Goal: Task Accomplishment & Management: Complete application form

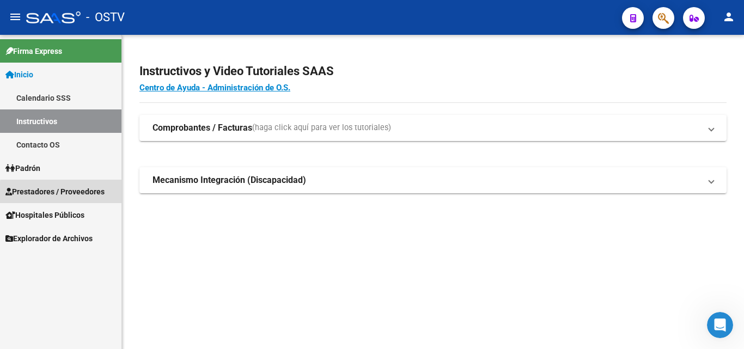
click at [67, 193] on span "Prestadores / Proveedores" at bounding box center [54, 192] width 99 height 12
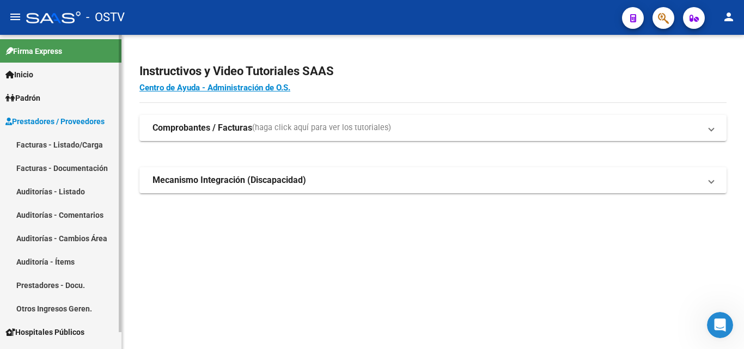
click at [66, 191] on link "Auditorías - Listado" at bounding box center [60, 191] width 121 height 23
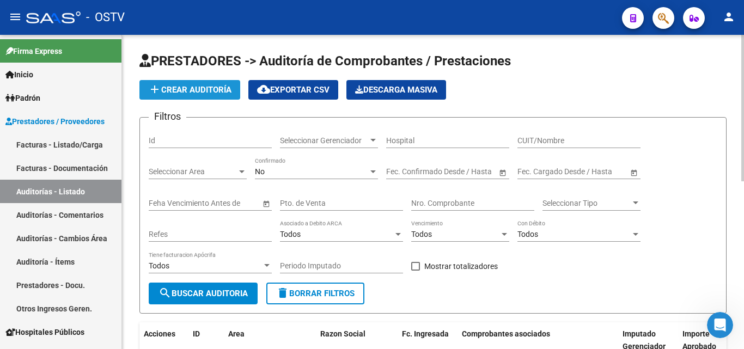
click at [179, 87] on span "add Crear Auditoría" at bounding box center [189, 90] width 83 height 10
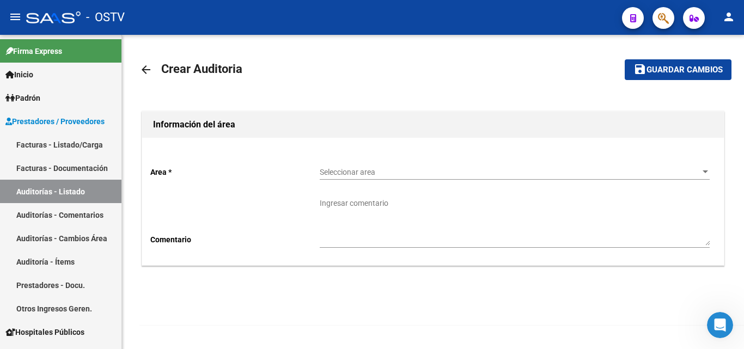
click at [698, 75] on span "Guardar cambios" at bounding box center [684, 70] width 76 height 10
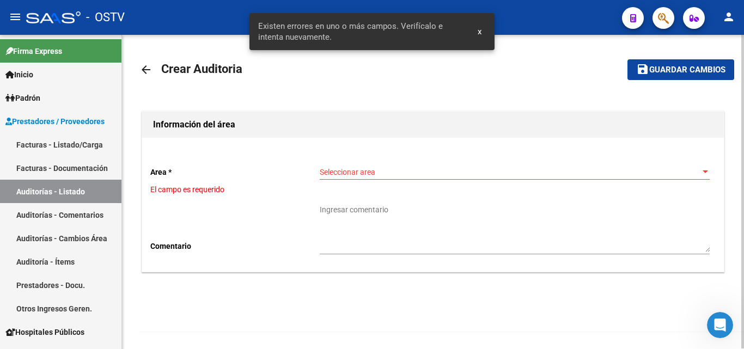
click at [336, 179] on div "Seleccionar area Seleccionar area" at bounding box center [515, 169] width 390 height 22
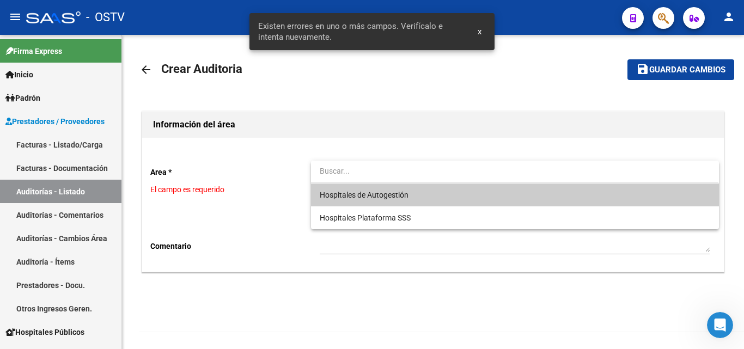
click at [351, 201] on span "Hospitales de Autogestión" at bounding box center [515, 194] width 390 height 23
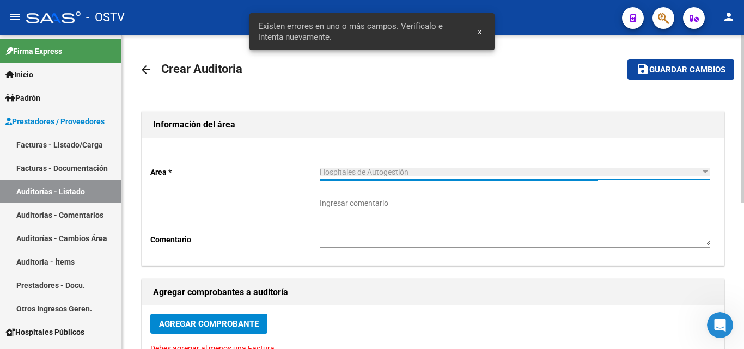
click at [207, 324] on span "Agregar Comprobante" at bounding box center [209, 324] width 100 height 10
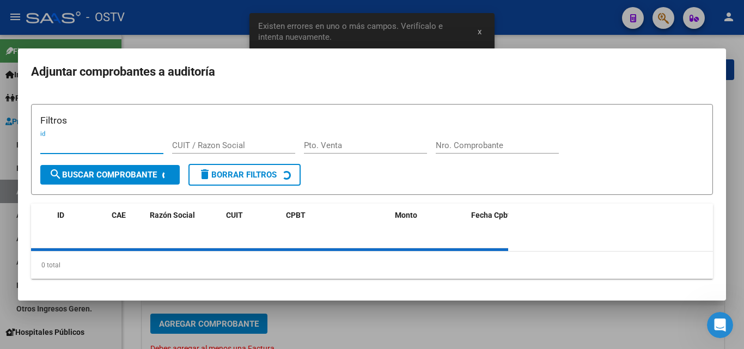
click at [450, 138] on div "Nro. Comprobante" at bounding box center [497, 150] width 123 height 27
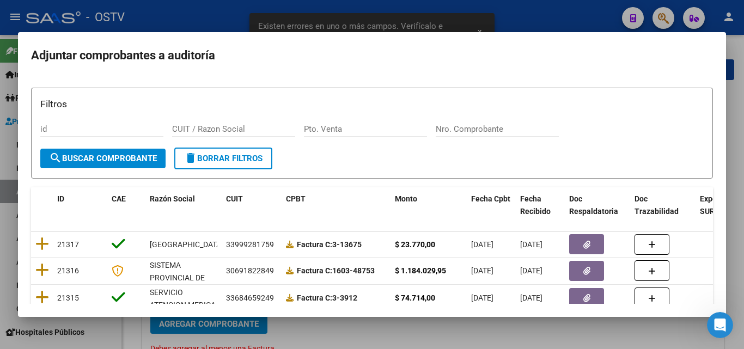
click at [452, 155] on form "Filtros id CUIT / Razon Social Pto. Venta Nro. Comprobante search Buscar Compro…" at bounding box center [372, 133] width 682 height 91
click at [457, 127] on input "Nro. Comprobante" at bounding box center [497, 129] width 123 height 10
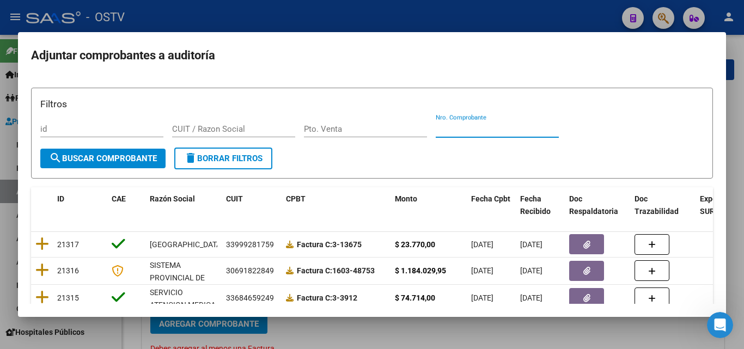
paste input "13528"
type input "13528"
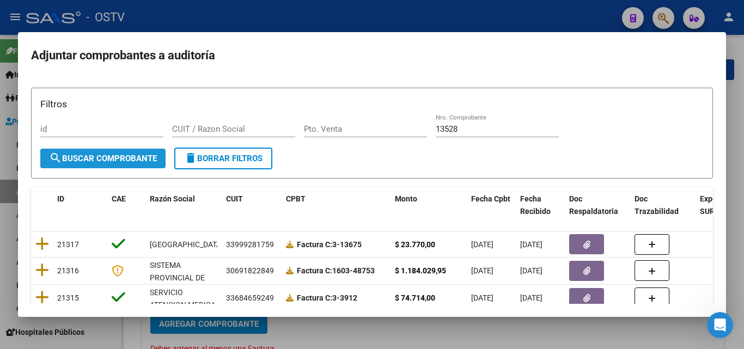
click at [121, 163] on button "search Buscar Comprobante" at bounding box center [102, 159] width 125 height 20
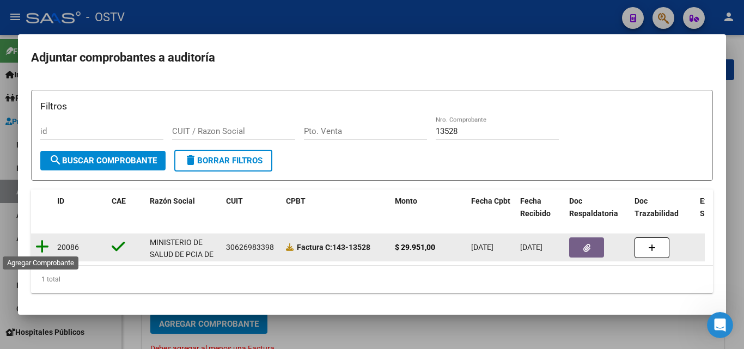
click at [40, 240] on icon at bounding box center [42, 246] width 14 height 15
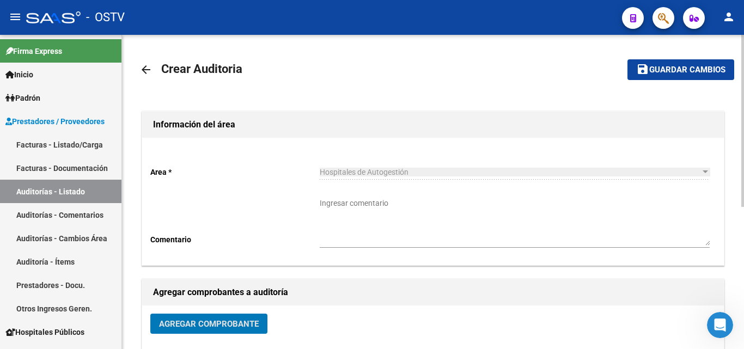
click at [652, 77] on button "save Guardar cambios" at bounding box center [680, 69] width 107 height 20
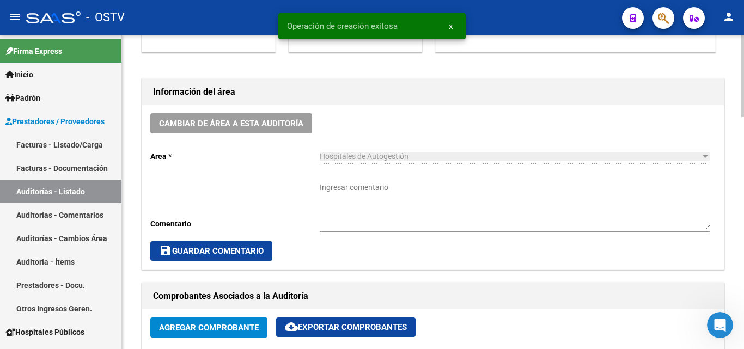
scroll to position [544, 0]
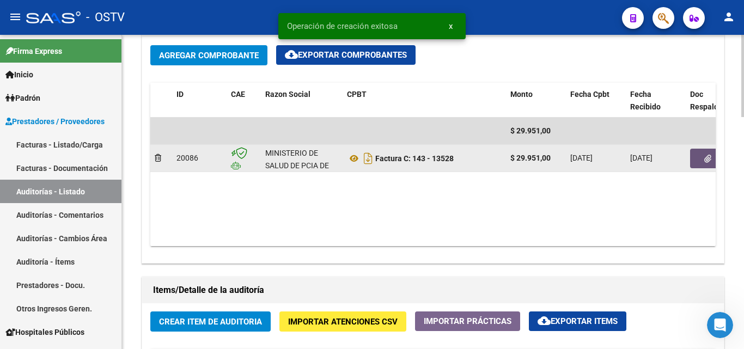
click at [705, 159] on icon "button" at bounding box center [707, 159] width 7 height 8
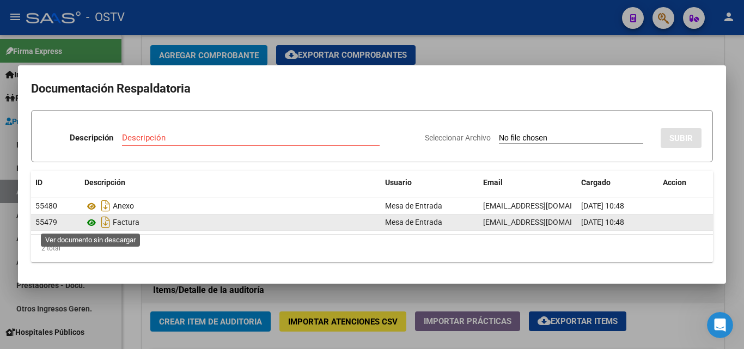
click at [94, 223] on icon at bounding box center [91, 222] width 14 height 13
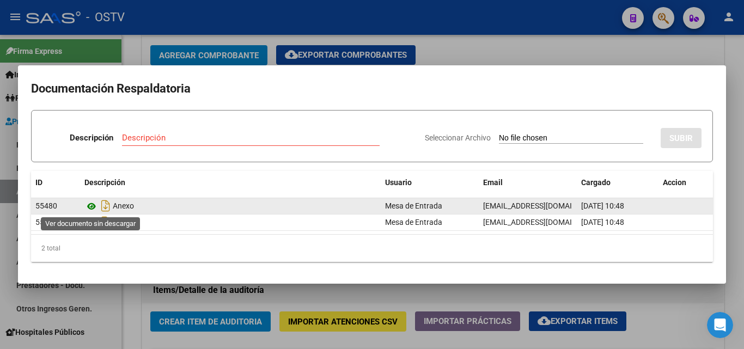
click at [93, 206] on icon at bounding box center [91, 206] width 14 height 13
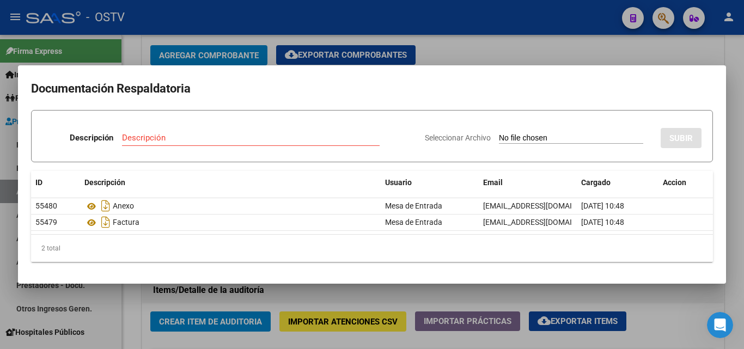
click at [610, 63] on div at bounding box center [372, 174] width 744 height 349
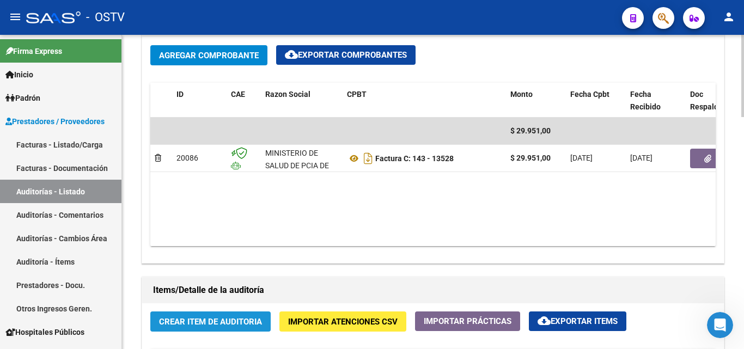
click at [231, 323] on span "Crear Item de Auditoria" at bounding box center [210, 322] width 103 height 10
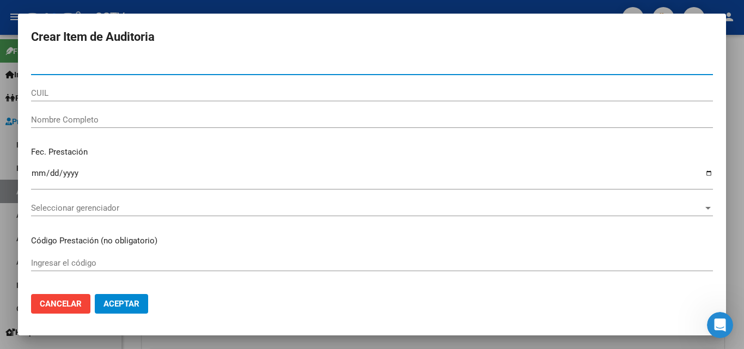
paste input "20548437"
type input "20548437"
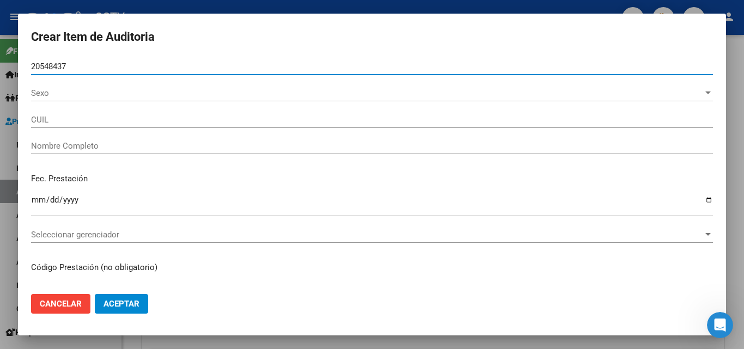
type input "27205484375"
type input "[PERSON_NAME]"
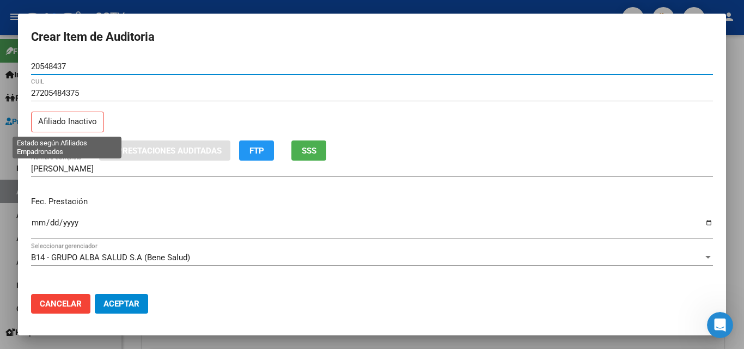
type input "20548437"
click at [50, 125] on p "Afiliado Inactivo" at bounding box center [67, 122] width 73 height 21
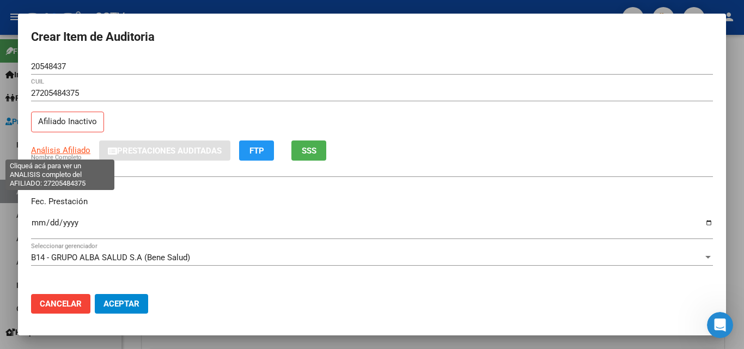
click at [57, 151] on span "Análisis Afiliado" at bounding box center [60, 150] width 59 height 10
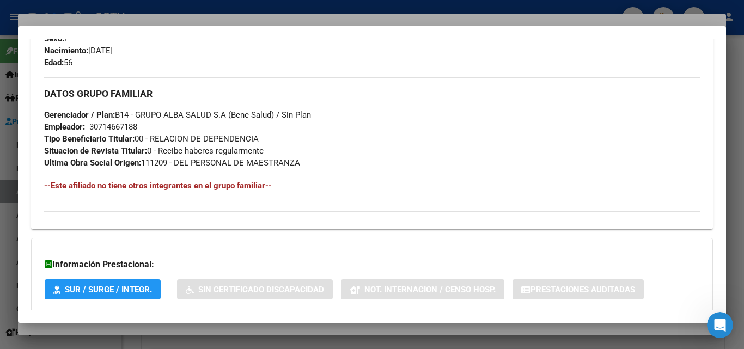
scroll to position [570, 0]
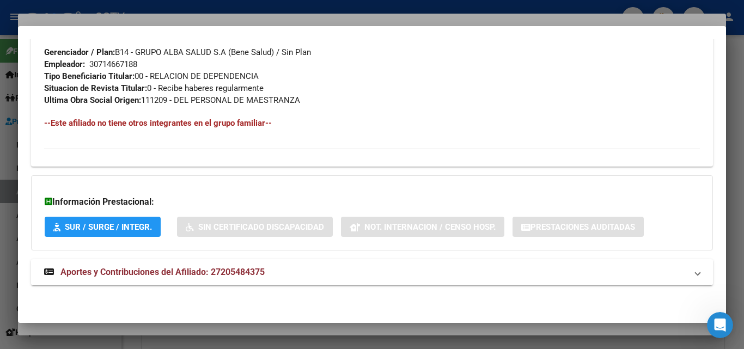
click at [113, 272] on span "Aportes y Contribuciones del Afiliado: 27205484375" at bounding box center [162, 272] width 204 height 10
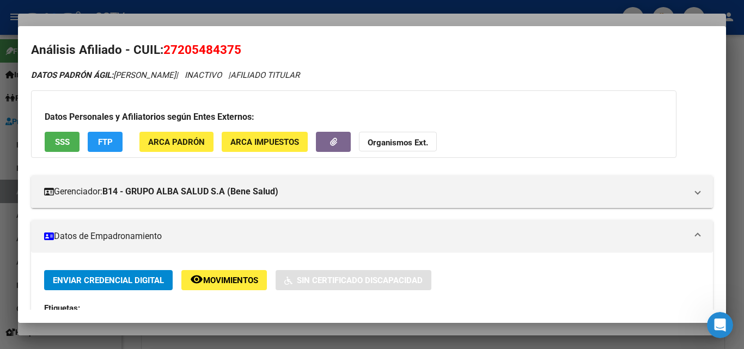
scroll to position [0, 0]
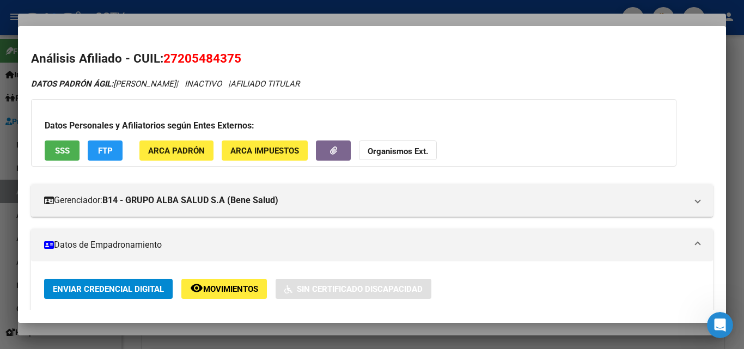
click at [95, 22] on div at bounding box center [372, 174] width 744 height 349
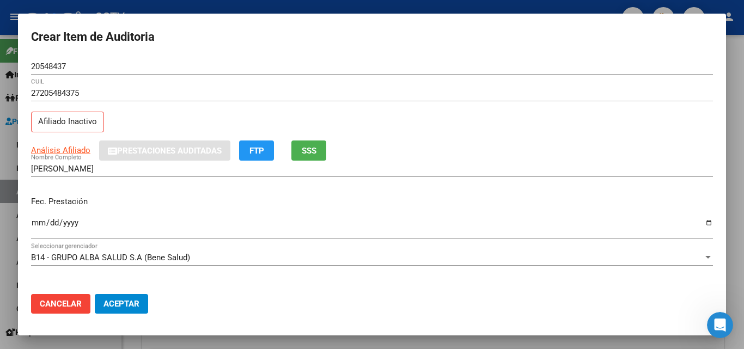
click at [39, 219] on input "Ingresar la fecha" at bounding box center [372, 226] width 682 height 17
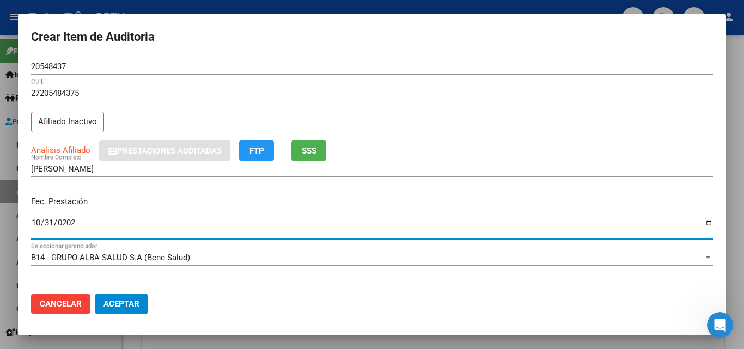
type input "[DATE]"
type input "0004-10-31"
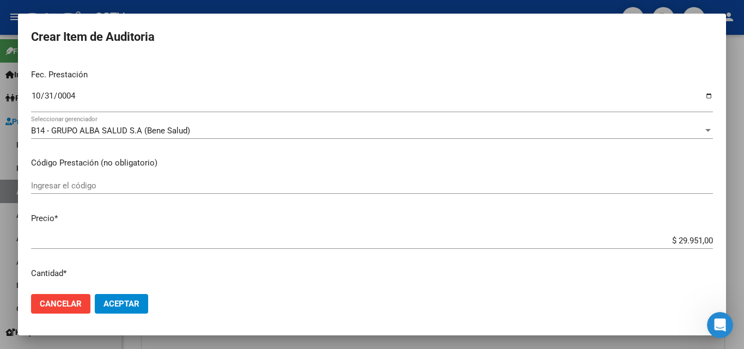
scroll to position [163, 0]
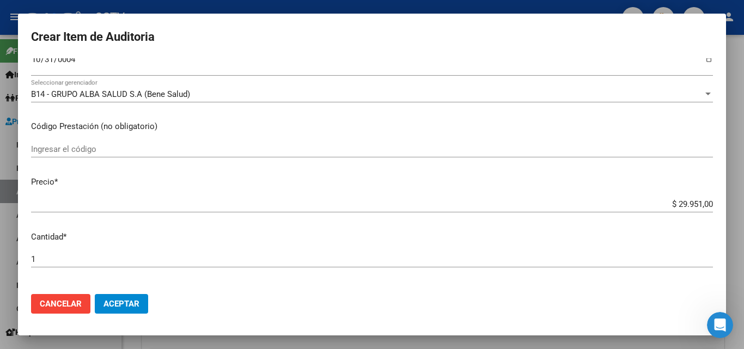
click at [678, 204] on input "$ 29.951,00" at bounding box center [372, 204] width 682 height 10
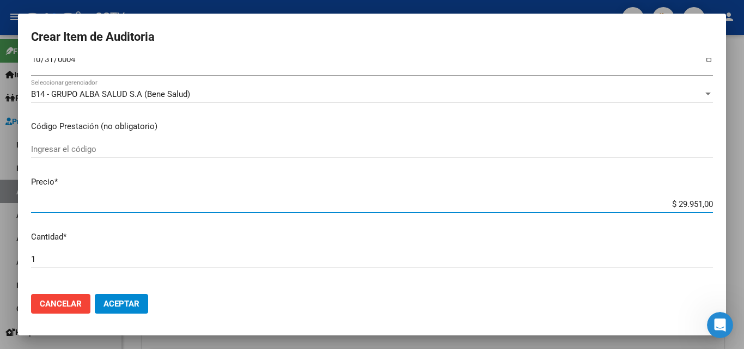
click at [678, 204] on input "$ 29.951,00" at bounding box center [372, 204] width 682 height 10
type input "$ 0,01"
type input "$ 0,11"
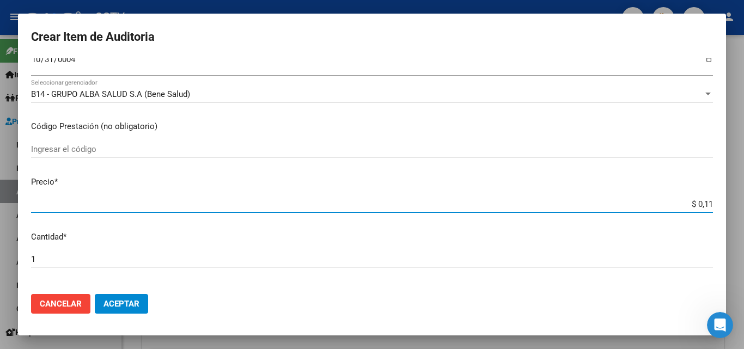
type input "$ 1,18"
type input "$ 11,88"
type input "$ 118,89"
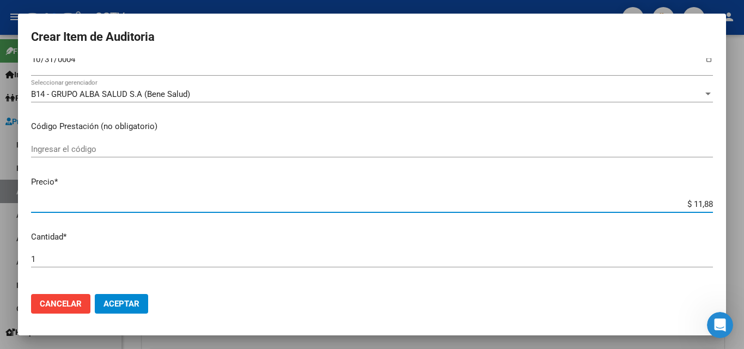
type input "$ 118,89"
click at [612, 254] on div "1 Ingresar la cantidad" at bounding box center [372, 259] width 682 height 16
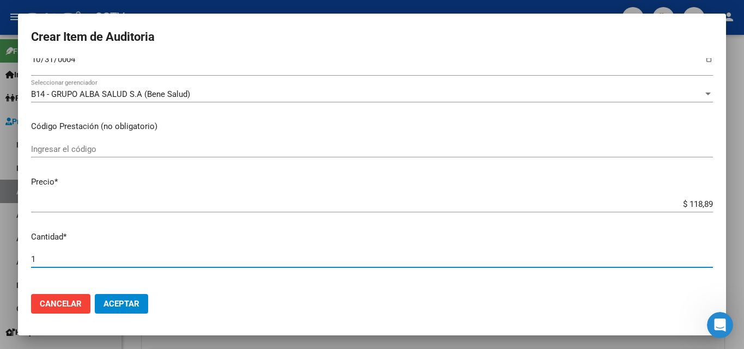
click at [695, 198] on div "$ 118,89 Ingresar el precio" at bounding box center [372, 204] width 682 height 16
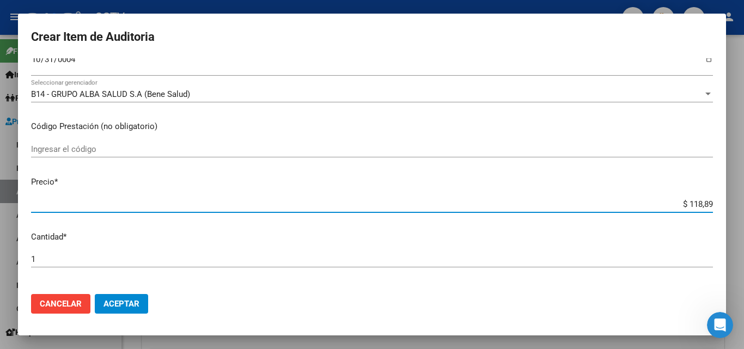
type input "$ 1.188,90"
type input "$ 11.889,00"
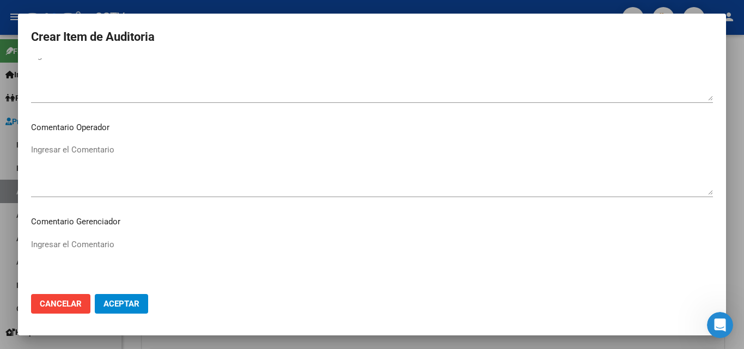
scroll to position [754, 0]
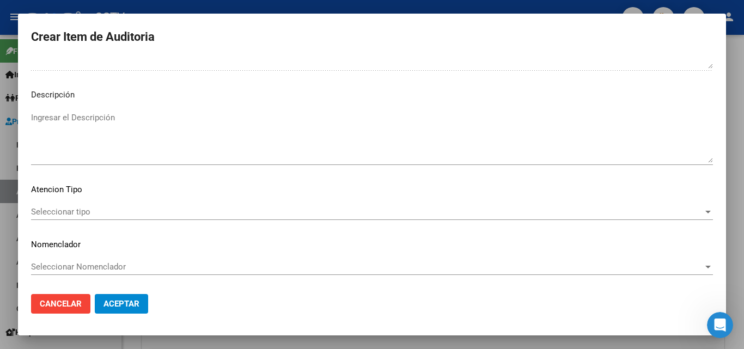
click at [81, 214] on span "Seleccionar tipo" at bounding box center [367, 212] width 672 height 10
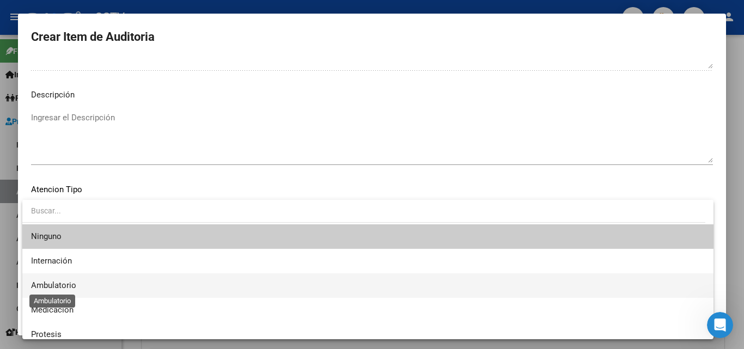
click at [62, 287] on span "Ambulatorio" at bounding box center [53, 285] width 45 height 10
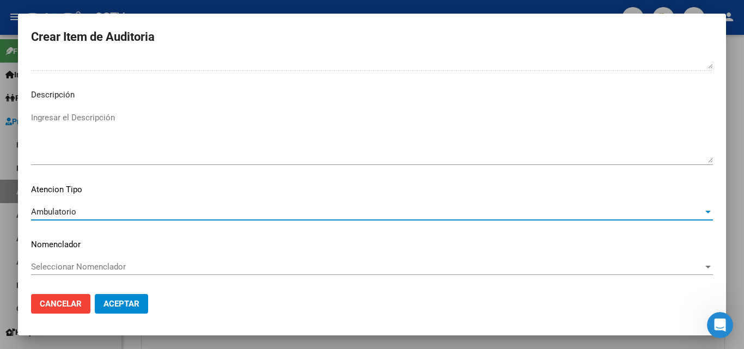
click at [126, 303] on span "Aceptar" at bounding box center [121, 304] width 36 height 10
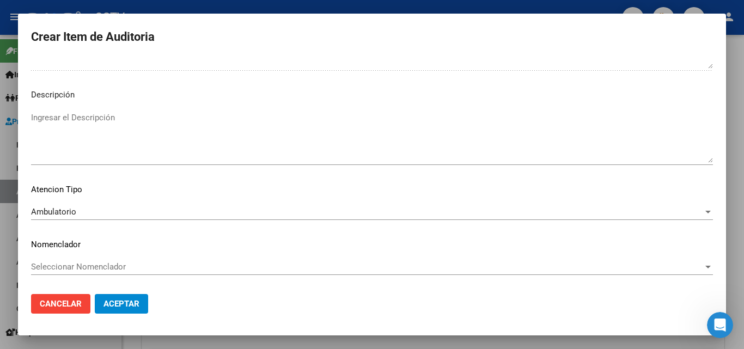
click at [123, 311] on button "Aceptar" at bounding box center [121, 304] width 53 height 20
click at [133, 304] on span "Aceptar" at bounding box center [121, 304] width 36 height 10
click at [117, 304] on span "Aceptar" at bounding box center [121, 304] width 36 height 10
click at [609, 342] on div at bounding box center [372, 174] width 744 height 349
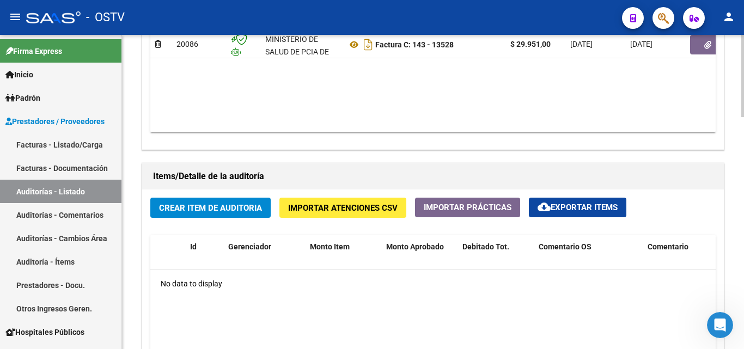
scroll to position [653, 0]
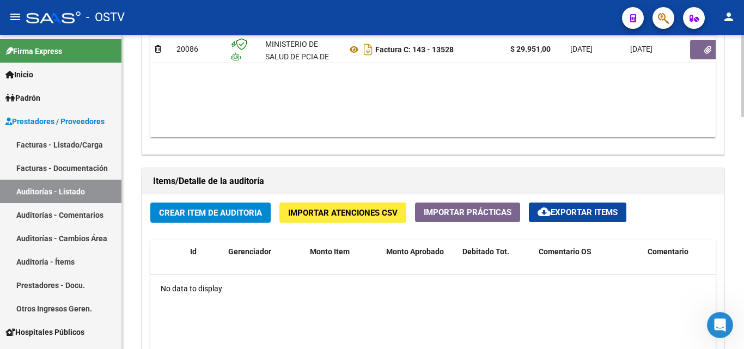
click at [197, 211] on span "Crear Item de Auditoria" at bounding box center [210, 213] width 103 height 10
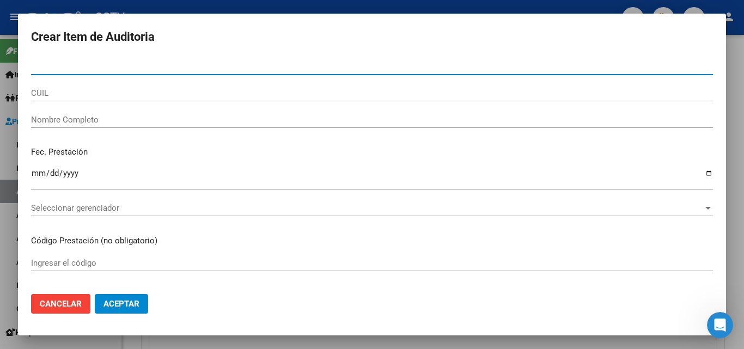
paste input "30716260"
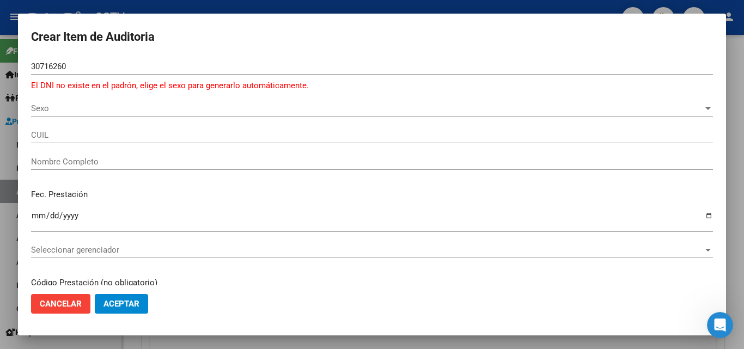
drag, startPoint x: 77, startPoint y: 72, endPoint x: 25, endPoint y: 60, distance: 53.6
click at [25, 60] on mat-dialog-content "30716260 Nro Documento El DNI no existe en el padrón, elige el sexo para genera…" at bounding box center [372, 171] width 708 height 227
click at [74, 64] on input "30716260" at bounding box center [372, 67] width 682 height 10
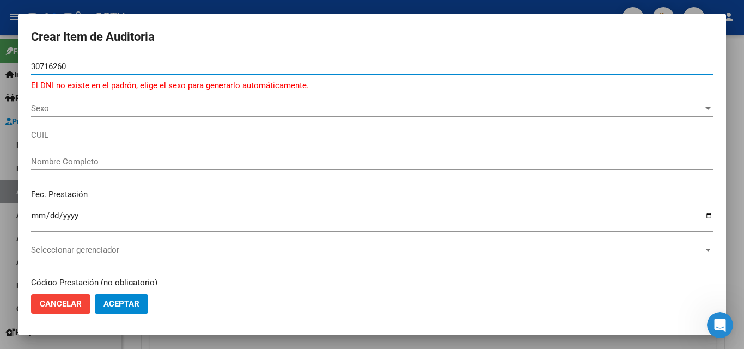
click at [0, 56] on div "Crear Item de Auditoria 30716260 Nro Documento El DNI no existe en el padrón, e…" at bounding box center [372, 174] width 744 height 349
paste input "2054847"
type input "2054847"
click at [95, 294] on button "Aceptar" at bounding box center [121, 304] width 53 height 20
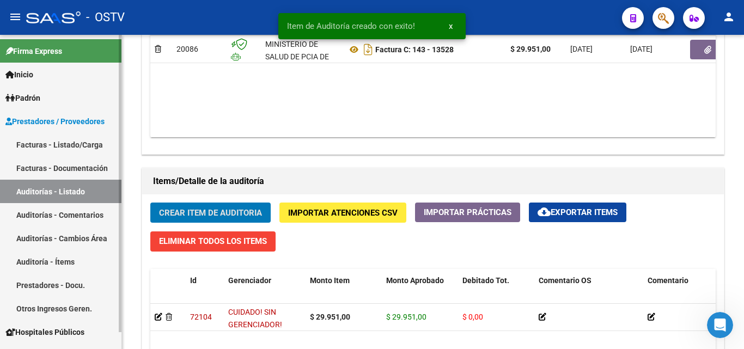
scroll to position [654, 0]
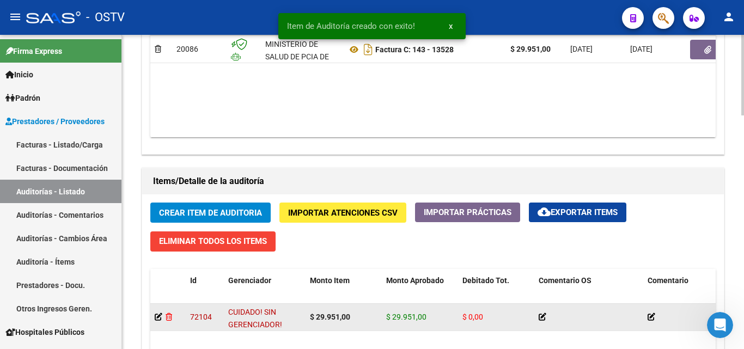
click at [167, 317] on icon at bounding box center [169, 317] width 7 height 8
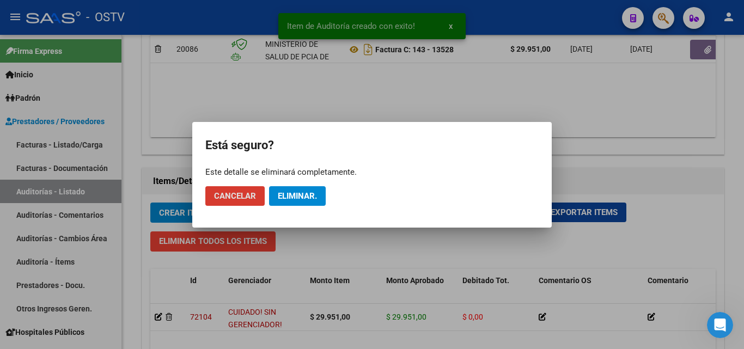
click at [315, 188] on button "Eliminar." at bounding box center [297, 196] width 57 height 20
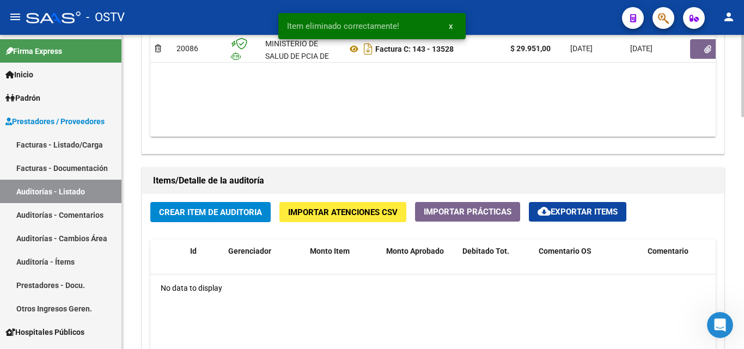
scroll to position [653, 0]
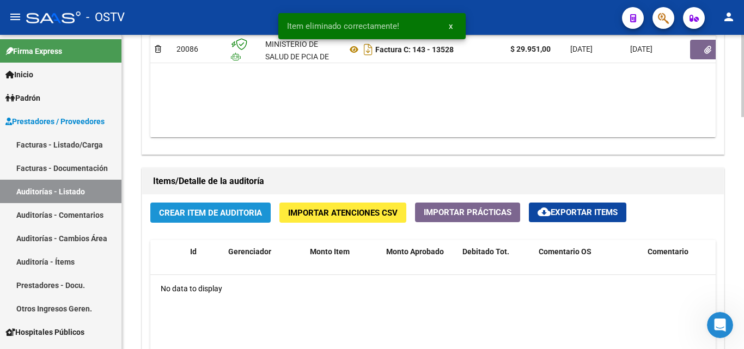
click at [181, 211] on span "Crear Item de Auditoria" at bounding box center [210, 213] width 103 height 10
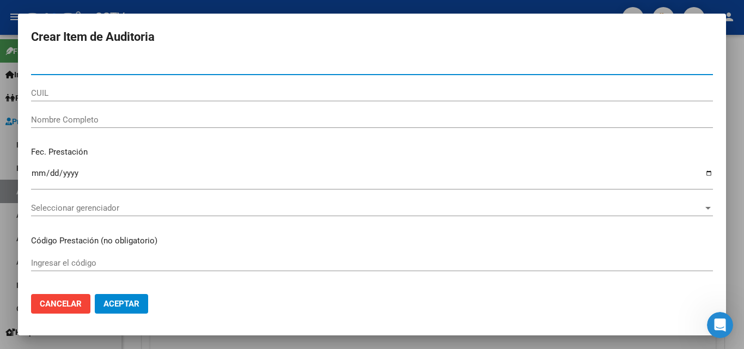
paste input "20548437"
type input "20548437"
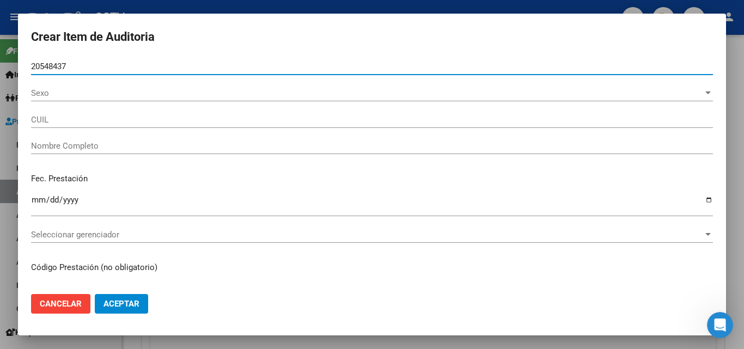
type input "27205484375"
type input "[PERSON_NAME]"
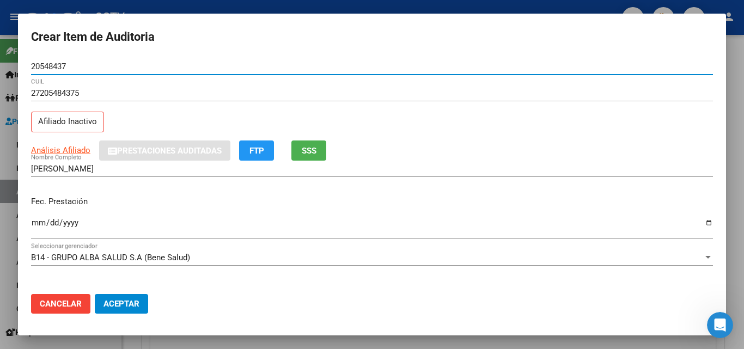
type input "20548437"
click at [35, 220] on input "Ingresar la fecha" at bounding box center [372, 226] width 682 height 17
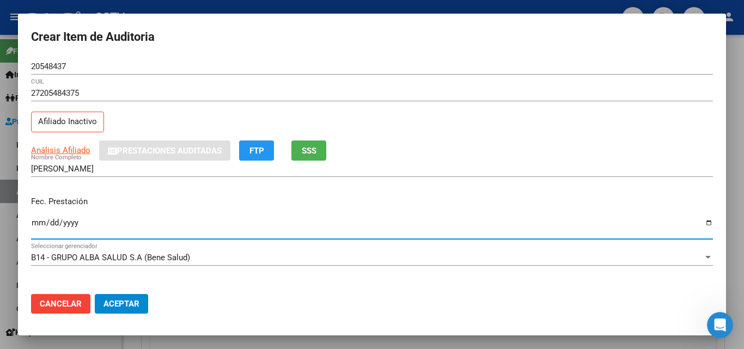
click at [35, 220] on input "Ingresar la fecha" at bounding box center [372, 226] width 682 height 17
type input "[DATE]"
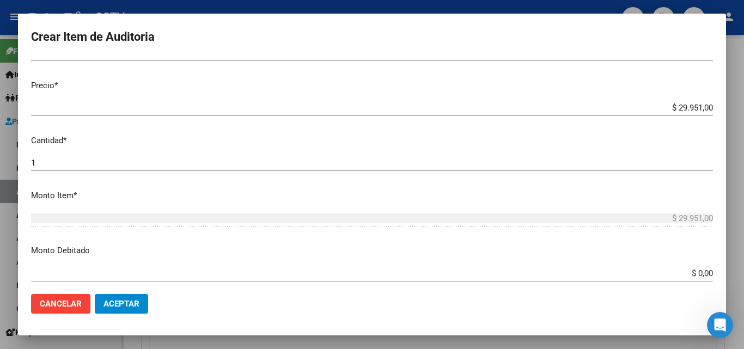
scroll to position [272, 0]
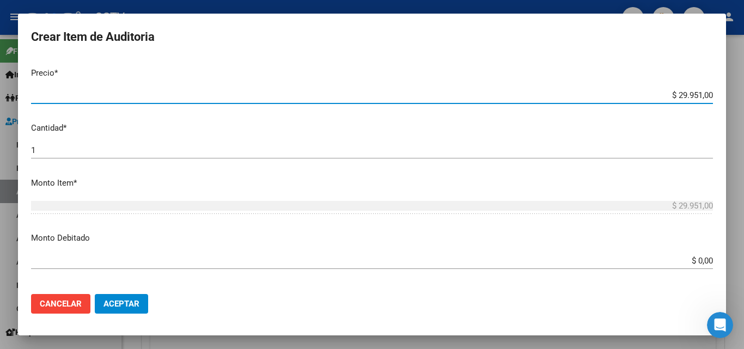
click at [687, 94] on input "$ 29.951,00" at bounding box center [372, 95] width 682 height 10
type input "$ 0,01"
type input "$ 0,11"
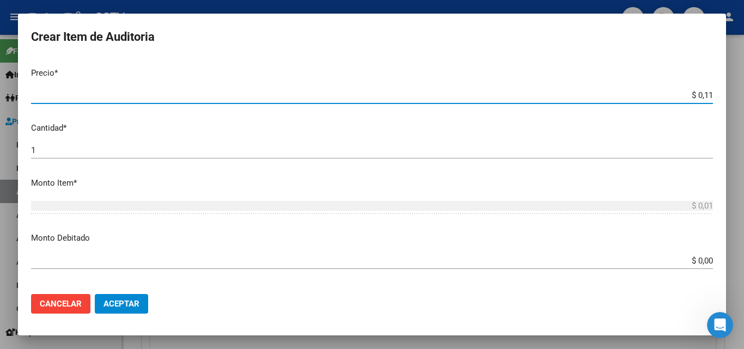
type input "$ 0,11"
type input "$ 1,18"
type input "$ 11,88"
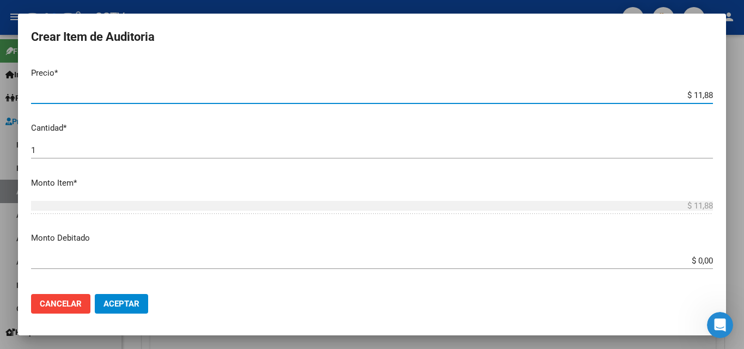
type input "$ 118,89"
type input "$ 1.188,90"
type input "$ 11.889,00"
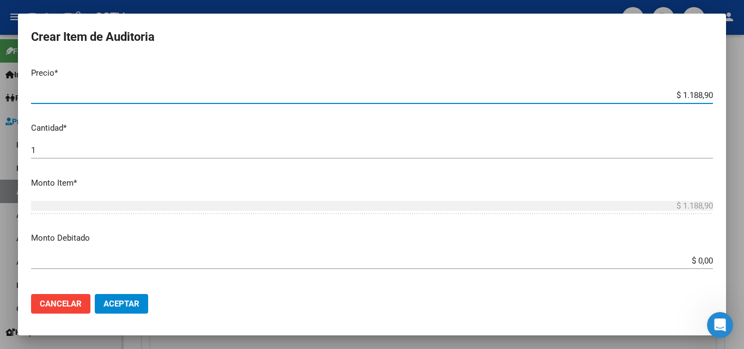
type input "$ 11.889,00"
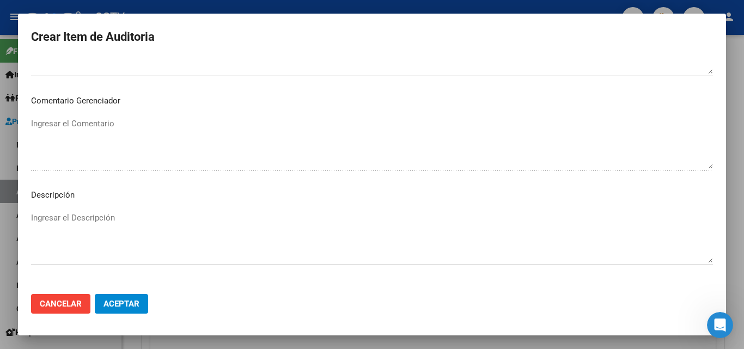
scroll to position [754, 0]
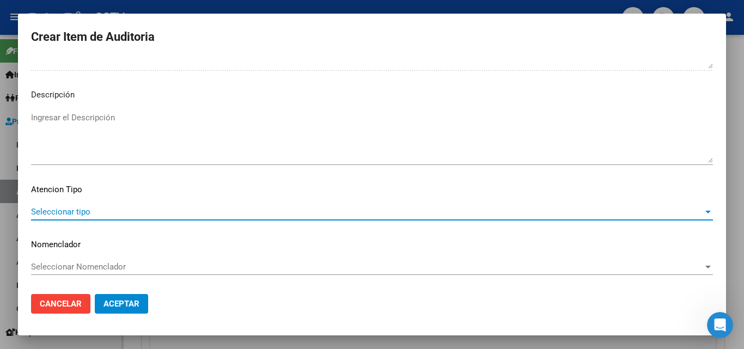
click at [78, 210] on span "Seleccionar tipo" at bounding box center [367, 212] width 672 height 10
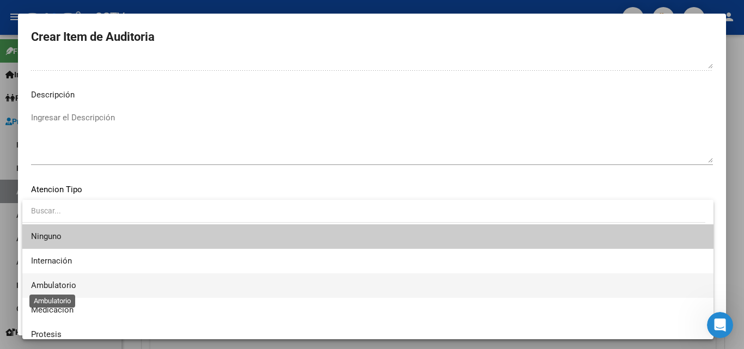
click at [54, 286] on span "Ambulatorio" at bounding box center [53, 285] width 45 height 10
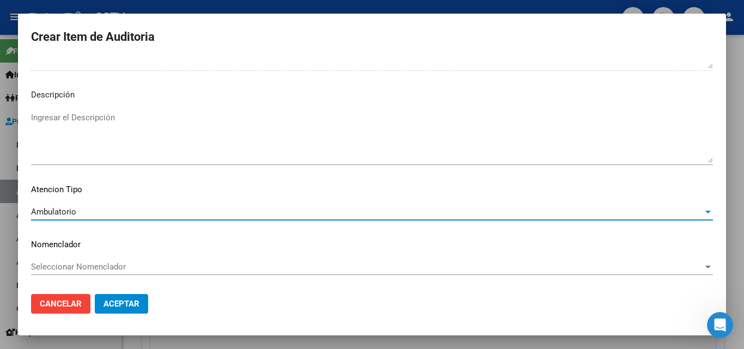
click at [128, 300] on span "Aceptar" at bounding box center [121, 304] width 36 height 10
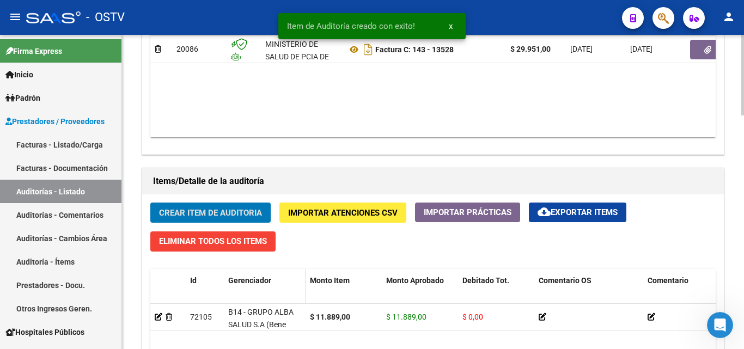
scroll to position [654, 0]
click at [226, 204] on button "Crear Item de Auditoria" at bounding box center [210, 213] width 120 height 20
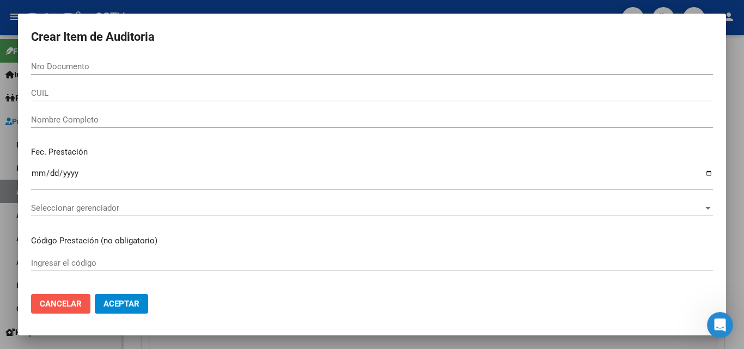
click at [60, 299] on span "Cancelar" at bounding box center [61, 304] width 42 height 10
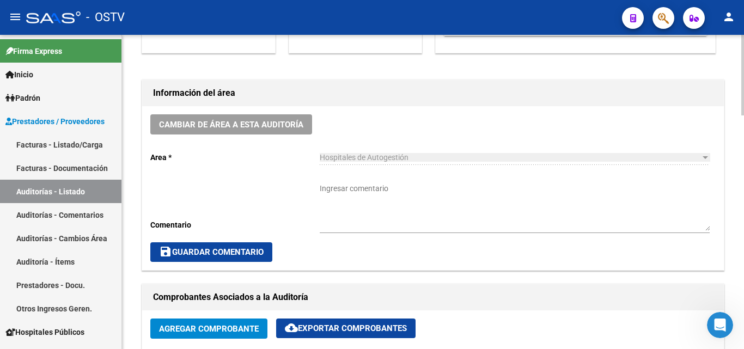
scroll to position [218, 0]
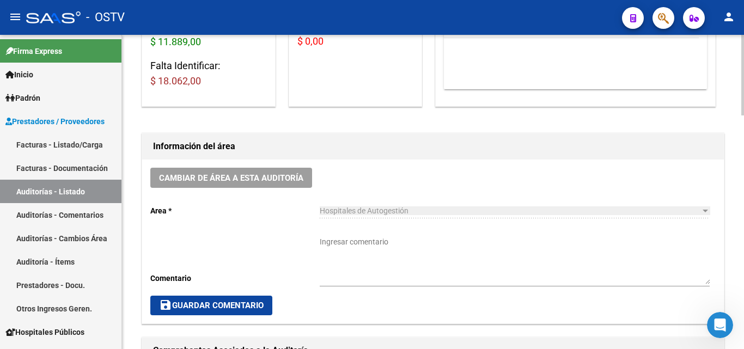
click at [370, 261] on textarea "Ingresar comentario" at bounding box center [515, 260] width 390 height 48
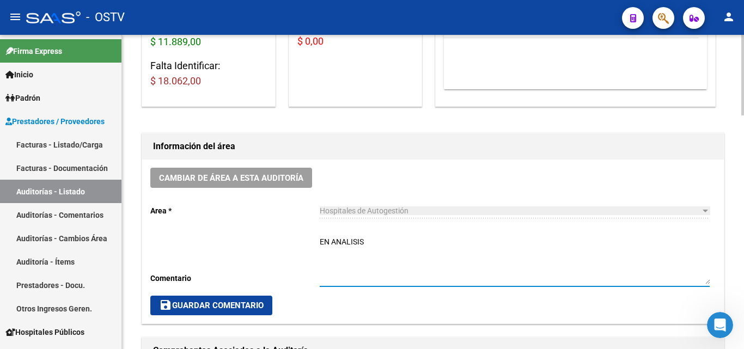
type textarea "EN ANALISIS"
click at [191, 302] on span "save Guardar Comentario" at bounding box center [211, 306] width 105 height 10
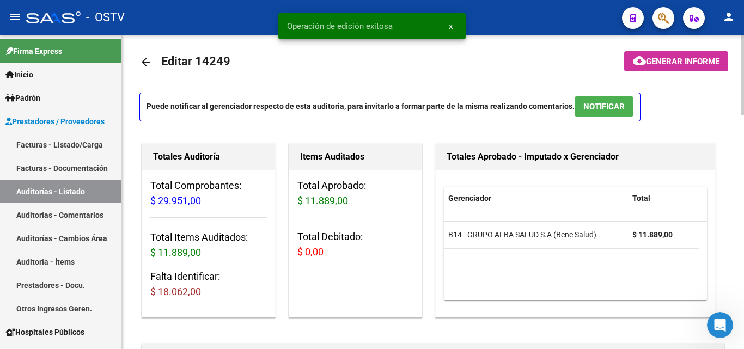
scroll to position [0, 0]
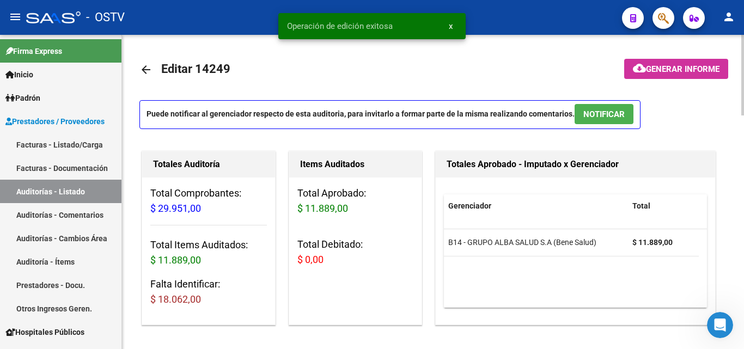
click at [195, 68] on mat-toolbar-row "arrow_back Editar 14249" at bounding box center [368, 69] width 458 height 35
copy h1 "14249"
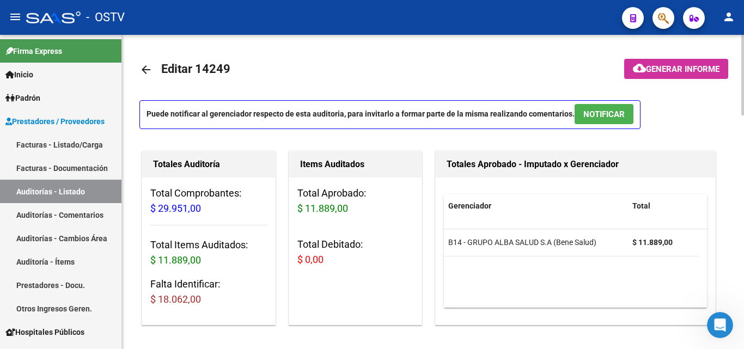
click at [146, 69] on mat-icon "arrow_back" at bounding box center [145, 69] width 13 height 13
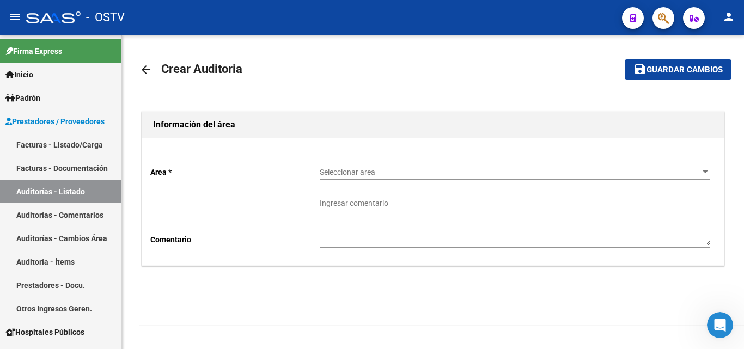
click at [148, 66] on mat-icon "arrow_back" at bounding box center [145, 69] width 13 height 13
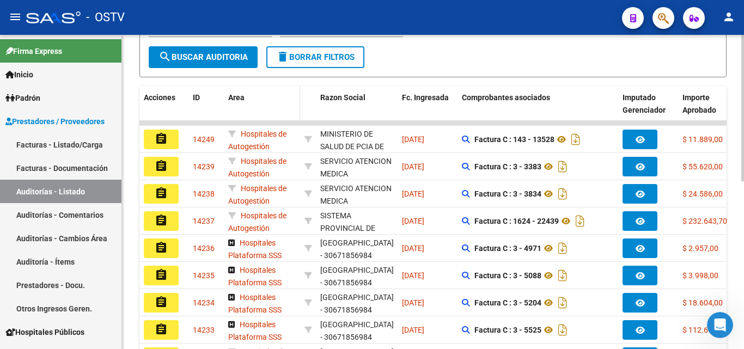
scroll to position [237, 0]
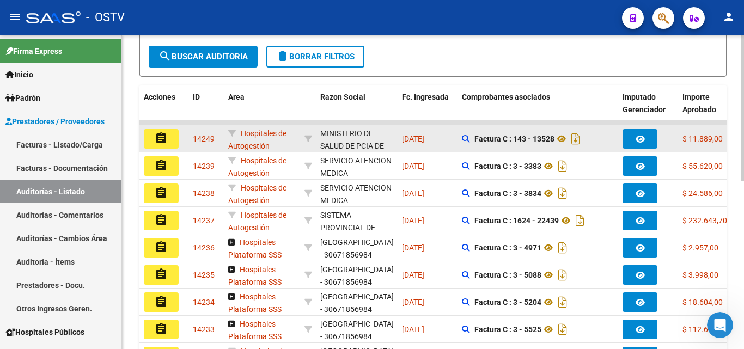
click at [162, 141] on mat-icon "assignment" at bounding box center [161, 138] width 13 height 13
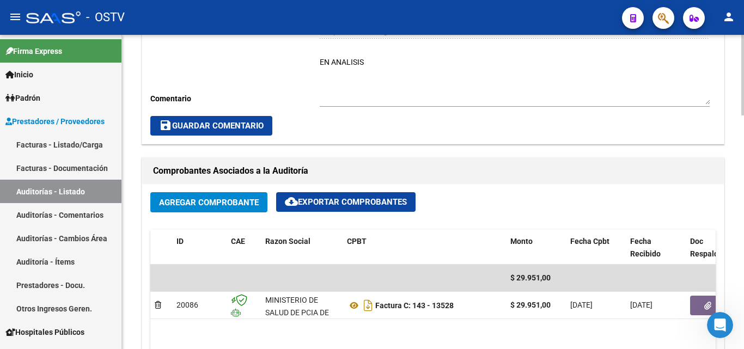
scroll to position [436, 0]
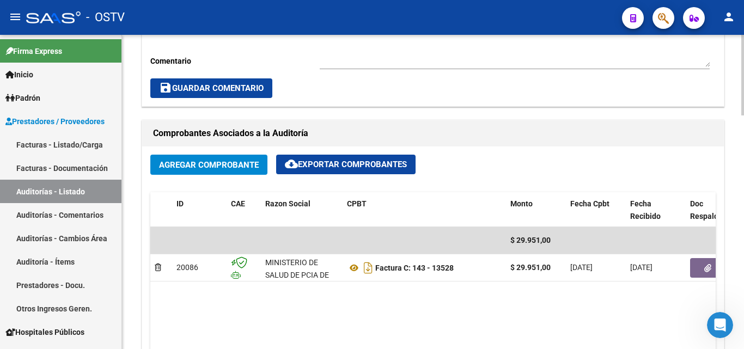
click at [219, 161] on span "Agregar Comprobante" at bounding box center [209, 165] width 100 height 10
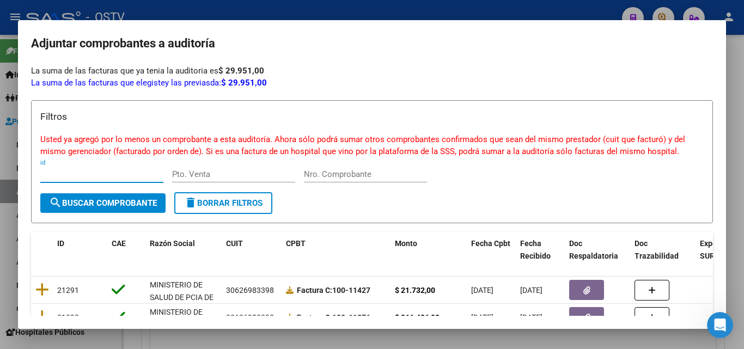
click at [476, 14] on div at bounding box center [372, 174] width 744 height 349
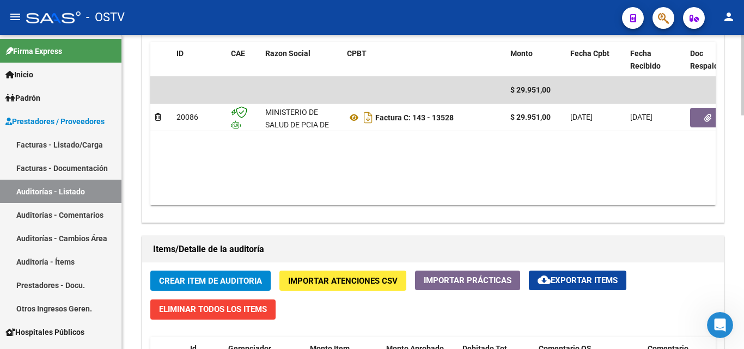
scroll to position [599, 0]
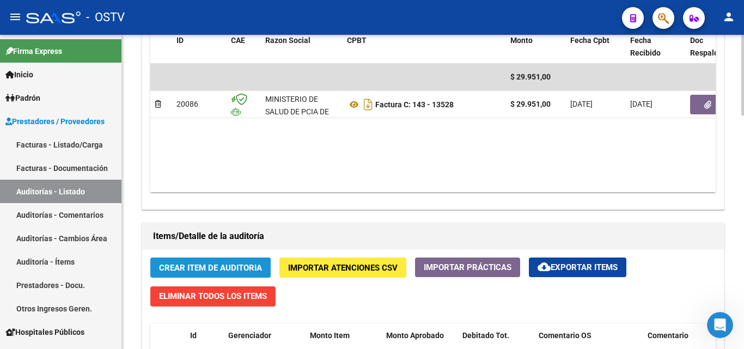
click at [228, 267] on span "Crear Item de Auditoria" at bounding box center [210, 268] width 103 height 10
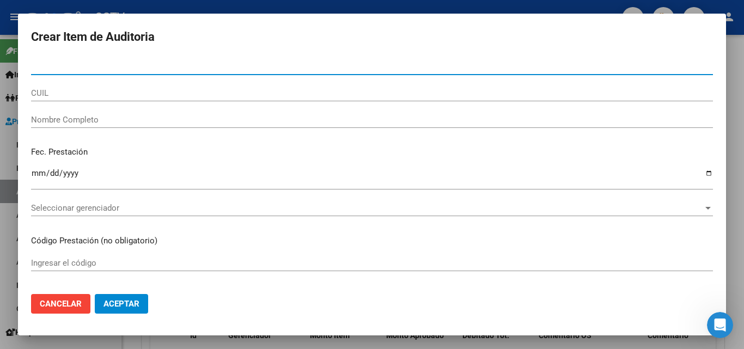
type input "20548437"
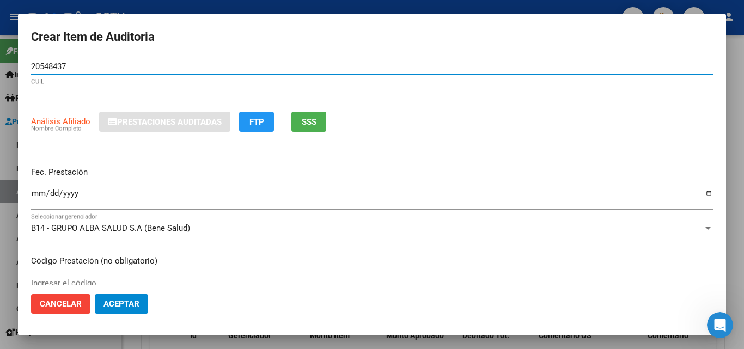
type input "27205484375"
type input "[PERSON_NAME]"
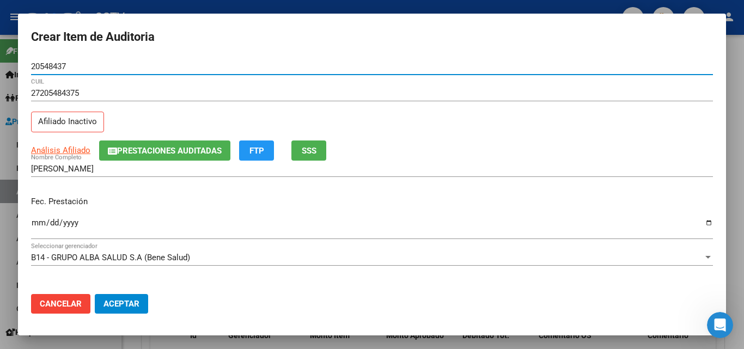
type input "20548437"
click at [33, 222] on input "Ingresar la fecha" at bounding box center [372, 226] width 682 height 17
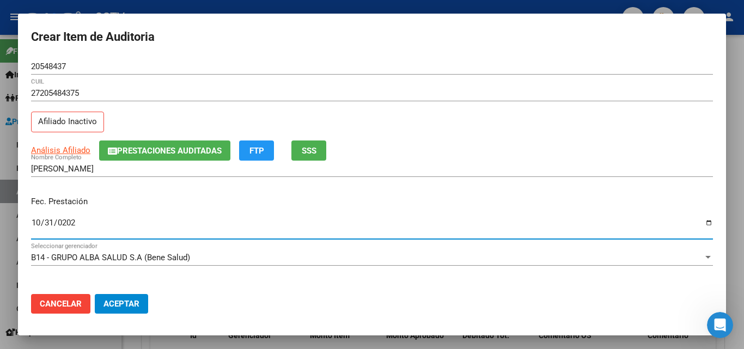
type input "[DATE]"
click at [461, 238] on div "[DATE] Ingresar la fecha" at bounding box center [372, 227] width 682 height 23
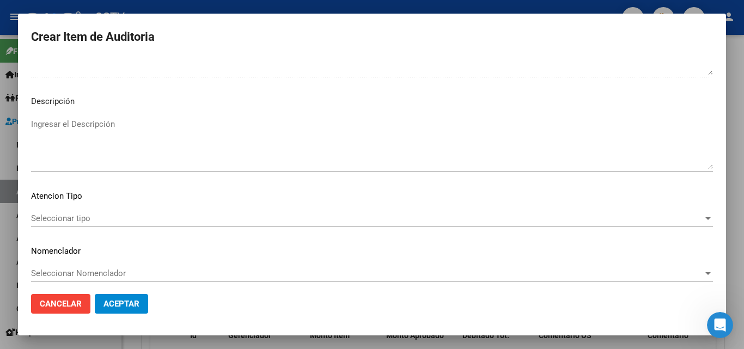
scroll to position [754, 0]
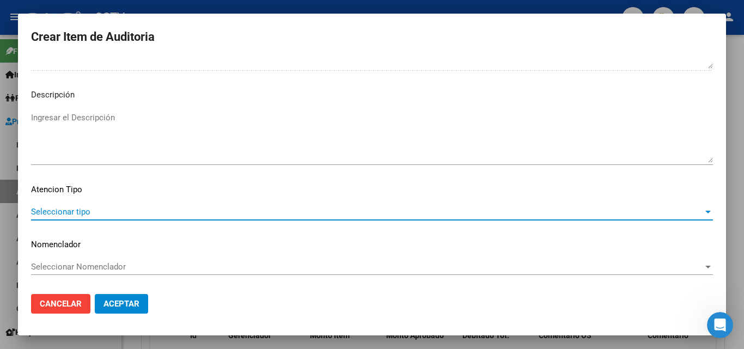
click at [77, 216] on span "Seleccionar tipo" at bounding box center [367, 212] width 672 height 10
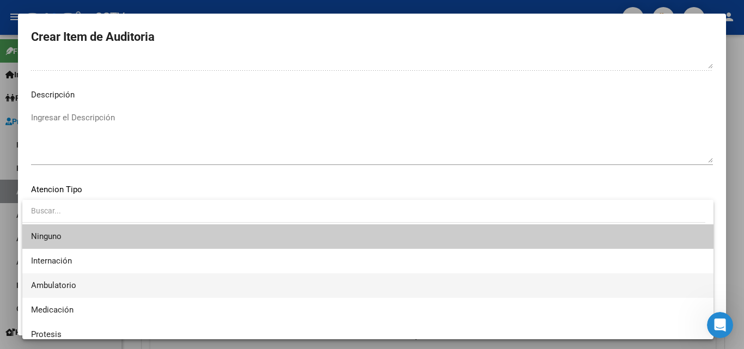
click at [71, 291] on span "Ambulatorio" at bounding box center [367, 285] width 673 height 25
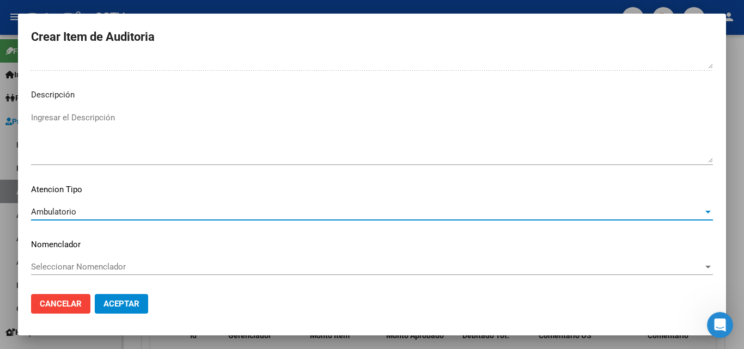
click at [118, 299] on span "Aceptar" at bounding box center [121, 304] width 36 height 10
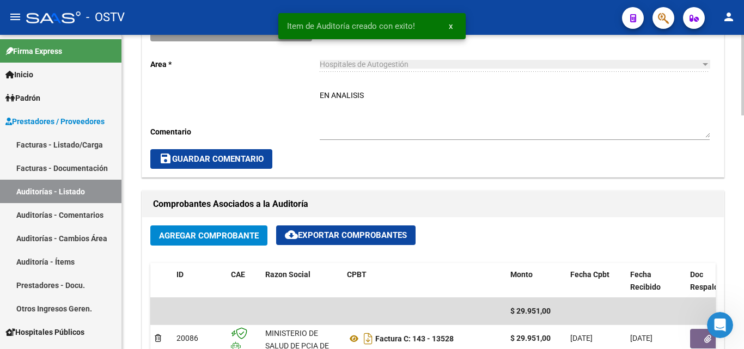
scroll to position [327, 0]
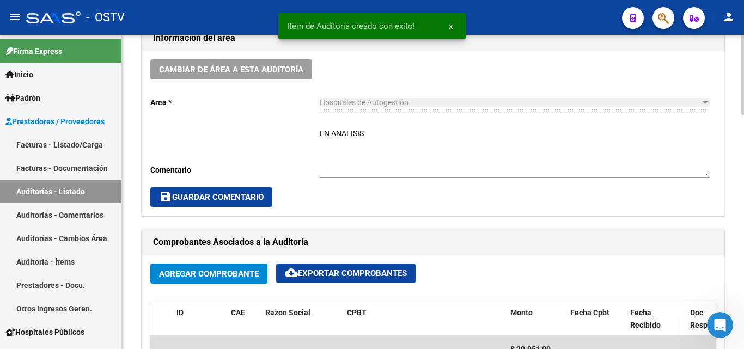
drag, startPoint x: 221, startPoint y: 133, endPoint x: 197, endPoint y: 136, distance: 24.1
click at [197, 136] on div "Cambiar de área a esta auditoría Area * Hospitales de Autogestión Seleccionar a…" at bounding box center [432, 133] width 581 height 164
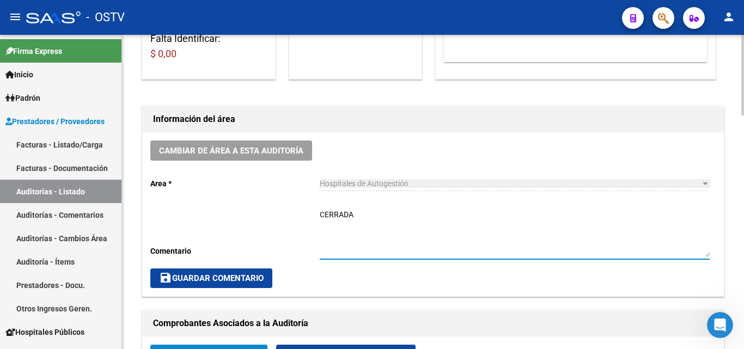
scroll to position [272, 0]
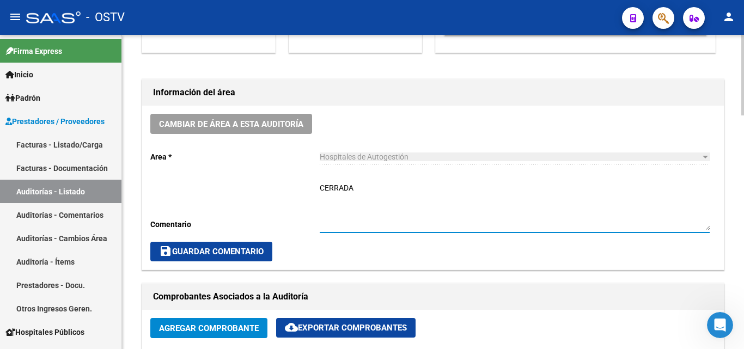
type textarea "CERRADA"
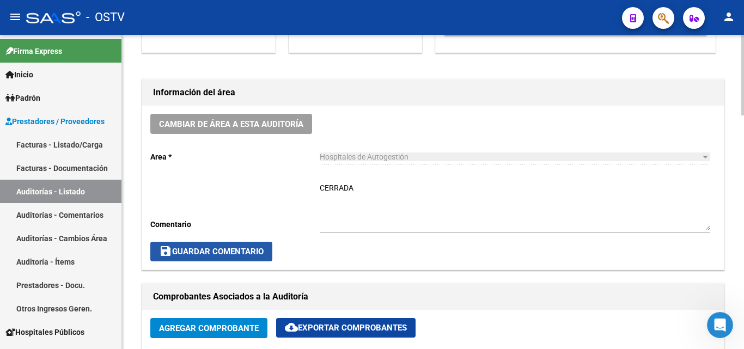
click at [217, 253] on span "save Guardar Comentario" at bounding box center [211, 252] width 105 height 10
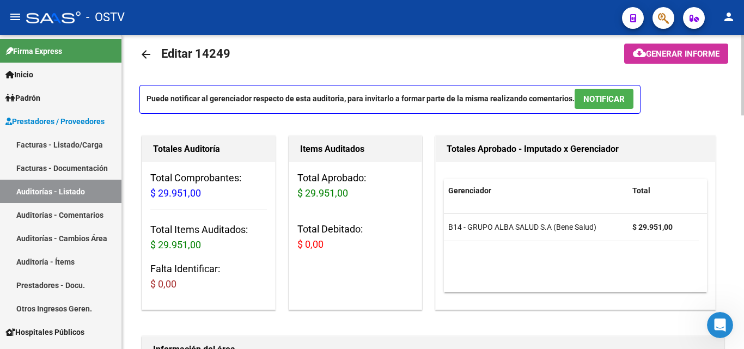
scroll to position [0, 0]
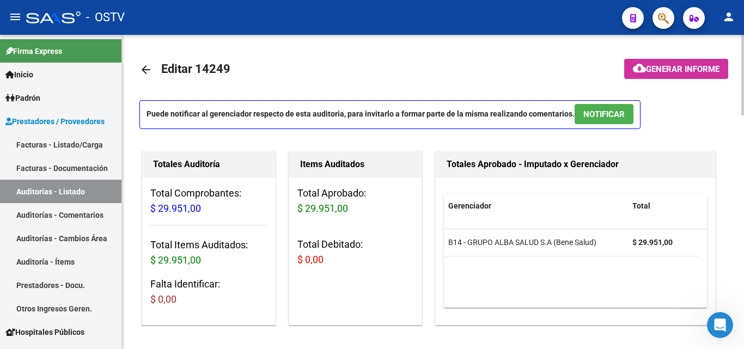
click at [149, 76] on link "arrow_back" at bounding box center [150, 70] width 22 height 26
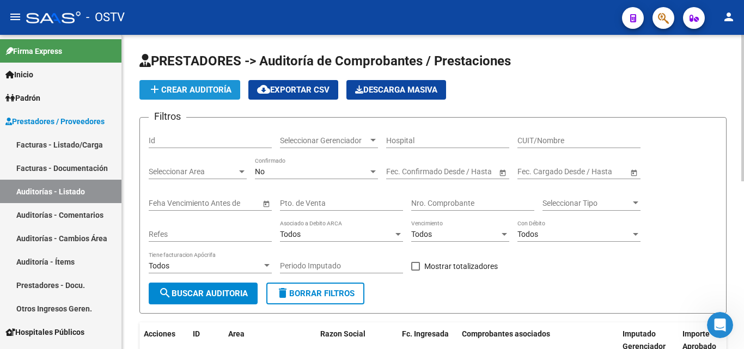
click at [167, 93] on span "add Crear Auditoría" at bounding box center [189, 90] width 83 height 10
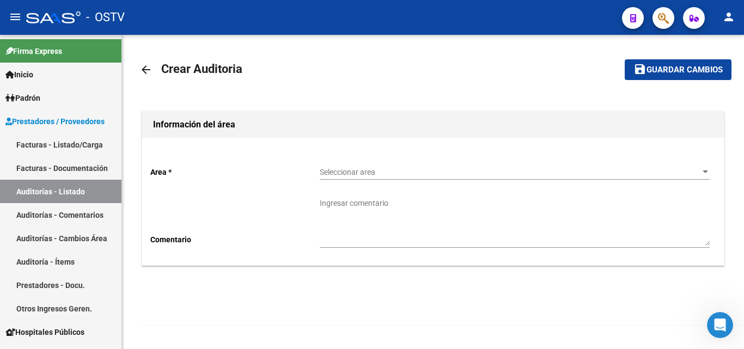
click at [360, 168] on span "Seleccionar area" at bounding box center [510, 172] width 380 height 9
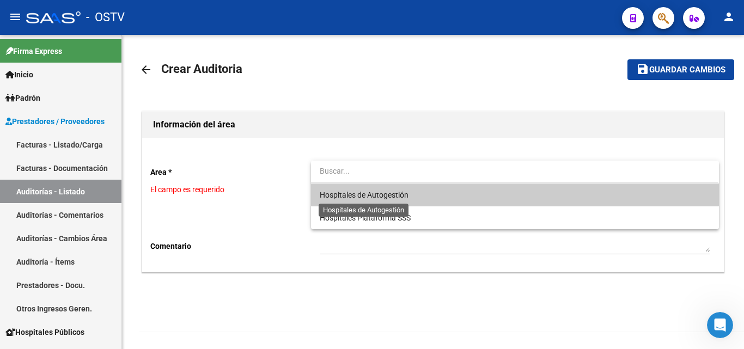
click at [360, 193] on span "Hospitales de Autogestión" at bounding box center [364, 195] width 89 height 9
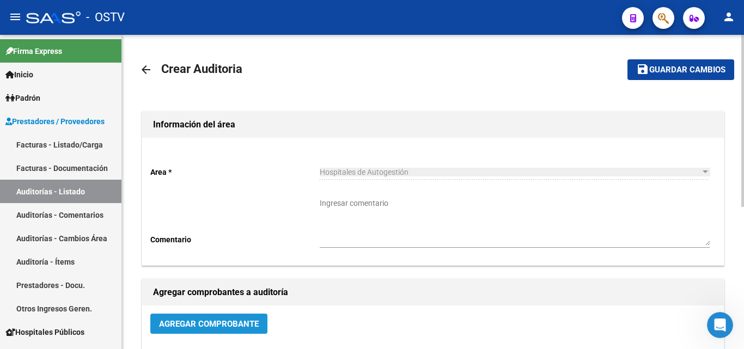
click at [204, 319] on span "Agregar Comprobante" at bounding box center [209, 324] width 100 height 10
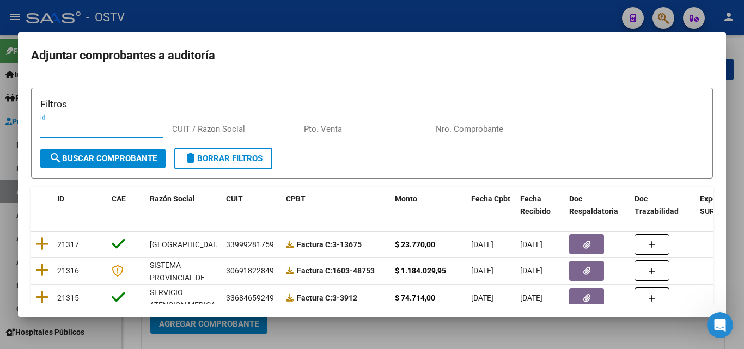
click at [464, 122] on div "Nro. Comprobante" at bounding box center [497, 129] width 123 height 16
paste input "13525"
type input "13525"
click at [126, 167] on button "search Buscar Comprobante" at bounding box center [102, 159] width 125 height 20
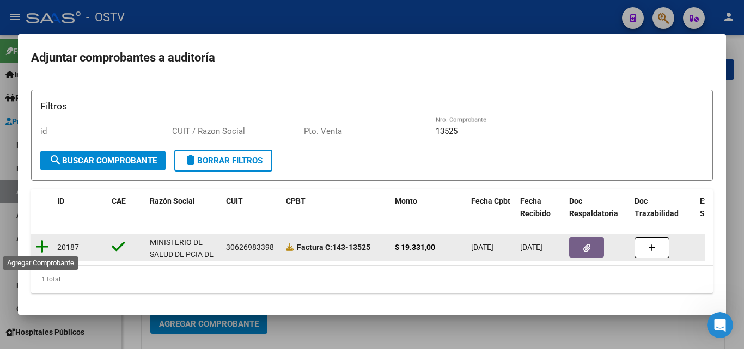
click at [47, 244] on icon at bounding box center [42, 246] width 14 height 15
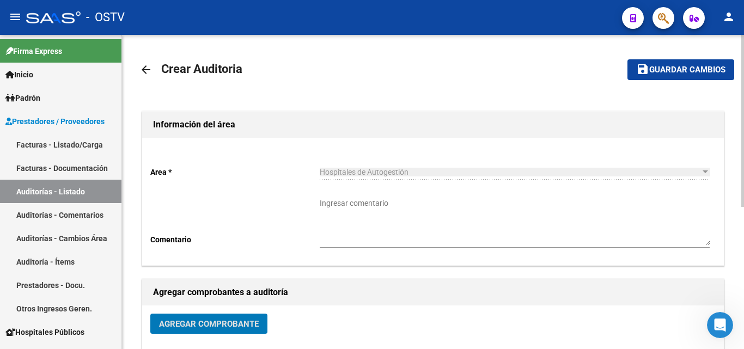
click at [668, 63] on button "save Guardar cambios" at bounding box center [680, 69] width 107 height 20
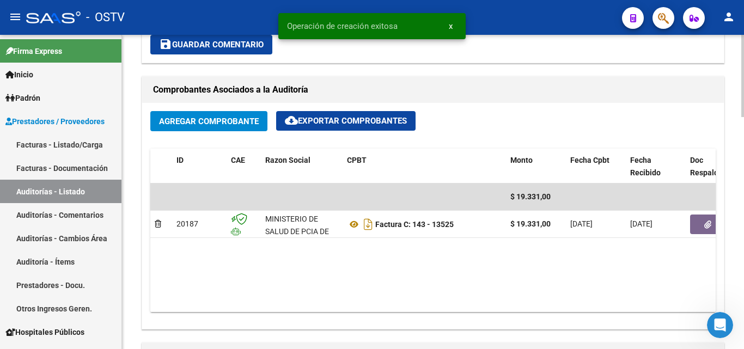
scroll to position [490, 0]
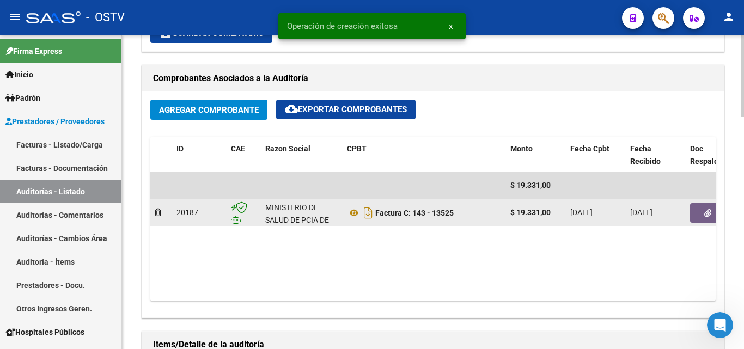
click at [701, 209] on button "button" at bounding box center [707, 213] width 35 height 20
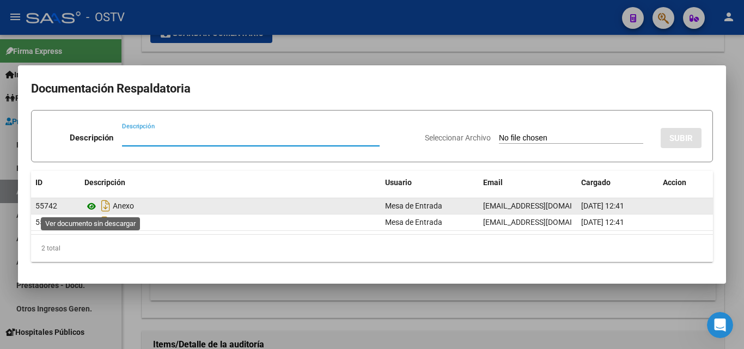
click at [91, 206] on icon at bounding box center [91, 206] width 14 height 13
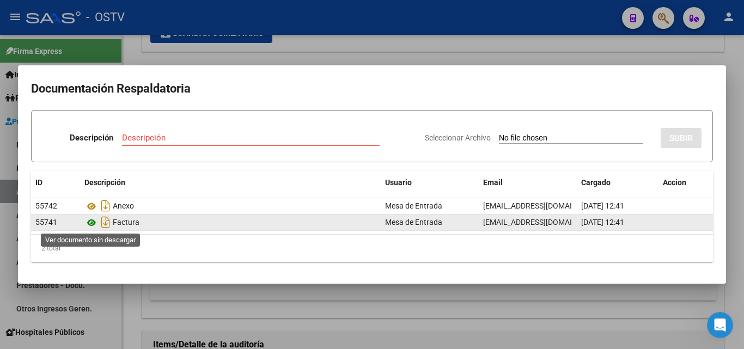
click at [94, 222] on icon at bounding box center [91, 222] width 14 height 13
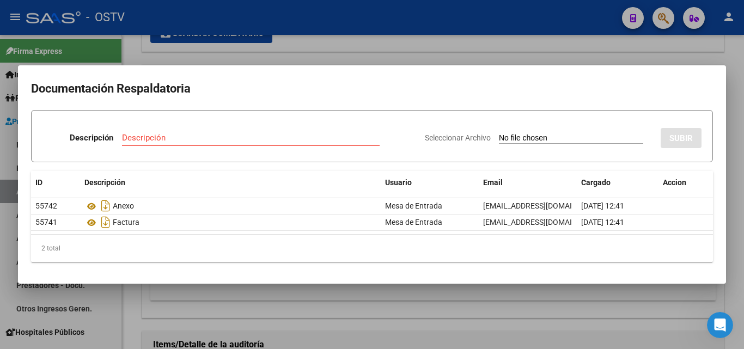
click at [360, 58] on div at bounding box center [372, 174] width 744 height 349
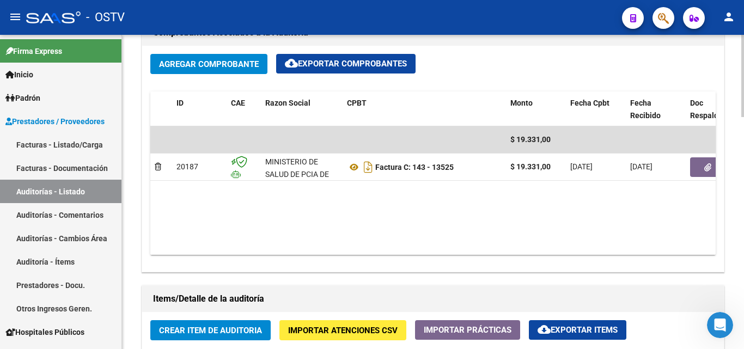
scroll to position [762, 0]
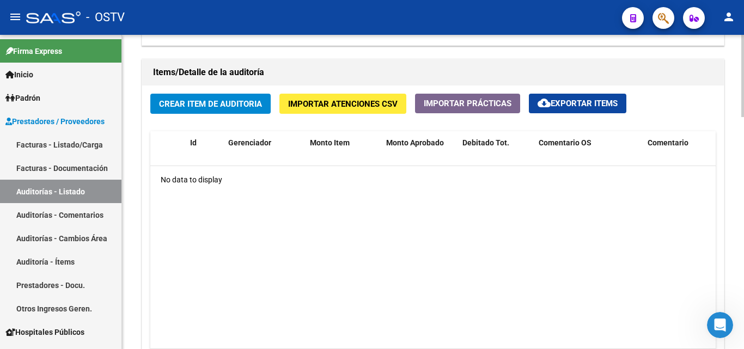
click at [198, 99] on span "Crear Item de Auditoria" at bounding box center [210, 104] width 103 height 10
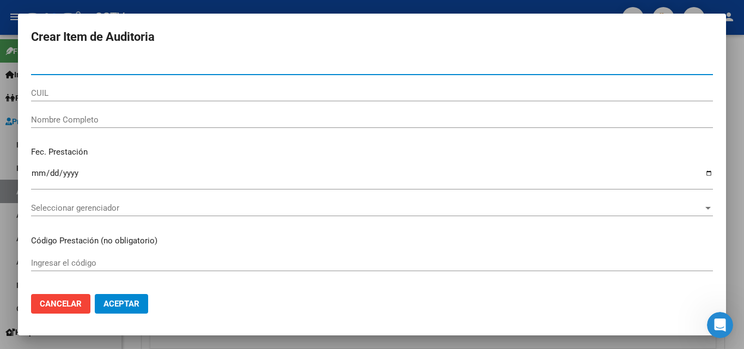
paste input "94224065"
type input "94224065"
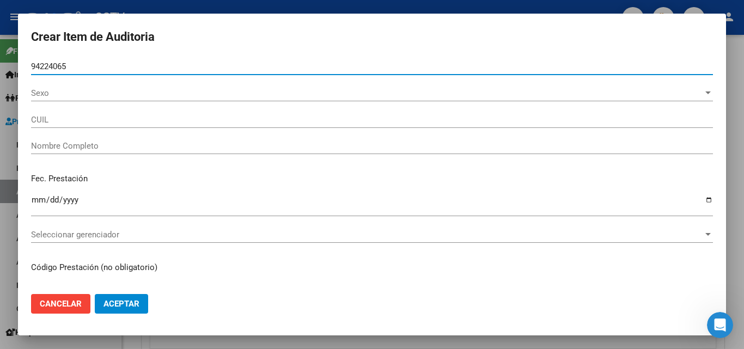
type input "20942240652"
type input "[PERSON_NAME] [PERSON_NAME]"
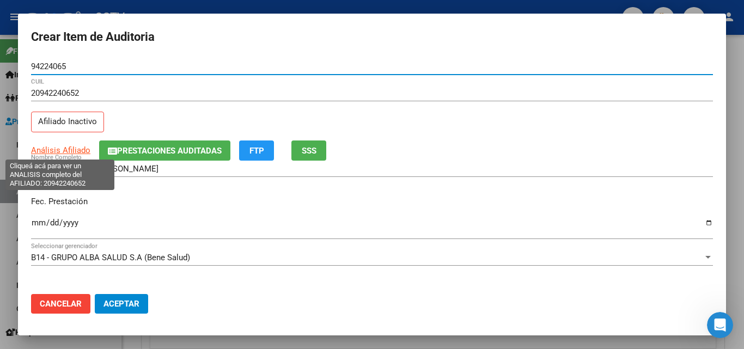
type input "94224065"
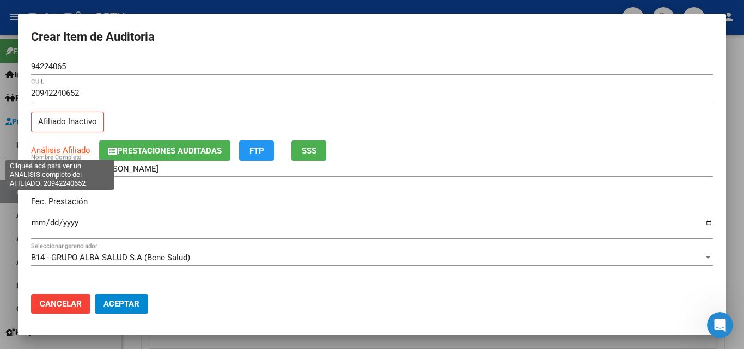
click at [62, 151] on span "Análisis Afiliado" at bounding box center [60, 150] width 59 height 10
type textarea "20942240652"
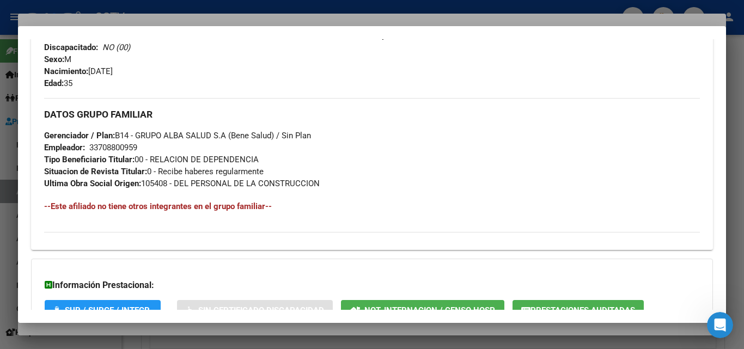
scroll to position [570, 0]
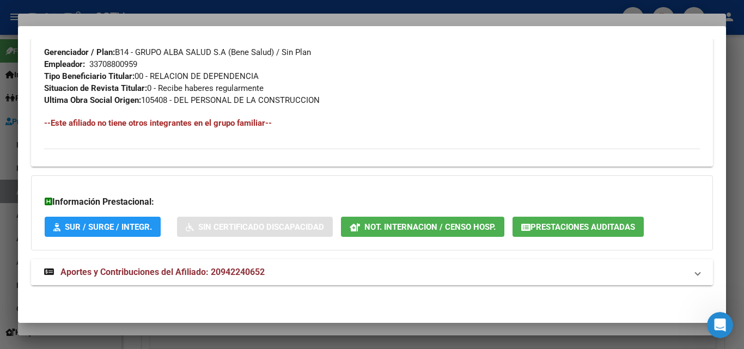
click at [121, 277] on span "Aportes y Contribuciones del Afiliado: 20942240652" at bounding box center [162, 272] width 204 height 10
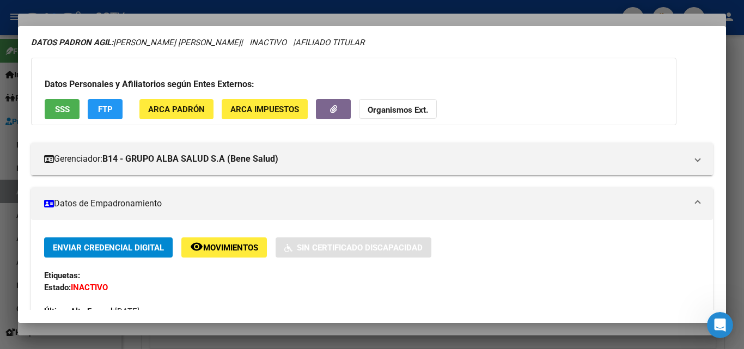
scroll to position [0, 0]
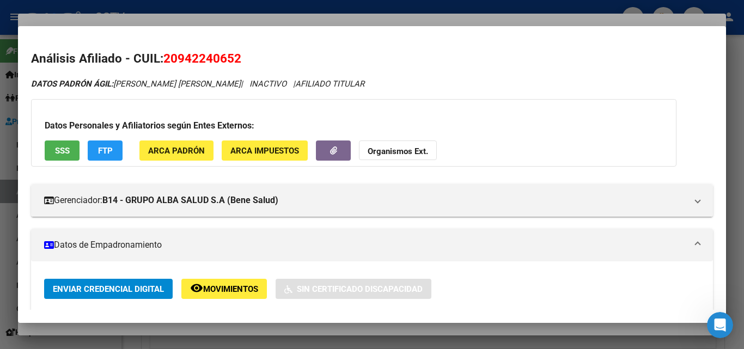
click at [414, 151] on strong "Organismos Ext." at bounding box center [398, 151] width 60 height 10
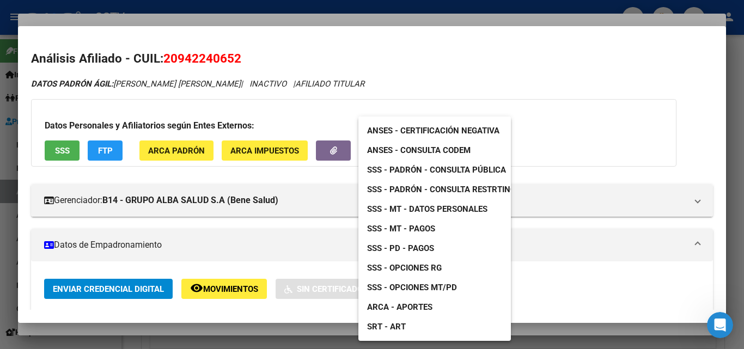
click at [458, 171] on span "SSS - Padrón - Consulta Pública" at bounding box center [436, 170] width 139 height 10
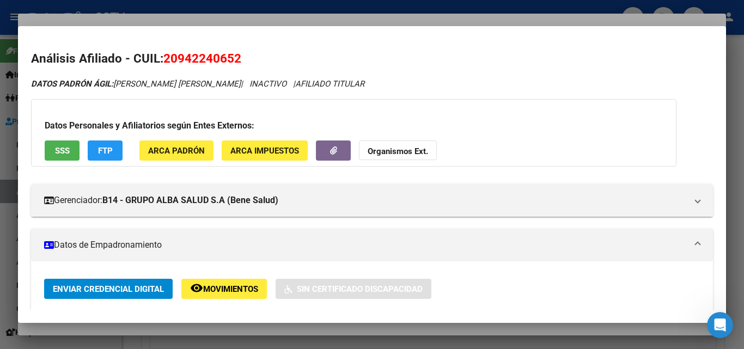
drag, startPoint x: 178, startPoint y: 57, endPoint x: 232, endPoint y: 60, distance: 54.5
click at [232, 60] on span "20942240652" at bounding box center [202, 58] width 78 height 14
copy span "94224065"
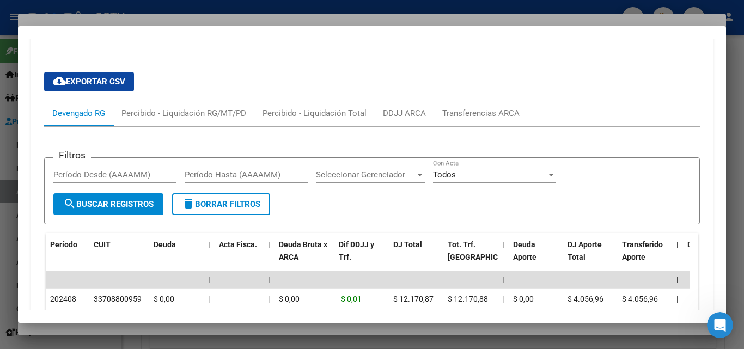
scroll to position [817, 0]
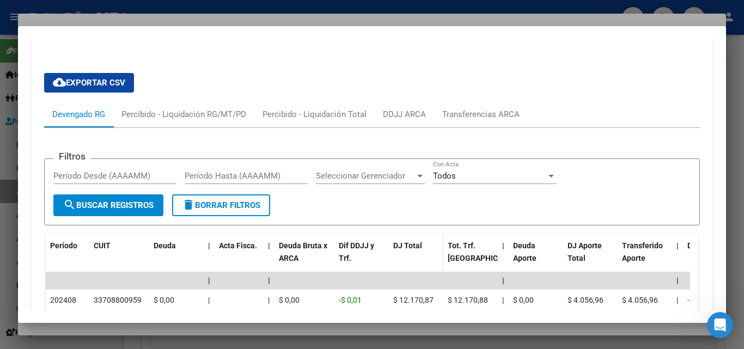
click at [414, 242] on span "DJ Total" at bounding box center [407, 245] width 29 height 9
click at [481, 116] on div "Transferencias ARCA" at bounding box center [480, 114] width 77 height 12
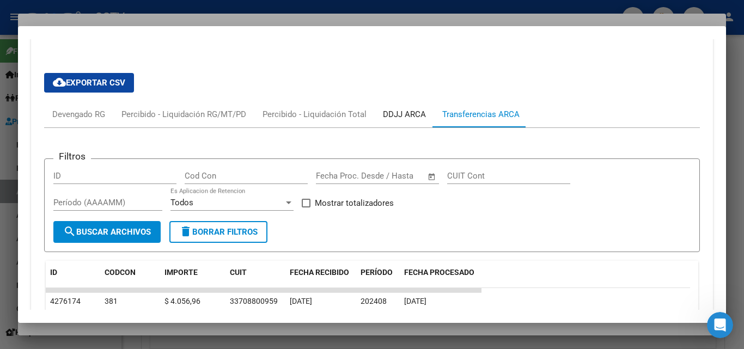
click at [405, 114] on div "DDJJ ARCA" at bounding box center [404, 114] width 43 height 12
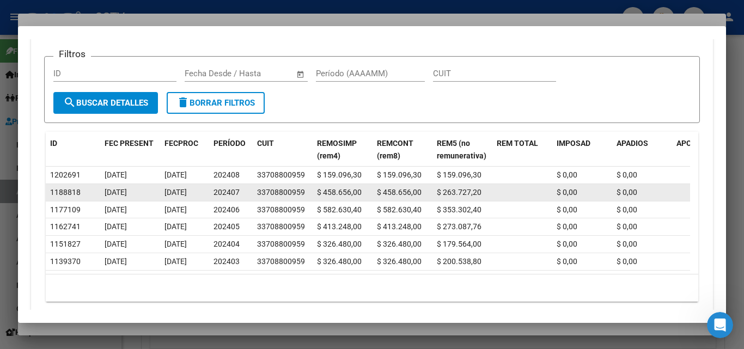
scroll to position [926, 0]
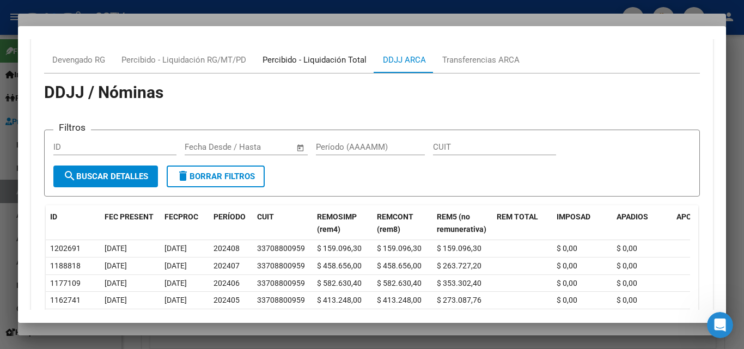
click at [324, 59] on div "Percibido - Liquidación Total" at bounding box center [314, 60] width 104 height 12
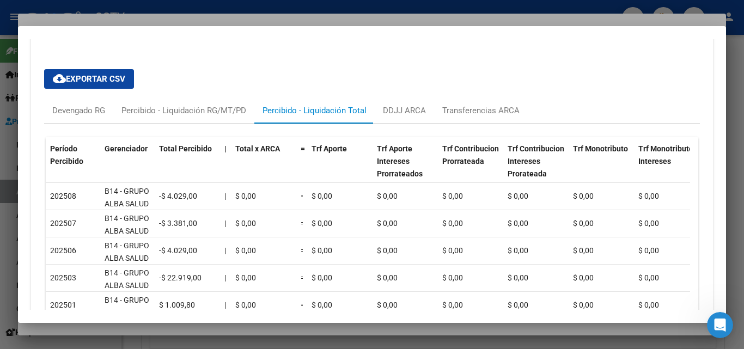
scroll to position [708, 0]
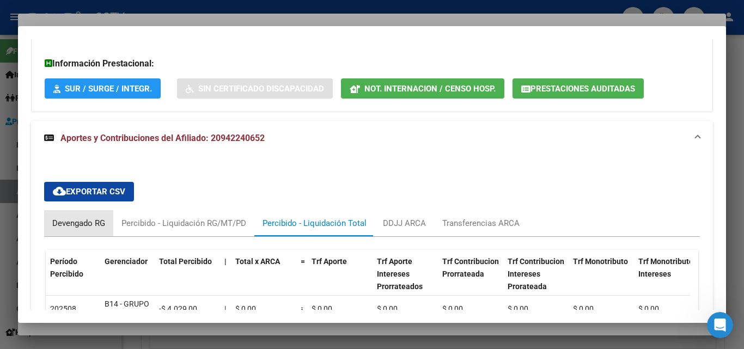
click at [72, 221] on div "Devengado RG" at bounding box center [78, 223] width 53 height 12
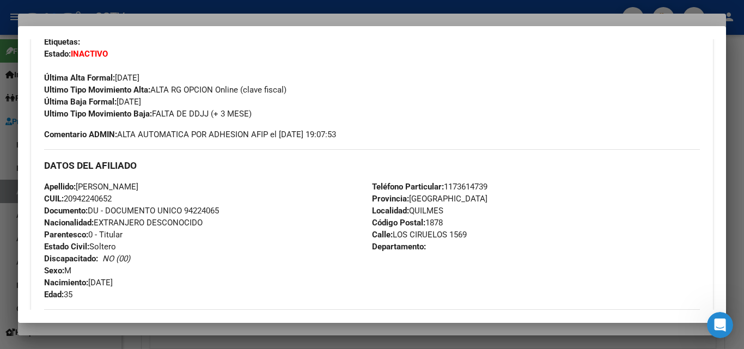
scroll to position [257, 0]
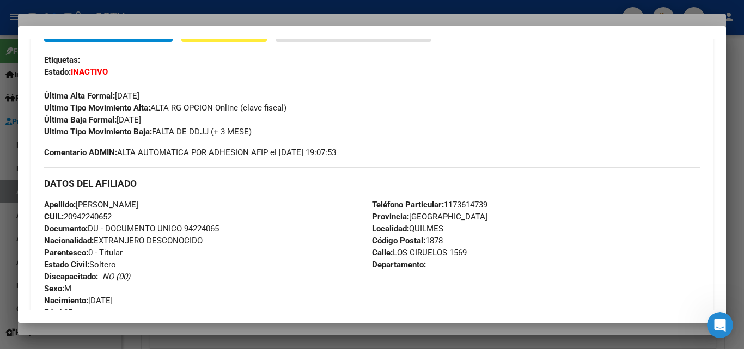
click at [144, 19] on div at bounding box center [372, 174] width 744 height 349
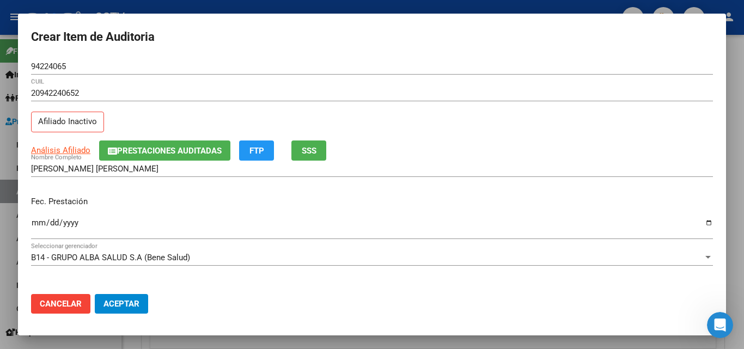
click at [36, 223] on input "Ingresar la fecha" at bounding box center [372, 226] width 682 height 17
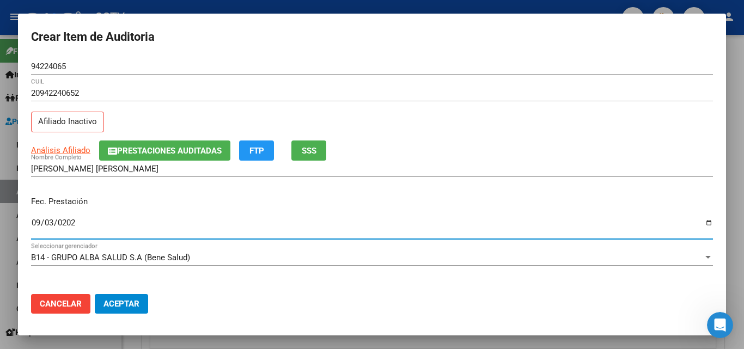
type input "[DATE]"
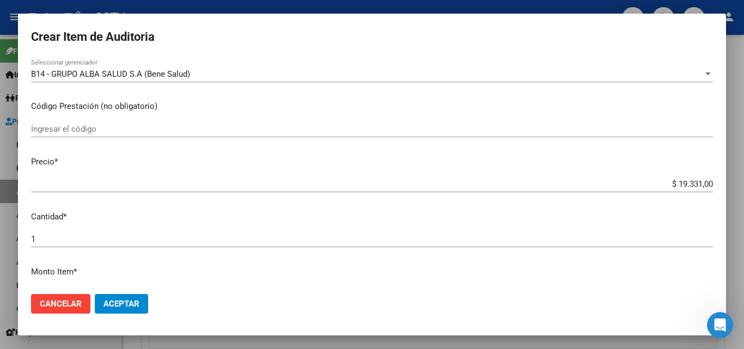
scroll to position [272, 0]
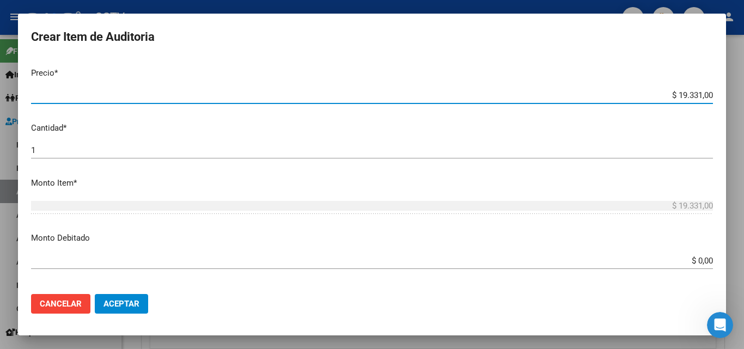
click at [686, 94] on input "$ 19.331,00" at bounding box center [372, 95] width 682 height 10
type input "$ 0,04"
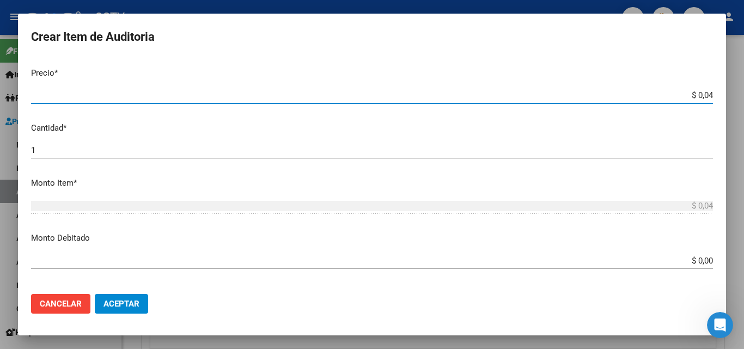
type input "$ 0,40"
type input "$ 4,02"
type input "$ 40,29"
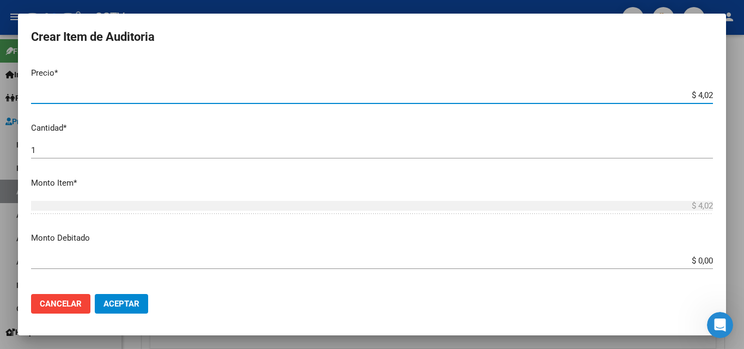
type input "$ 40,29"
type input "$ 402,90"
type input "$ 4.029,00"
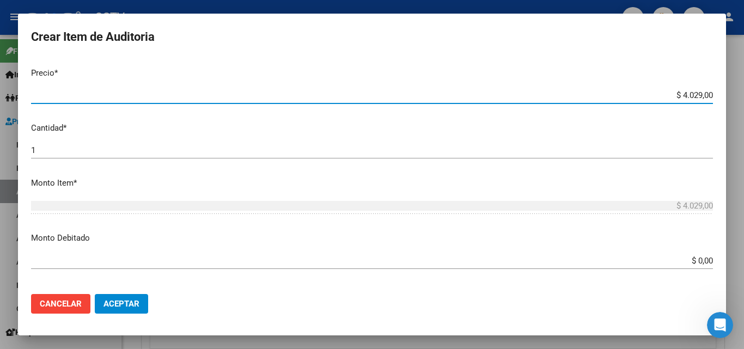
click at [675, 132] on p "Cantidad *" at bounding box center [372, 128] width 682 height 13
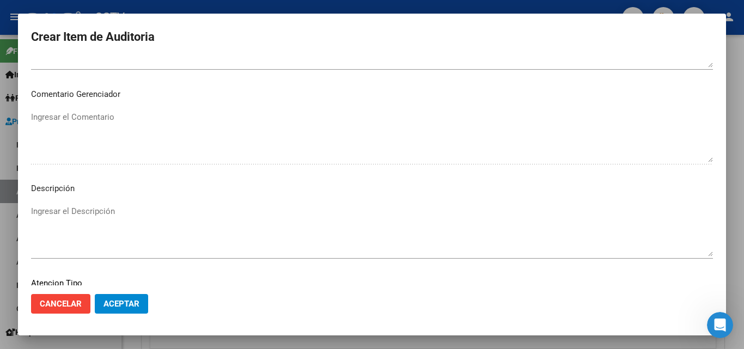
scroll to position [754, 0]
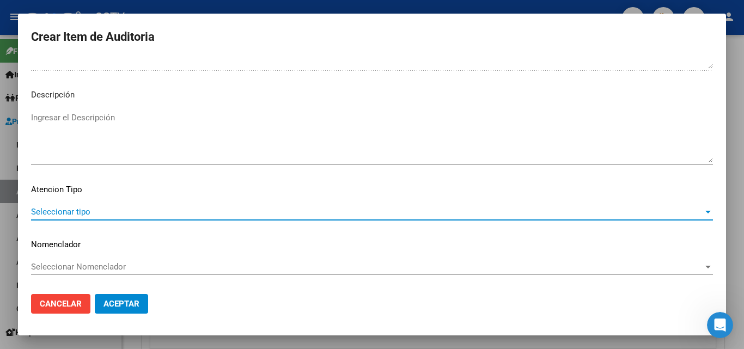
click at [69, 212] on span "Seleccionar tipo" at bounding box center [367, 212] width 672 height 10
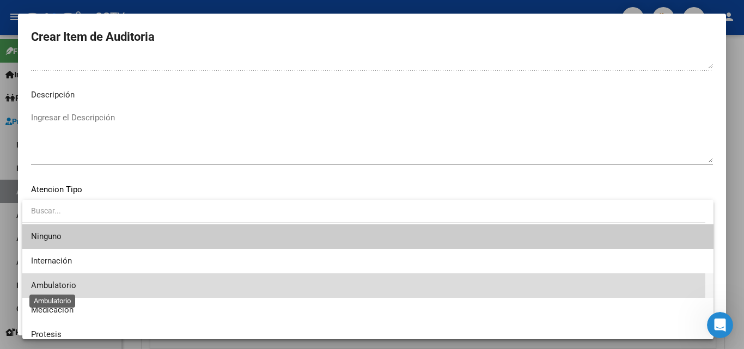
click at [68, 283] on span "Ambulatorio" at bounding box center [53, 285] width 45 height 10
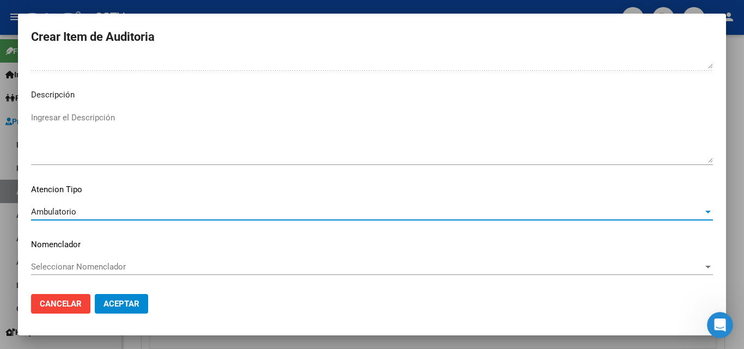
click at [121, 302] on span "Aceptar" at bounding box center [121, 304] width 36 height 10
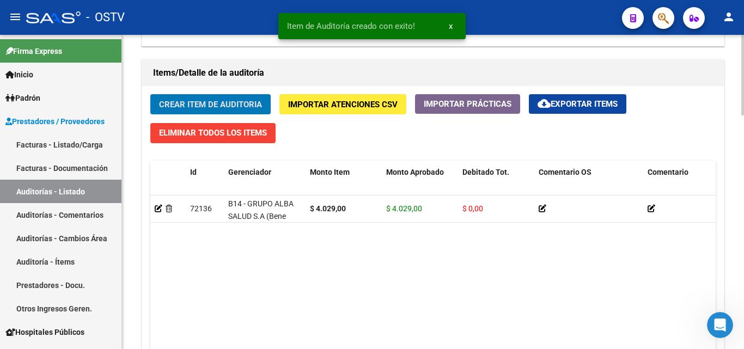
scroll to position [763, 0]
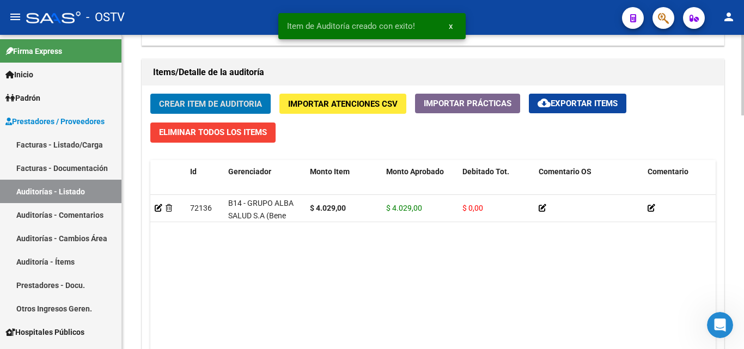
click at [200, 103] on span "Crear Item de Auditoria" at bounding box center [210, 104] width 103 height 10
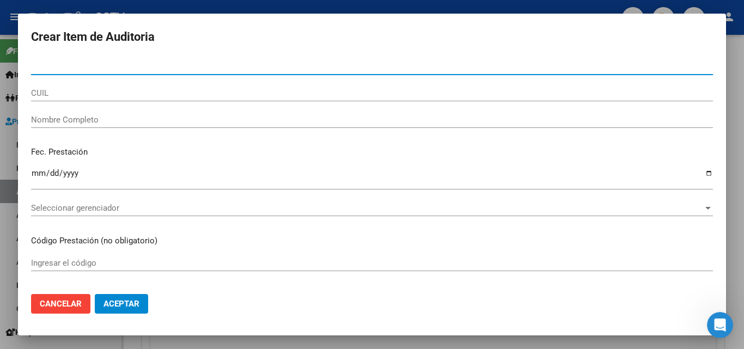
paste input "25145553"
type input "25145553"
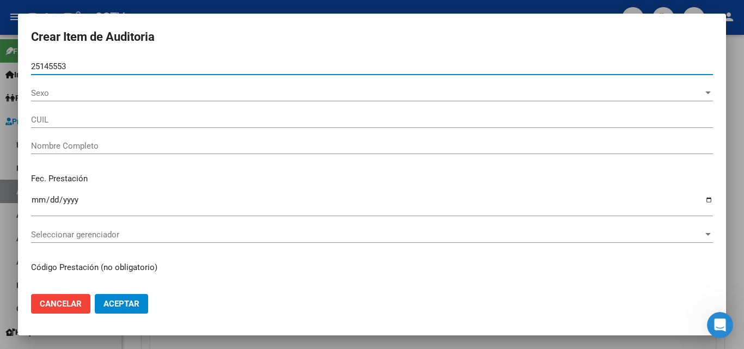
type input "20251455539"
type input "[PERSON_NAME]"
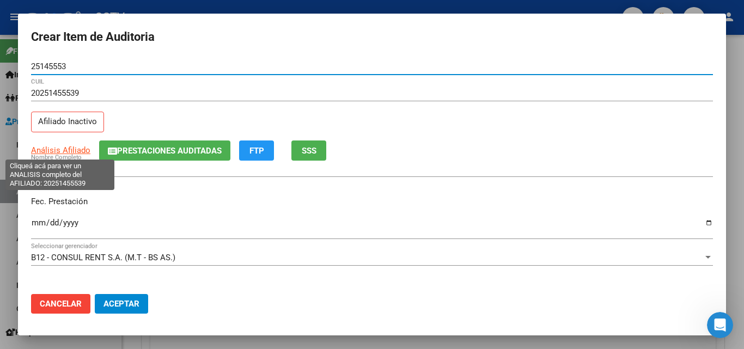
type input "25145553"
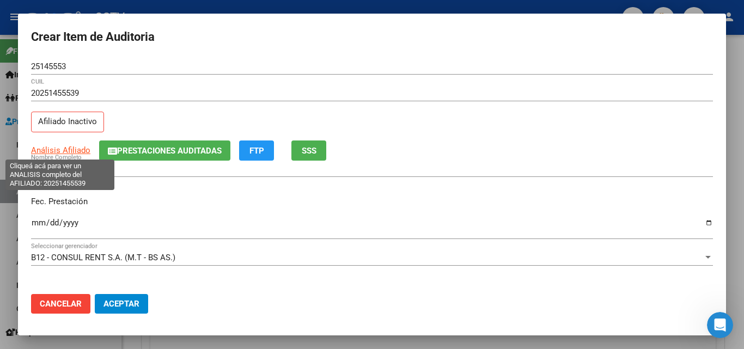
click at [58, 149] on span "Análisis Afiliado" at bounding box center [60, 150] width 59 height 10
type textarea "20251455539"
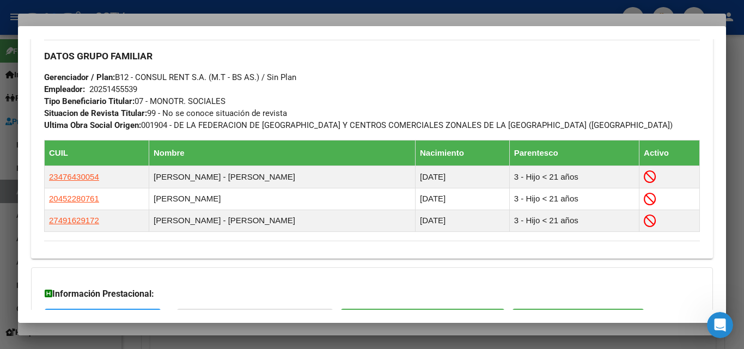
scroll to position [636, 0]
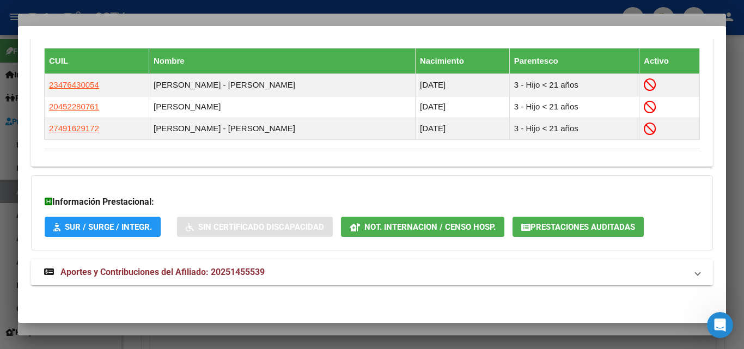
click at [208, 265] on mat-expansion-panel-header "Aportes y Contribuciones del Afiliado: 20251455539" at bounding box center [372, 272] width 682 height 26
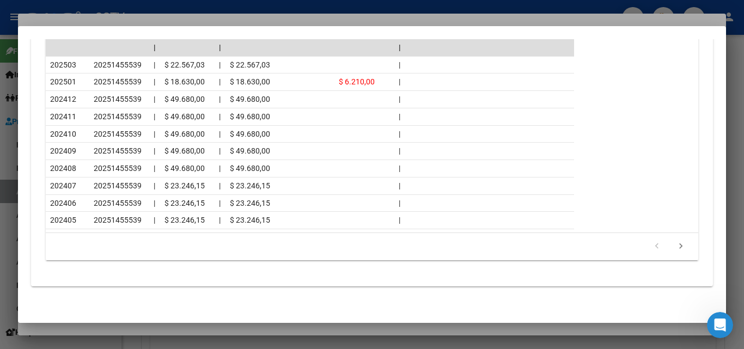
scroll to position [1125, 0]
click at [142, 329] on div at bounding box center [372, 174] width 744 height 349
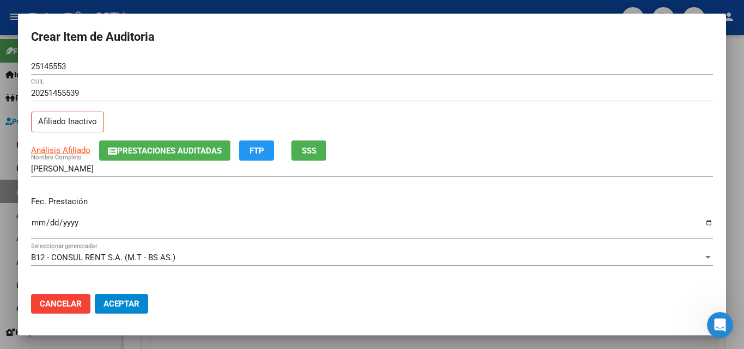
click at [39, 224] on input "Ingresar la fecha" at bounding box center [372, 226] width 682 height 17
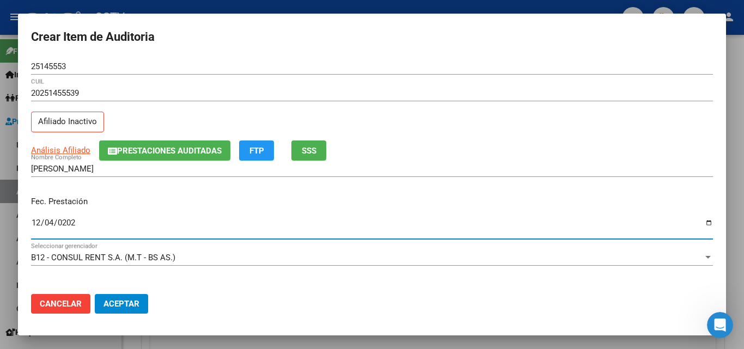
type input "[DATE]"
click at [132, 219] on input "[DATE]" at bounding box center [372, 226] width 682 height 17
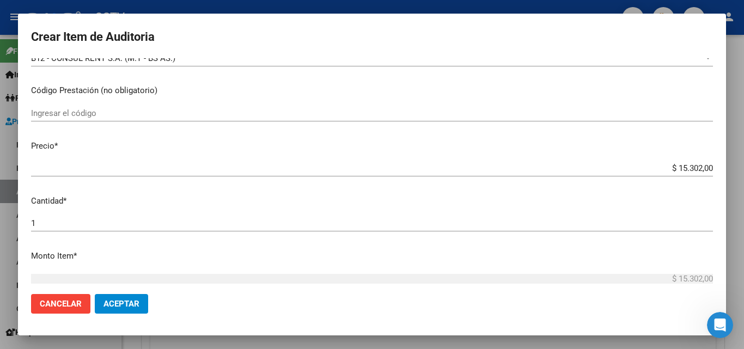
scroll to position [218, 0]
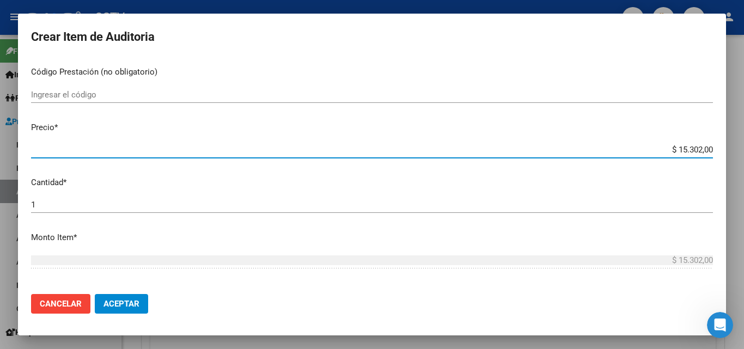
click at [684, 153] on input "$ 15.302,00" at bounding box center [372, 150] width 682 height 10
click at [684, 152] on input "$ 15.302,00" at bounding box center [372, 150] width 682 height 10
type input "$ 0,07"
type input "$ 0,72"
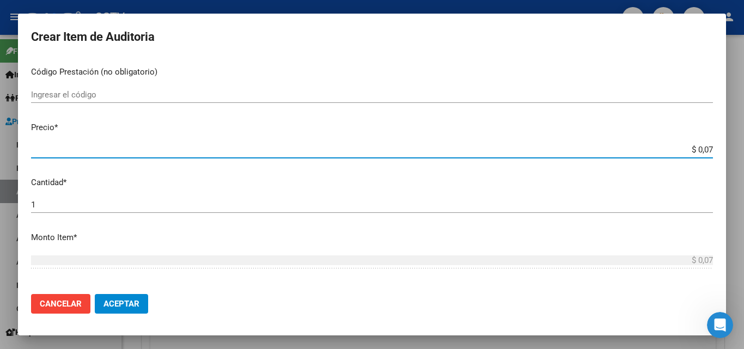
type input "$ 0,72"
type input "$ 7,24"
type input "$ 72,44"
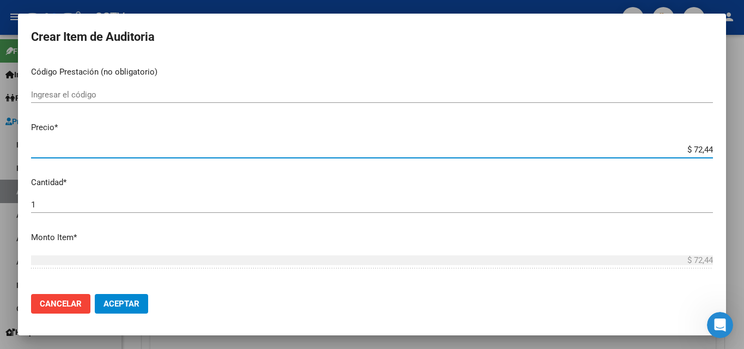
type input "$ 724,40"
type input "$ 7.244,00"
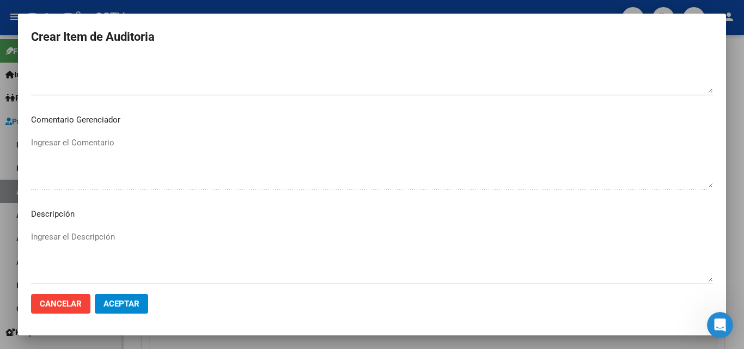
scroll to position [754, 0]
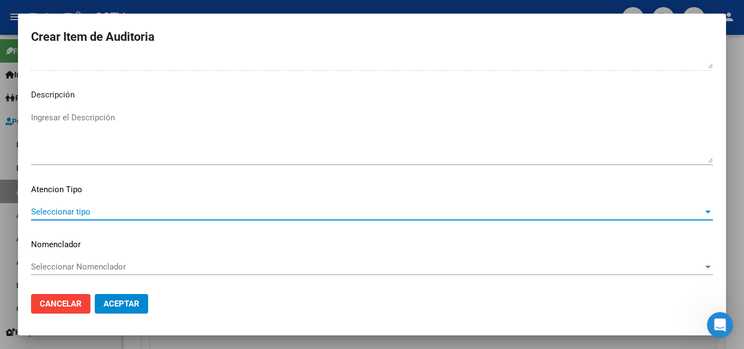
click at [81, 216] on span "Seleccionar tipo" at bounding box center [367, 212] width 672 height 10
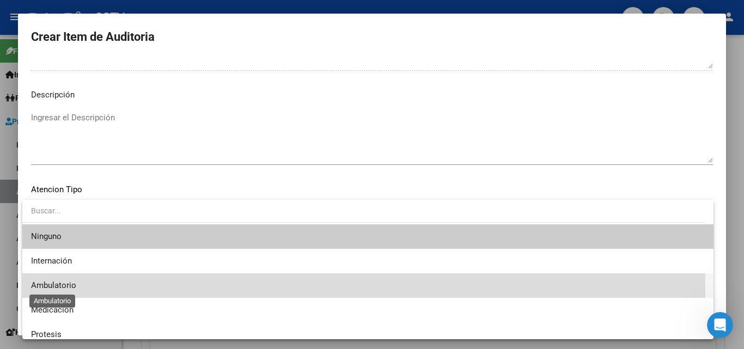
drag, startPoint x: 50, startPoint y: 290, endPoint x: 63, endPoint y: 289, distance: 12.6
click at [50, 289] on span "Ambulatorio" at bounding box center [53, 285] width 45 height 10
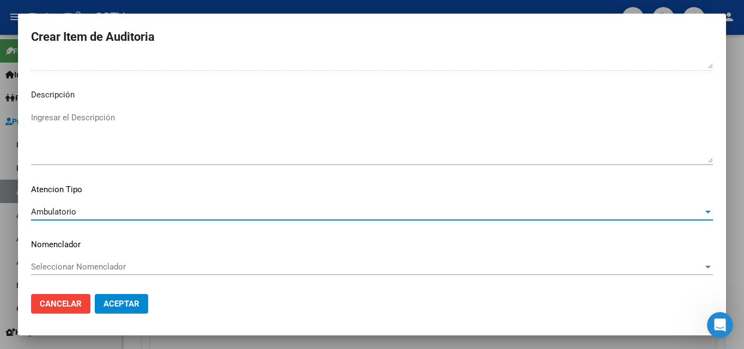
click at [124, 310] on button "Aceptar" at bounding box center [121, 304] width 53 height 20
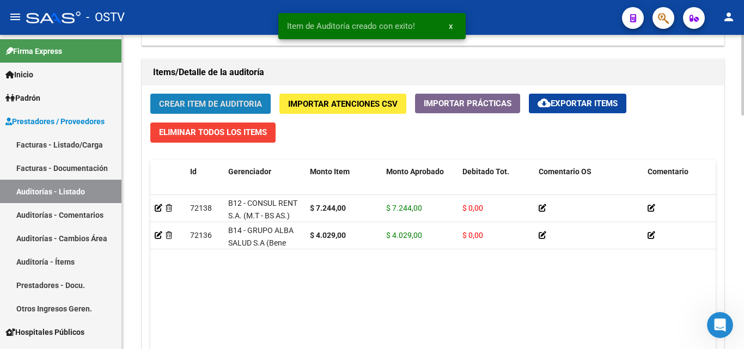
click at [197, 102] on span "Crear Item de Auditoria" at bounding box center [210, 104] width 103 height 10
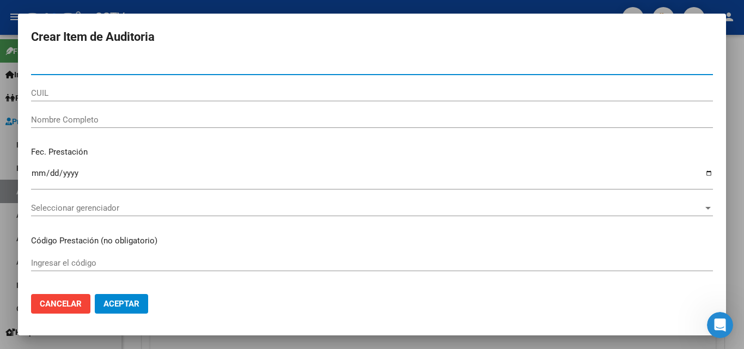
paste input "26630278"
type input "26630278"
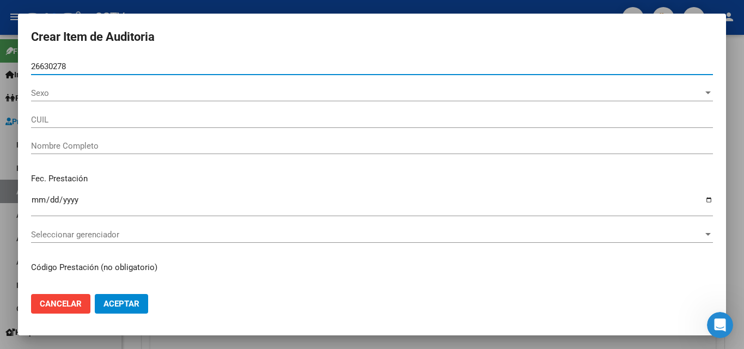
type input "27266302784"
type input "[PERSON_NAME]"
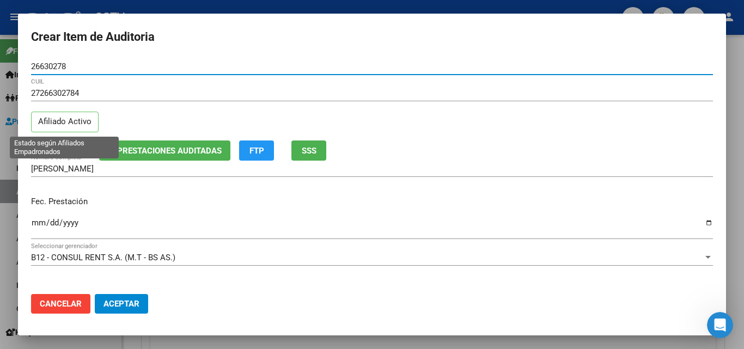
type input "26630278"
click at [54, 122] on p "Afiliado Activo" at bounding box center [65, 122] width 68 height 21
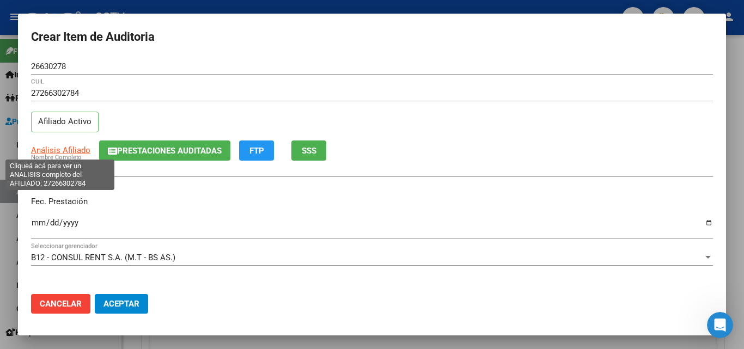
click at [61, 149] on span "Análisis Afiliado" at bounding box center [60, 150] width 59 height 10
type textarea "27266302784"
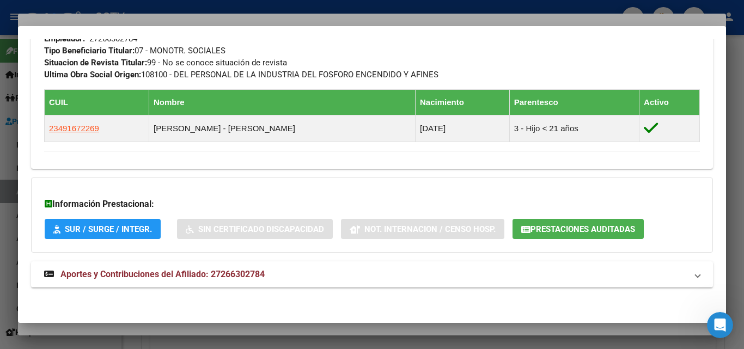
scroll to position [573, 0]
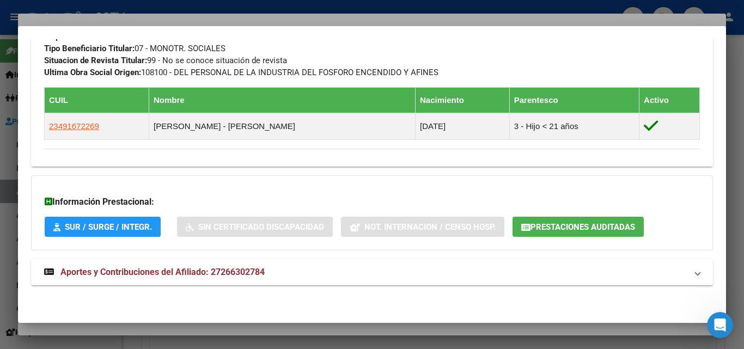
click at [149, 275] on span "Aportes y Contribuciones del Afiliado: 27266302784" at bounding box center [162, 272] width 204 height 10
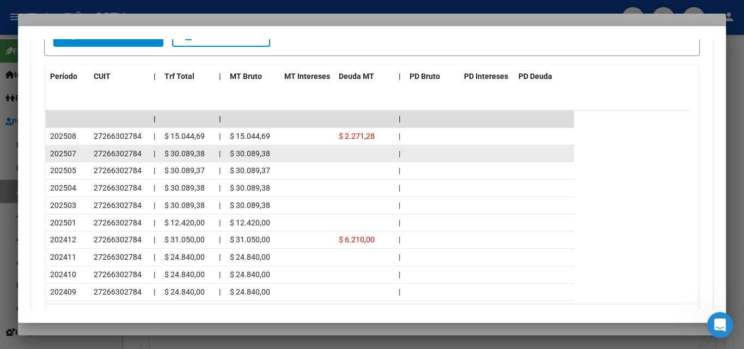
scroll to position [1009, 0]
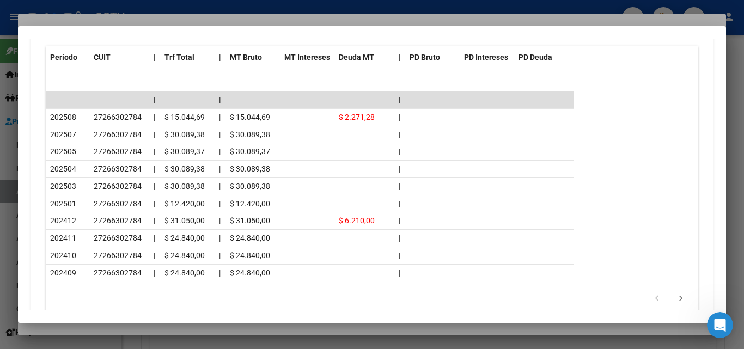
click at [69, 22] on div at bounding box center [372, 174] width 744 height 349
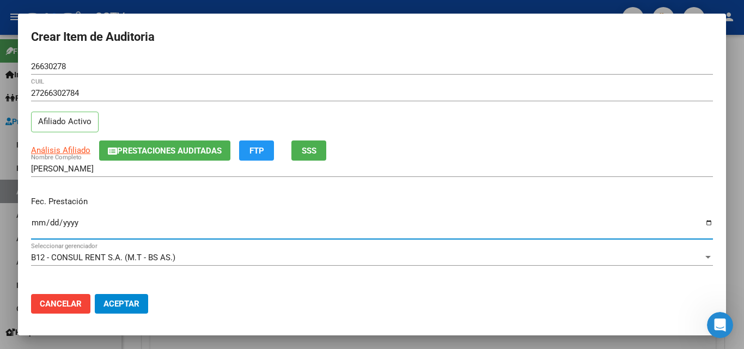
click at [34, 220] on input "Ingresar la fecha" at bounding box center [372, 226] width 682 height 17
type input "[DATE]"
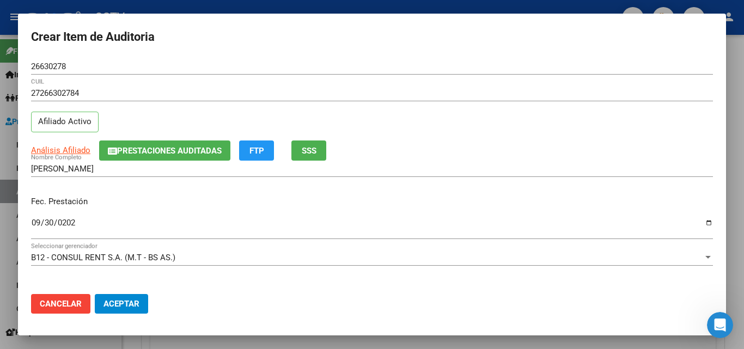
scroll to position [218, 0]
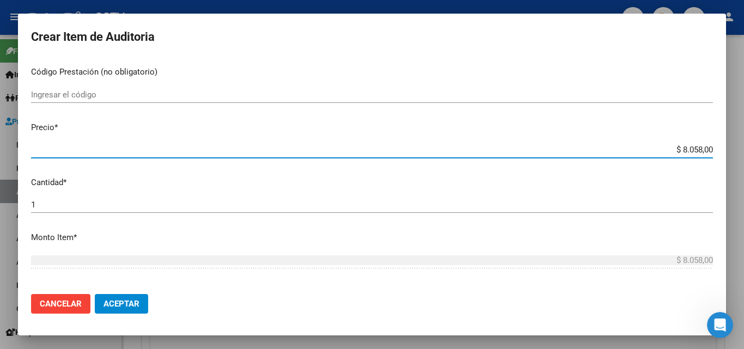
click at [693, 152] on input "$ 8.058,00" at bounding box center [372, 150] width 682 height 10
type input "$ 0,04"
type input "$ 0,40"
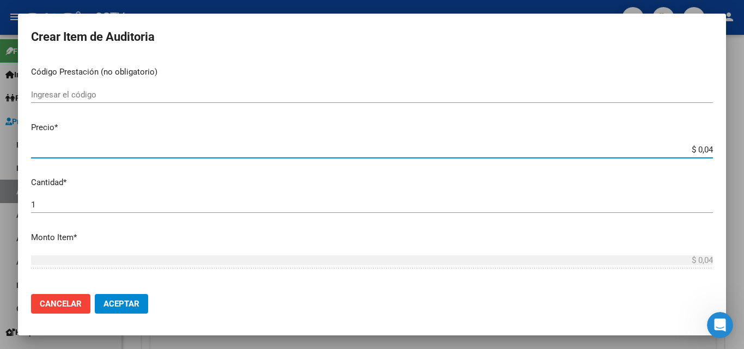
type input "$ 0,40"
type input "$ 4,02"
type input "$ 40,29"
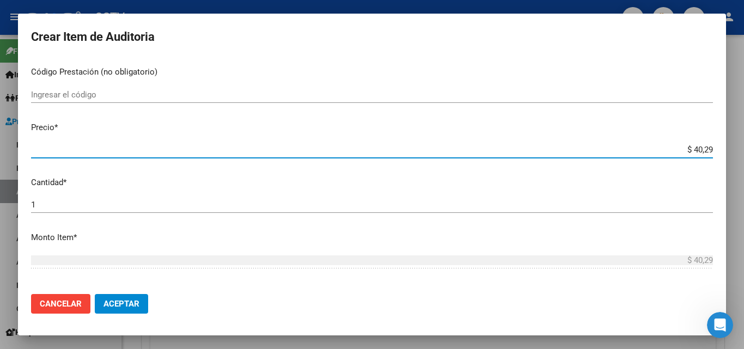
type input "$ 402,90"
type input "$ 4.029,00"
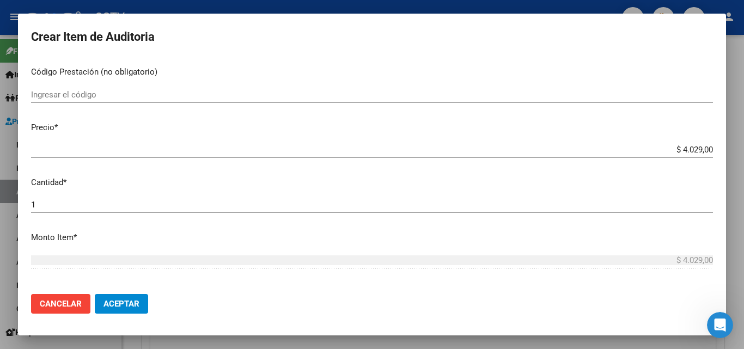
click at [579, 183] on p "Cantidad *" at bounding box center [372, 182] width 682 height 13
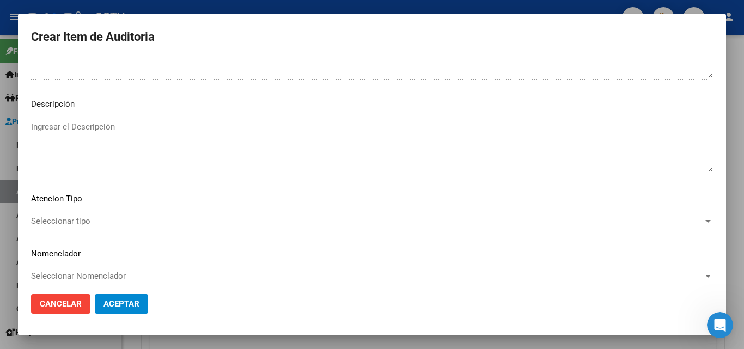
scroll to position [754, 0]
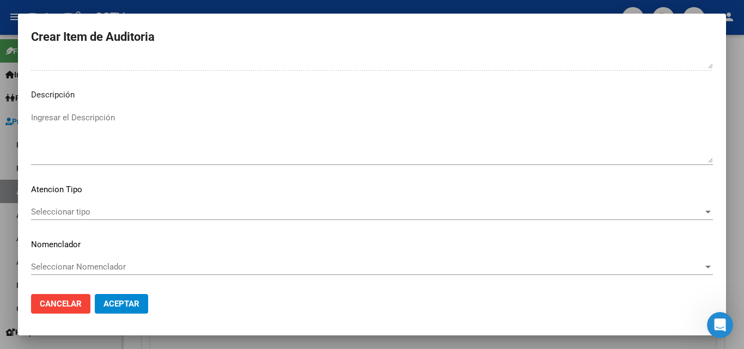
click at [76, 215] on span "Seleccionar tipo" at bounding box center [367, 212] width 672 height 10
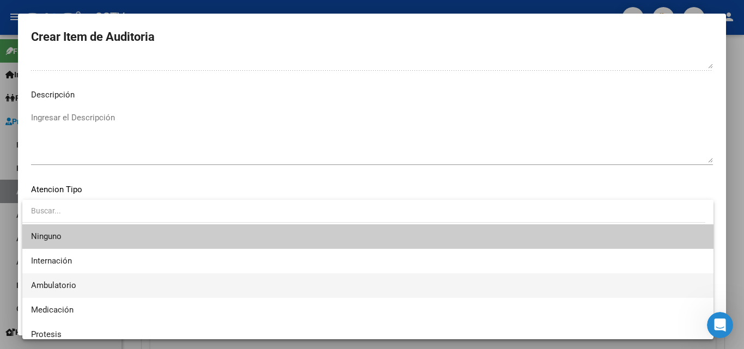
click at [48, 277] on span "Ambulatorio" at bounding box center [367, 285] width 673 height 25
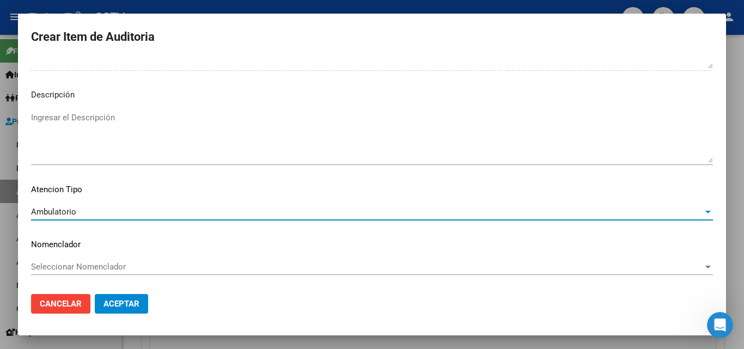
click at [131, 302] on span "Aceptar" at bounding box center [121, 304] width 36 height 10
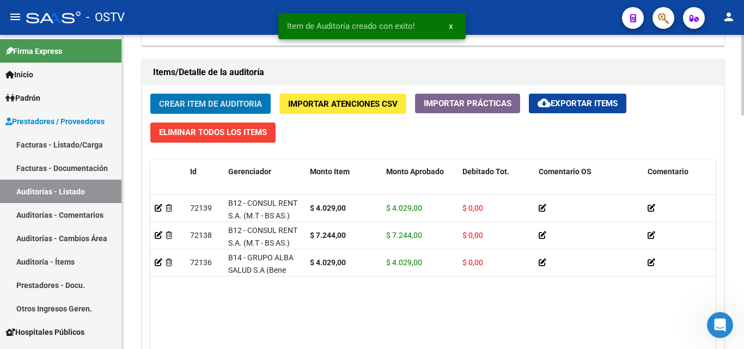
click at [212, 107] on span "Crear Item de Auditoria" at bounding box center [210, 104] width 103 height 10
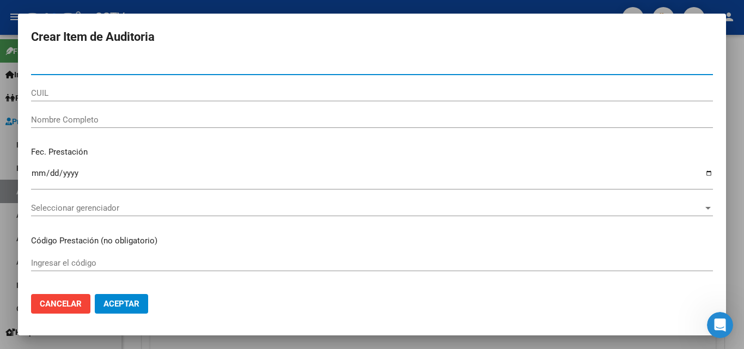
paste input "42833382"
type input "42833382"
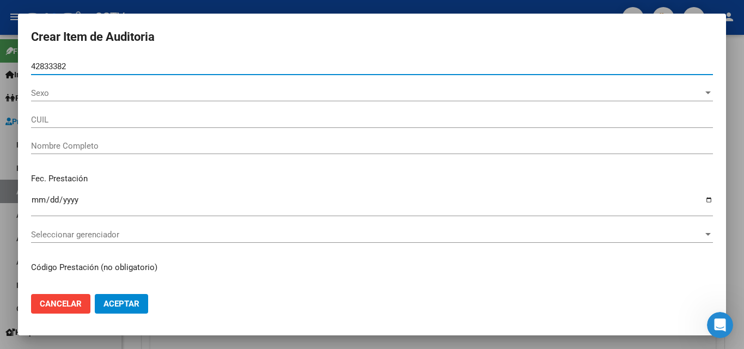
type input "23428333829"
type input "[PERSON_NAME]"
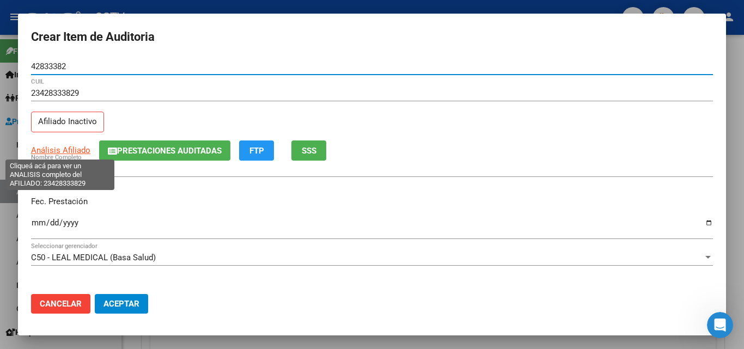
type input "42833382"
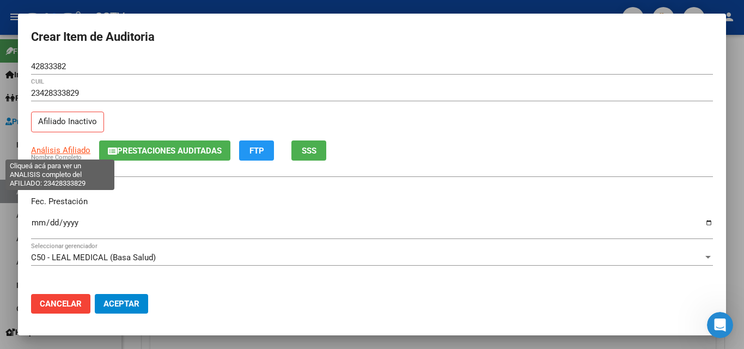
click at [63, 149] on span "Análisis Afiliado" at bounding box center [60, 150] width 59 height 10
type textarea "23428333829"
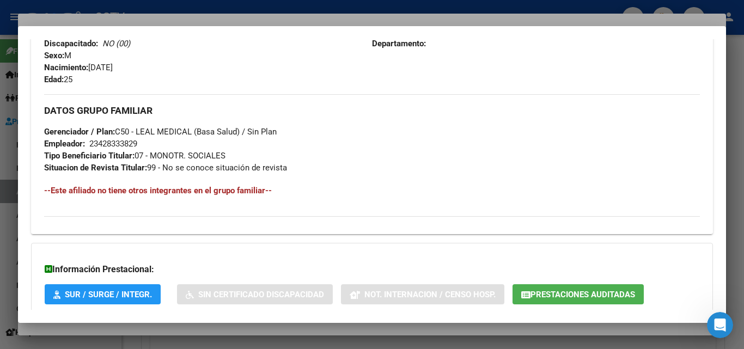
scroll to position [558, 0]
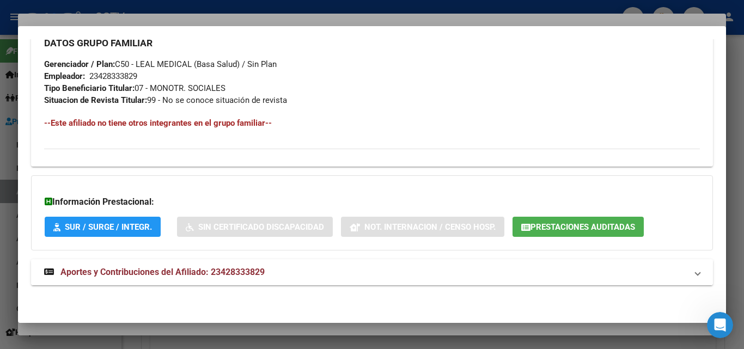
click at [166, 269] on span "Aportes y Contribuciones del Afiliado: 23428333829" at bounding box center [162, 272] width 204 height 10
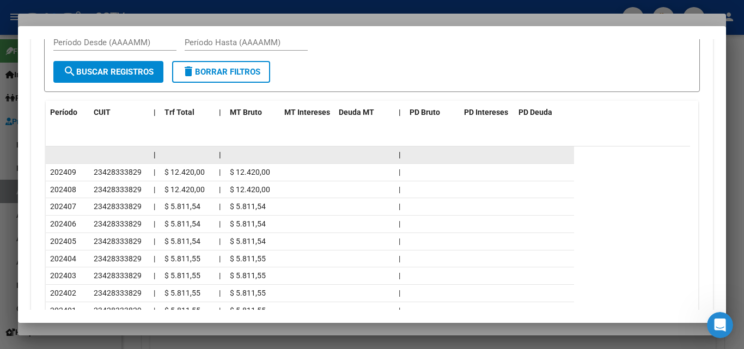
scroll to position [939, 0]
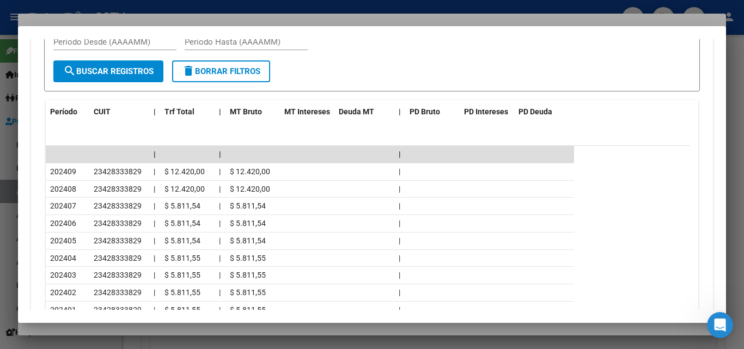
click at [106, 328] on div at bounding box center [372, 174] width 744 height 349
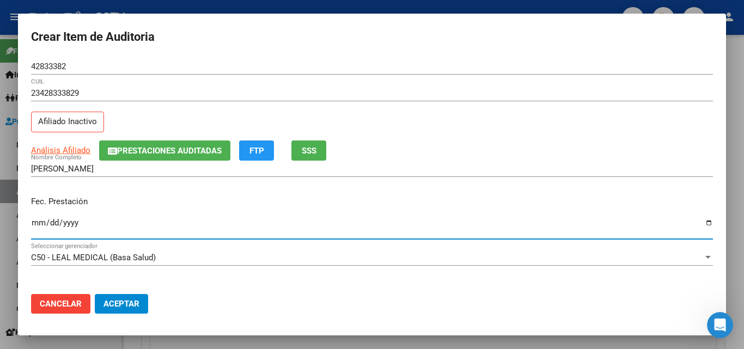
click at [39, 222] on input "Ingresar la fecha" at bounding box center [372, 226] width 682 height 17
click at [40, 222] on input "Ingresar la fecha" at bounding box center [372, 226] width 682 height 17
click at [54, 219] on input "Ingresar la fecha" at bounding box center [372, 226] width 682 height 17
click at [52, 222] on input "Ingresar la fecha" at bounding box center [372, 226] width 682 height 17
type input "[DATE]"
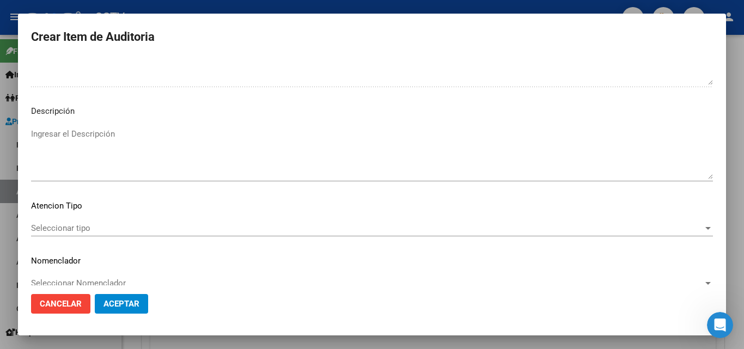
scroll to position [754, 0]
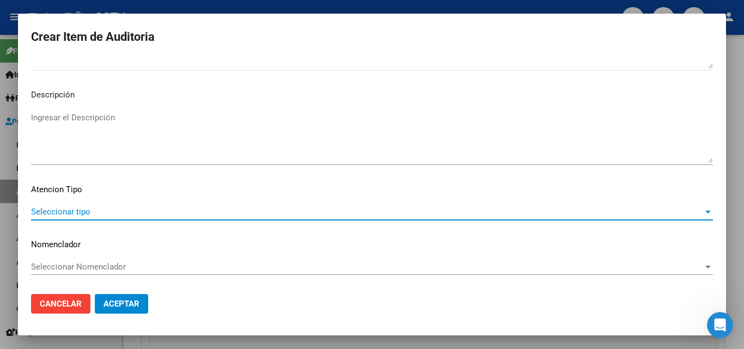
click at [66, 207] on span "Seleccionar tipo" at bounding box center [367, 212] width 672 height 10
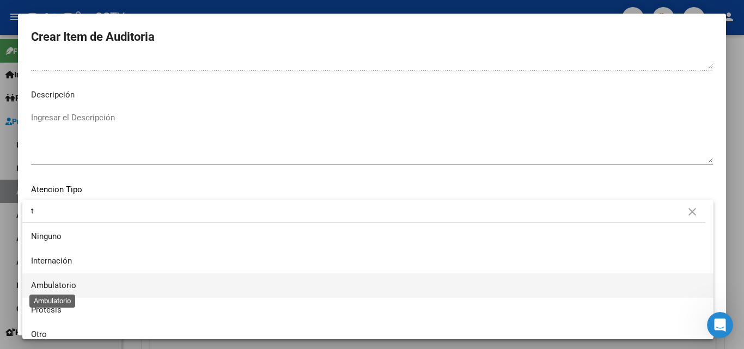
type input "t"
click at [71, 281] on span "Ambulatorio" at bounding box center [53, 285] width 45 height 10
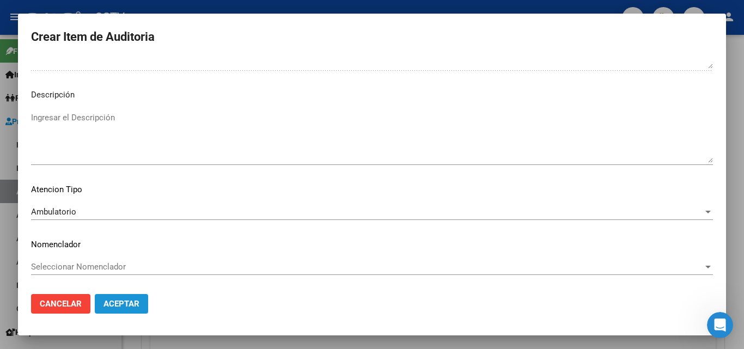
click at [126, 300] on span "Aceptar" at bounding box center [121, 304] width 36 height 10
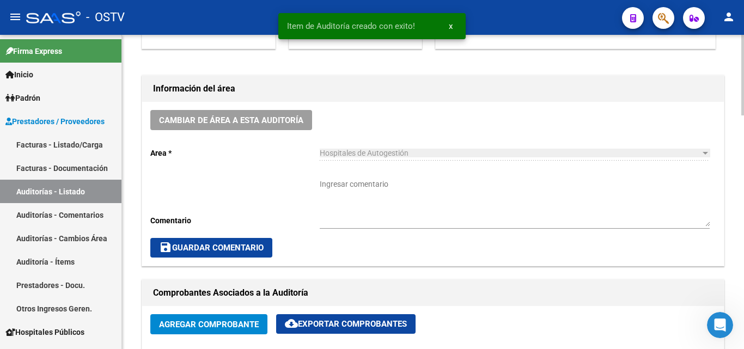
scroll to position [273, 0]
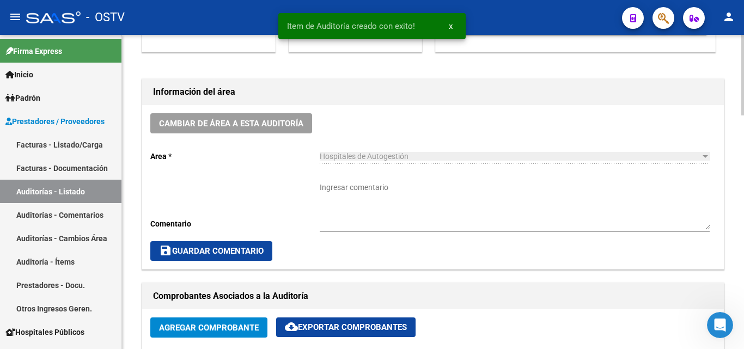
click at [369, 187] on textarea "Ingresar comentario" at bounding box center [515, 206] width 390 height 48
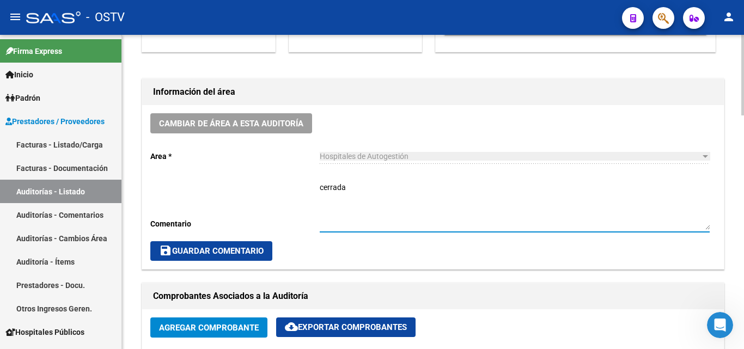
type textarea "cerrada"
click at [231, 251] on span "save Guardar Comentario" at bounding box center [211, 251] width 105 height 10
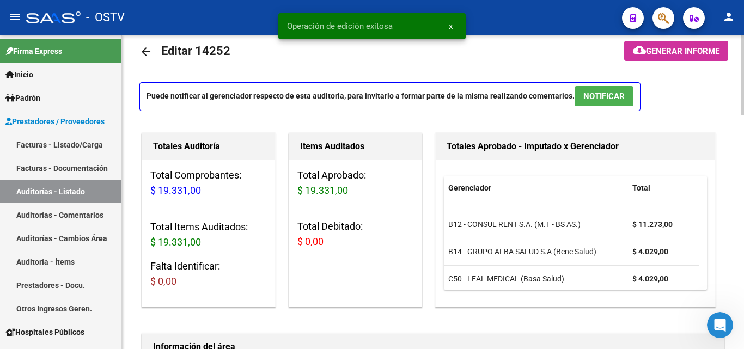
scroll to position [0, 0]
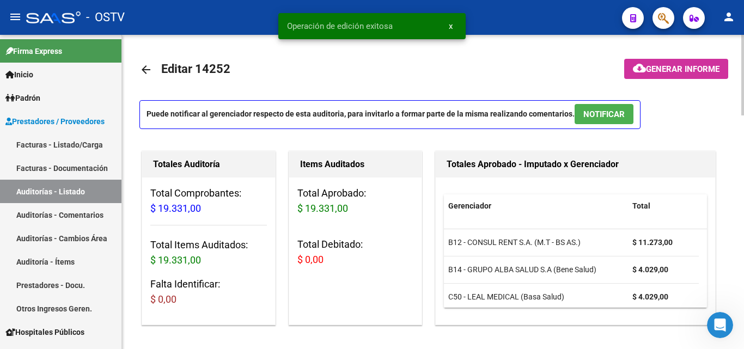
click at [152, 72] on mat-icon "arrow_back" at bounding box center [145, 69] width 13 height 13
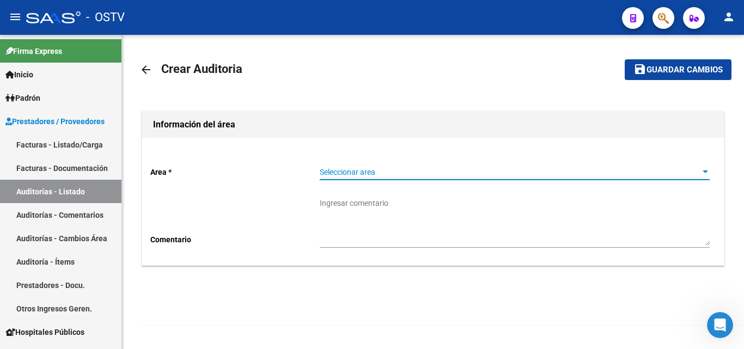
click at [331, 174] on span "Seleccionar area" at bounding box center [510, 172] width 380 height 9
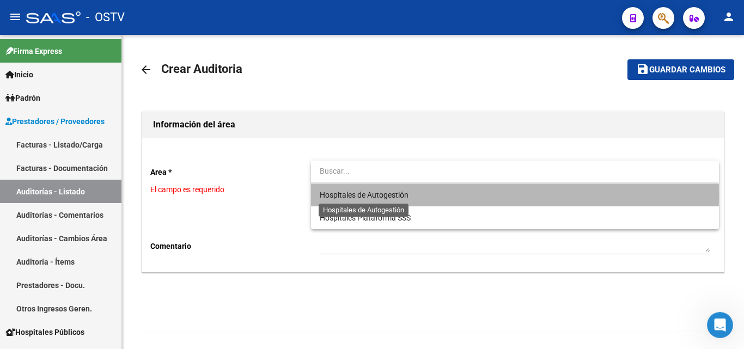
click at [351, 195] on span "Hospitales de Autogestión" at bounding box center [364, 195] width 89 height 9
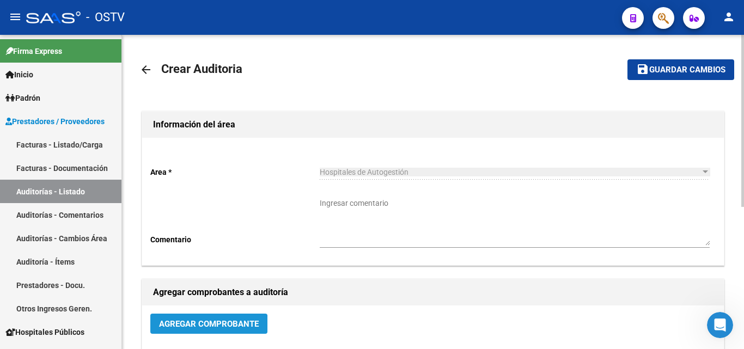
click at [203, 325] on span "Agregar Comprobante" at bounding box center [209, 324] width 100 height 10
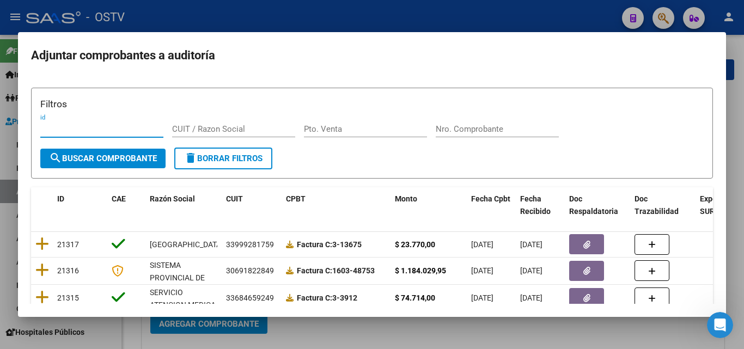
click at [451, 139] on div "Nro. Comprobante" at bounding box center [497, 134] width 123 height 27
click at [456, 128] on input "Nro. Comprobante" at bounding box center [497, 129] width 123 height 10
paste input "2264"
type input "2264"
click at [154, 159] on span "search Buscar Comprobante" at bounding box center [103, 159] width 108 height 10
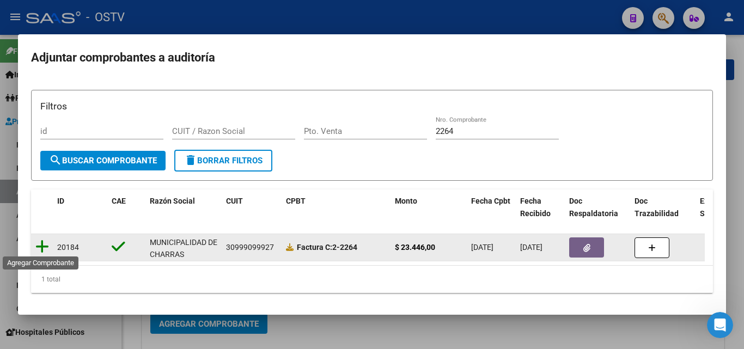
click at [41, 247] on icon at bounding box center [42, 246] width 14 height 15
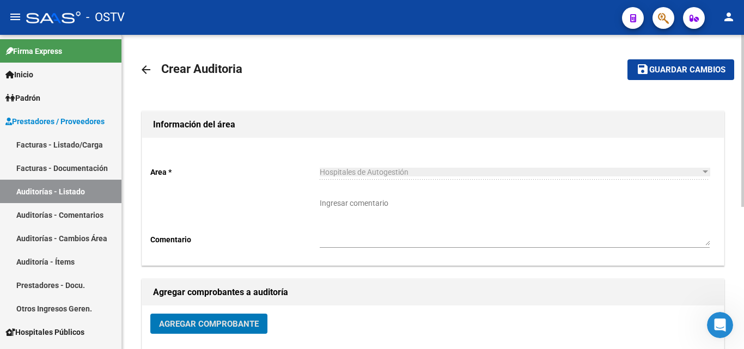
click at [639, 68] on mat-icon "save" at bounding box center [642, 69] width 13 height 13
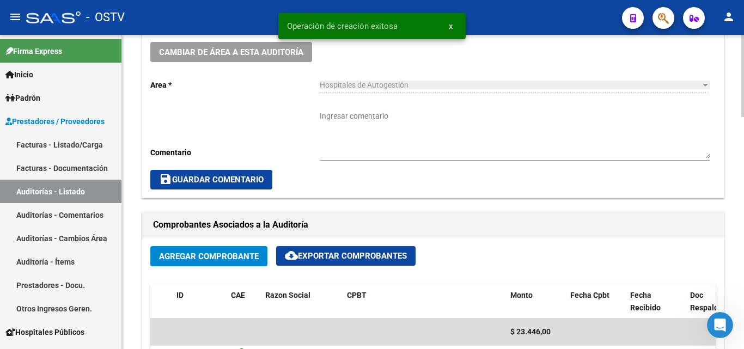
scroll to position [436, 0]
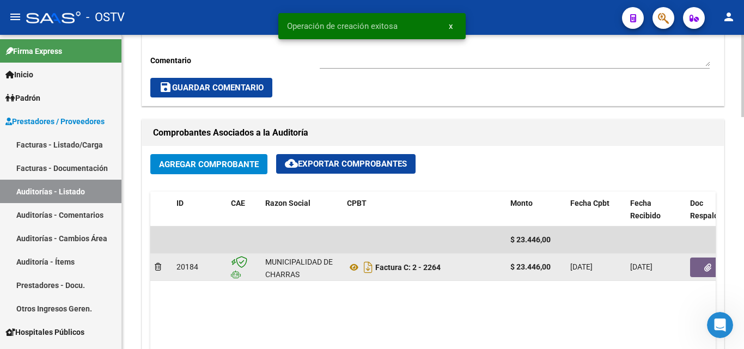
click at [705, 270] on icon "button" at bounding box center [707, 268] width 7 height 8
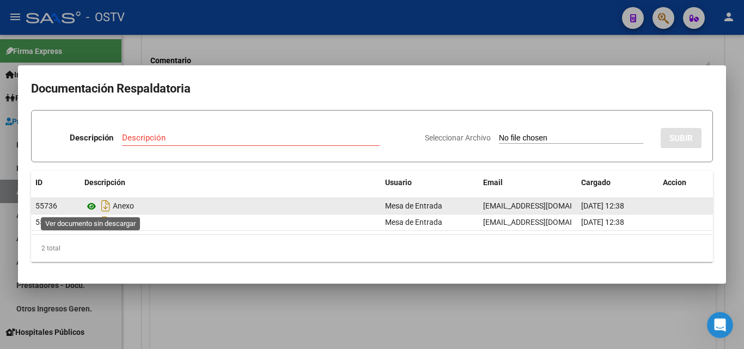
click at [93, 207] on icon at bounding box center [91, 206] width 14 height 13
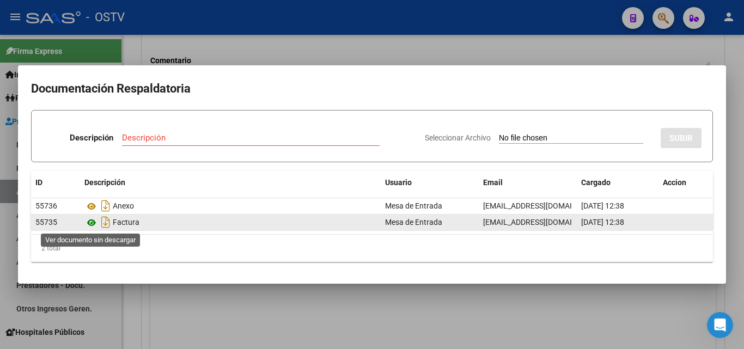
click at [94, 223] on icon at bounding box center [91, 222] width 14 height 13
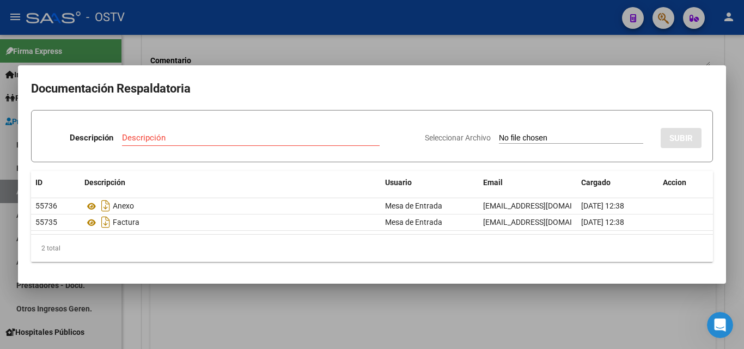
click at [265, 51] on div at bounding box center [372, 174] width 744 height 349
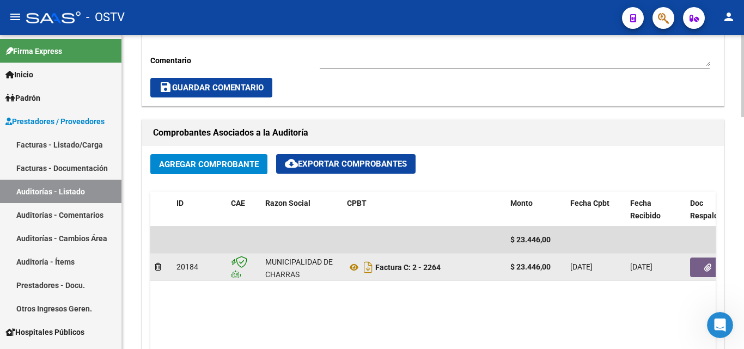
scroll to position [1, 0]
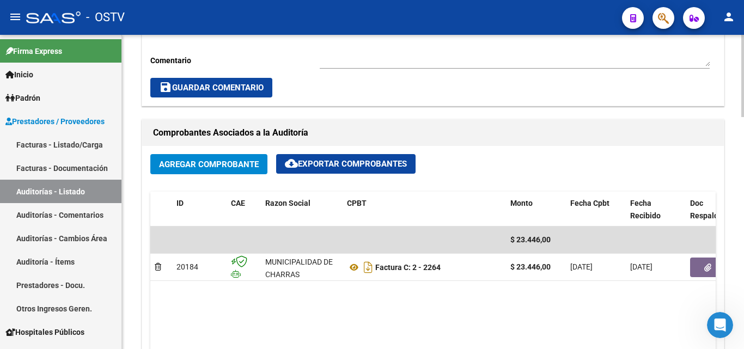
click at [186, 299] on datatable-body "$ 23.446,00 20184 MUNICIPALIDAD [PERSON_NAME] Factura C: 2 - 2264 $ 23.446,00 […" at bounding box center [432, 290] width 565 height 128
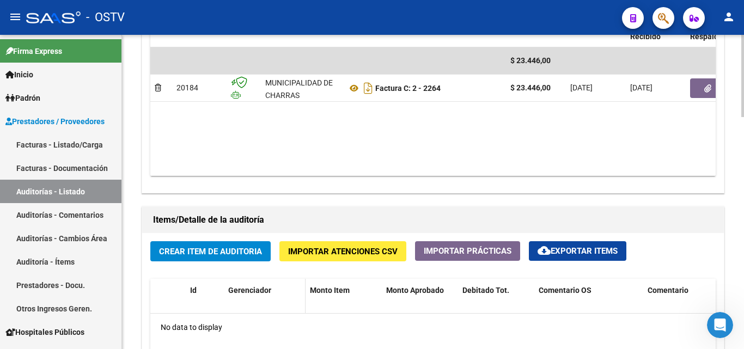
scroll to position [653, 0]
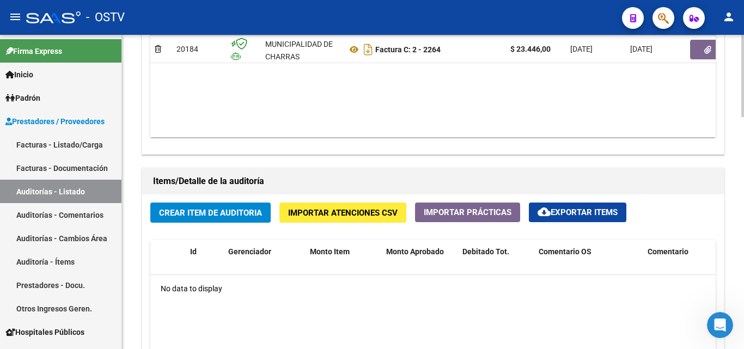
click at [211, 219] on button "Crear Item de Auditoria" at bounding box center [210, 213] width 120 height 20
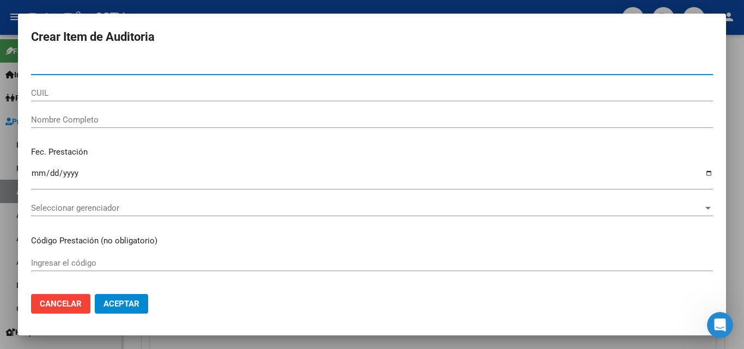
paste input "34127959"
type input "34127959"
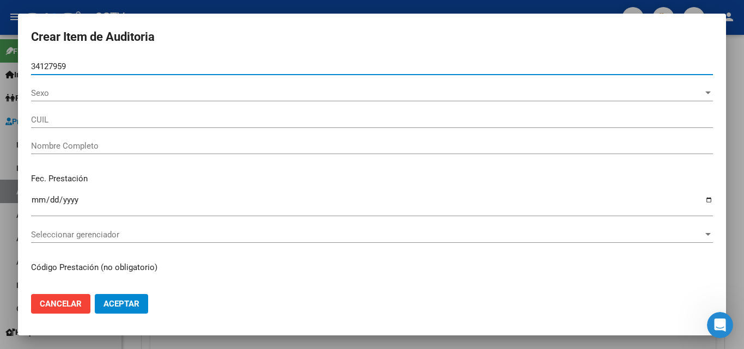
type input "20341279594"
type input "[PERSON_NAME]"
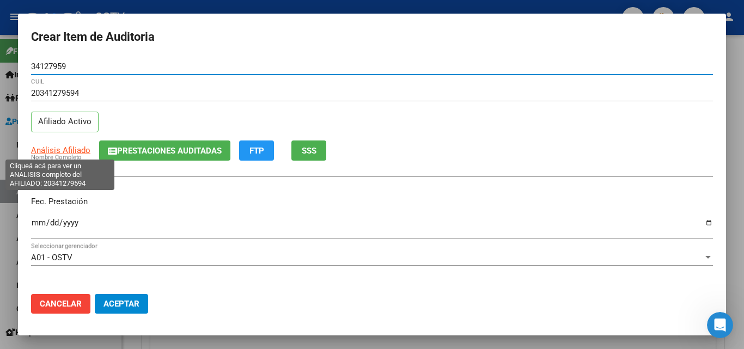
type input "34127959"
click at [56, 151] on span "Análisis Afiliado" at bounding box center [60, 150] width 59 height 10
type textarea "20341279594"
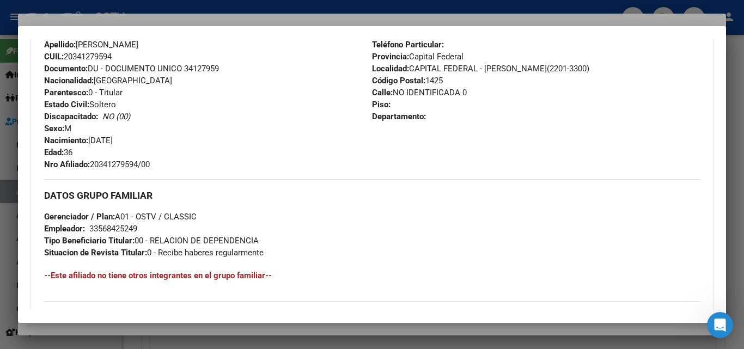
scroll to position [534, 0]
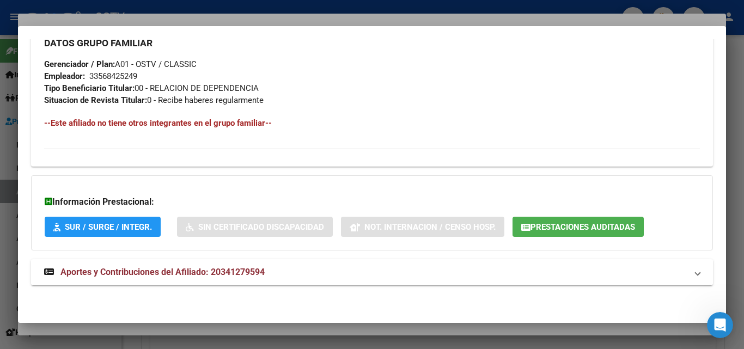
click at [126, 266] on strong "Aportes y Contribuciones del Afiliado: 20341279594" at bounding box center [154, 272] width 221 height 13
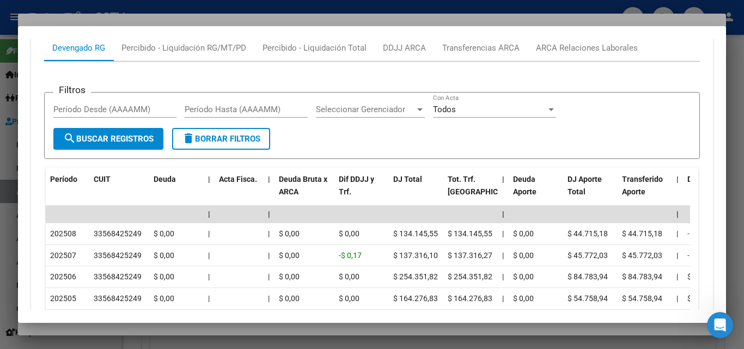
scroll to position [915, 0]
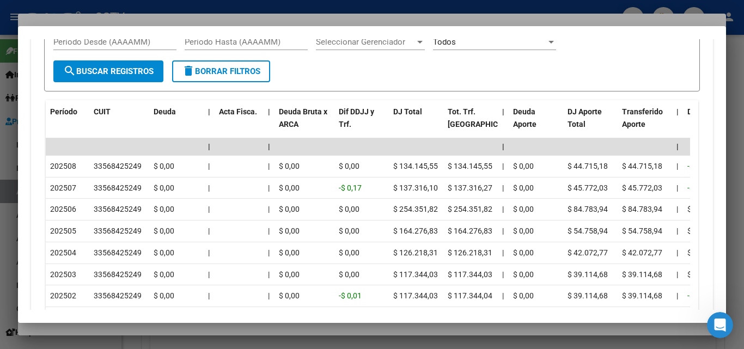
click at [120, 328] on div at bounding box center [372, 174] width 744 height 349
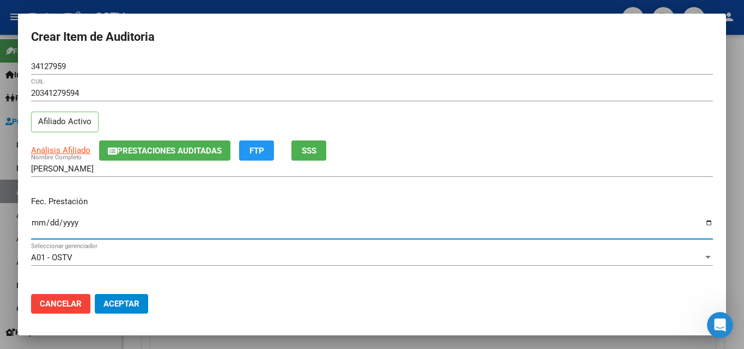
click at [35, 221] on input "Ingresar la fecha" at bounding box center [372, 226] width 682 height 17
type input "[DATE]"
click at [278, 222] on input "[DATE]" at bounding box center [372, 226] width 682 height 17
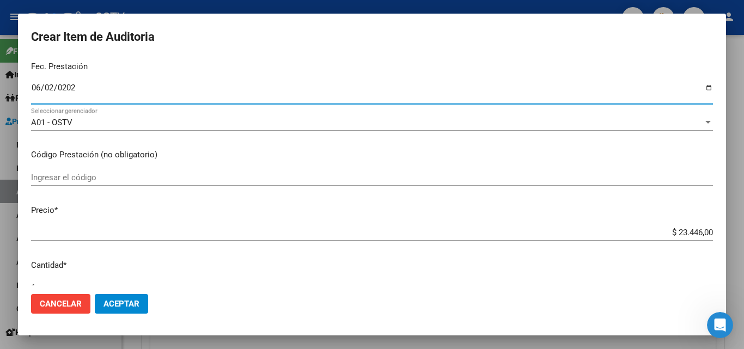
scroll to position [163, 0]
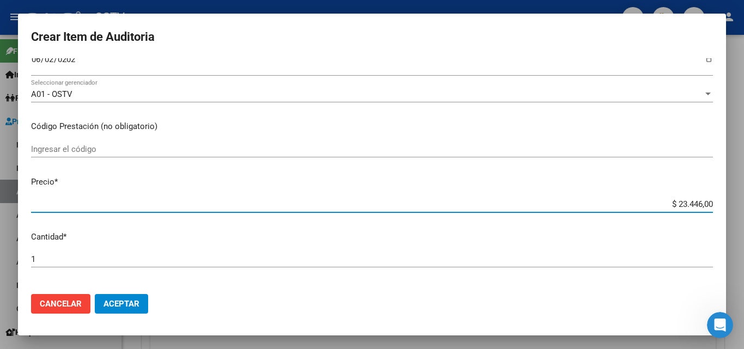
click at [671, 205] on input "$ 23.446,00" at bounding box center [372, 204] width 682 height 10
type input "$ 0,01"
type input "$ 0,11"
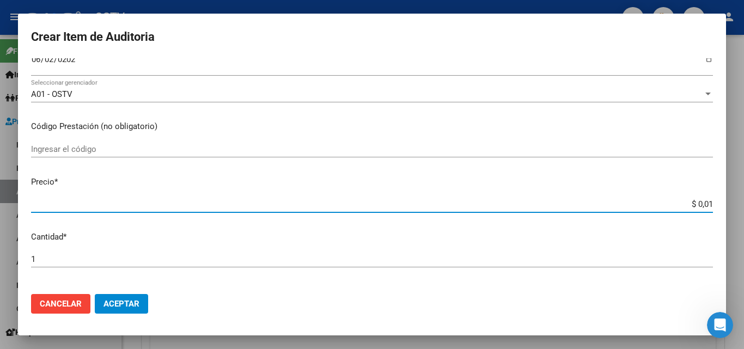
type input "$ 0,11"
type input "$ 1,17"
type input "$ 11,72"
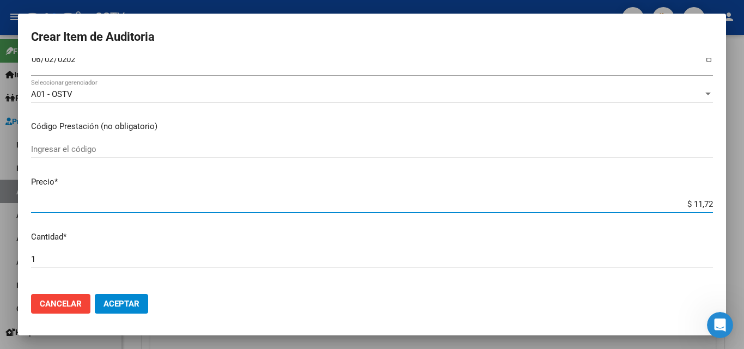
type input "$ 117,23"
type input "$ 1.172,30"
type input "$ 11.723,00"
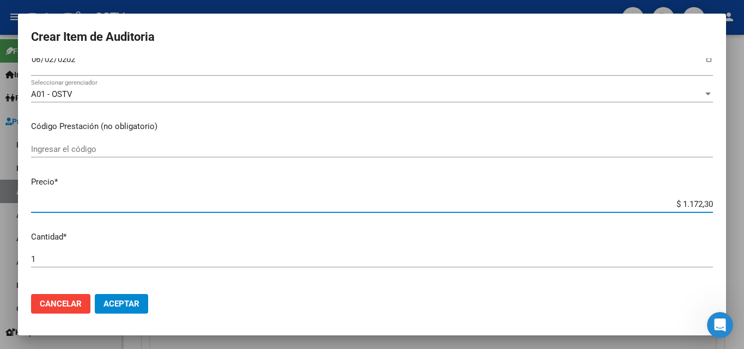
type input "$ 11.723,00"
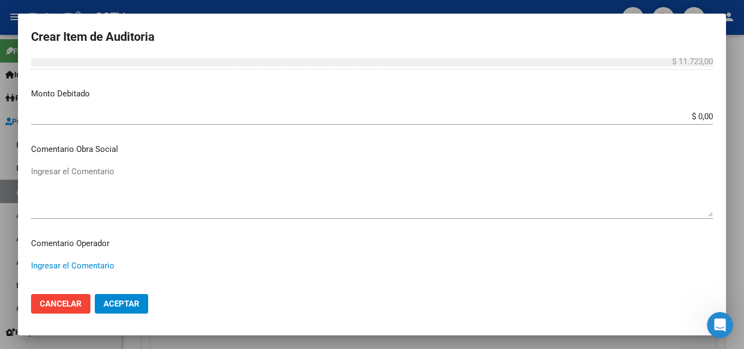
scroll to position [699, 0]
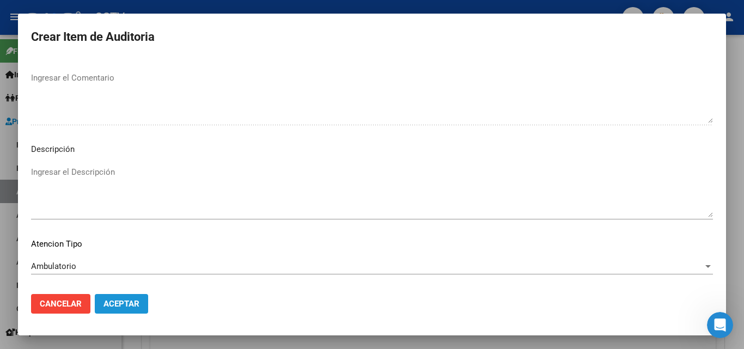
click at [114, 305] on span "Aceptar" at bounding box center [121, 304] width 36 height 10
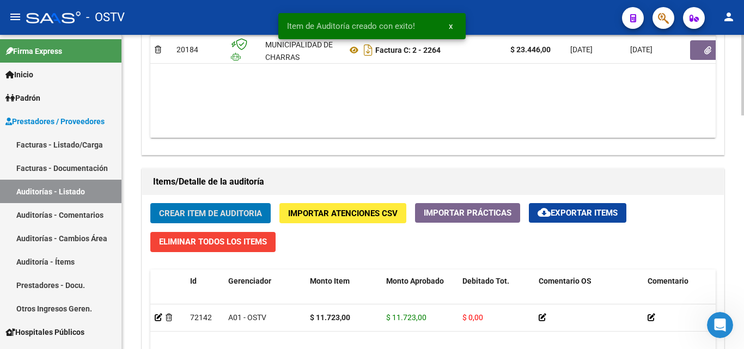
scroll to position [654, 0]
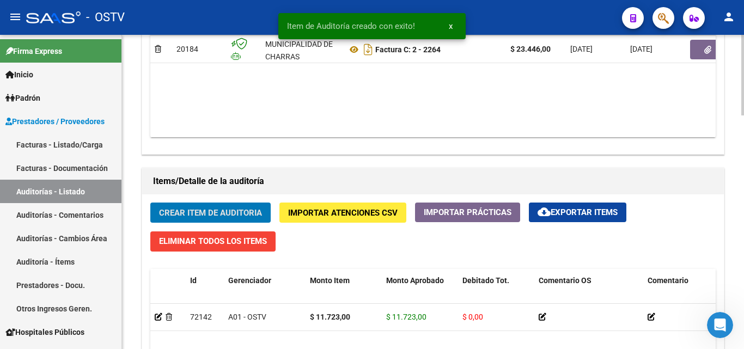
click at [250, 213] on span "Crear Item de Auditoria" at bounding box center [210, 213] width 103 height 10
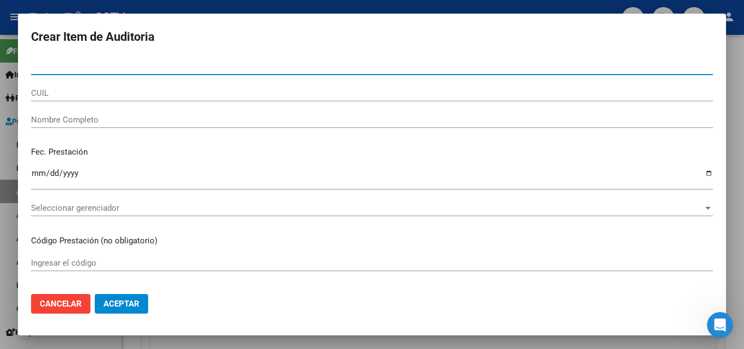
paste input "34127959"
type input "34127959"
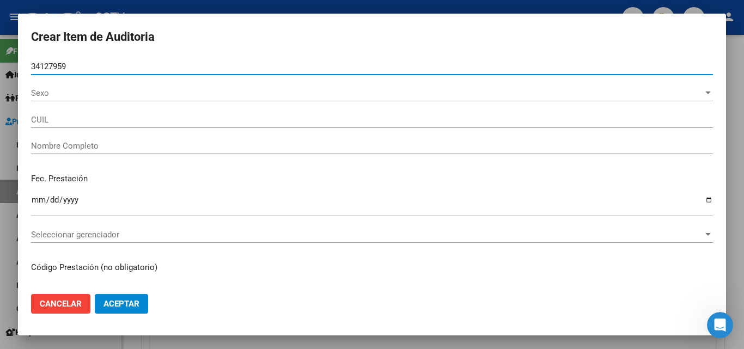
type input "20341279594"
type input "[PERSON_NAME]"
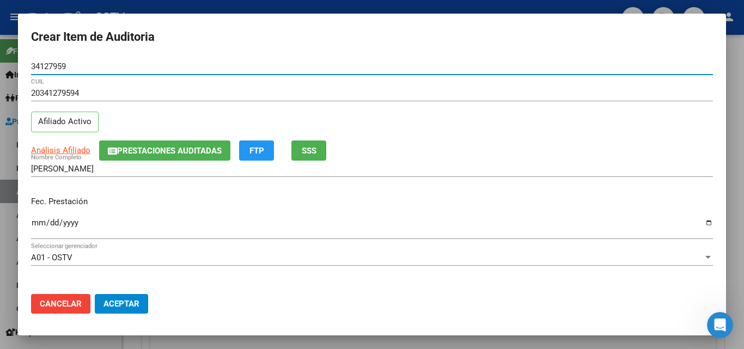
type input "34127959"
click at [40, 220] on input "Ingresar la fecha" at bounding box center [372, 226] width 682 height 17
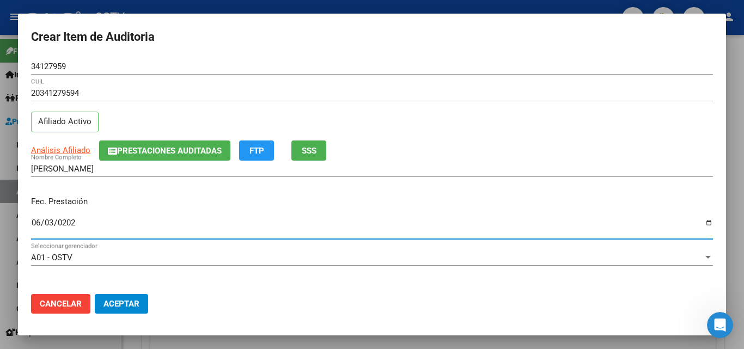
type input "[DATE]"
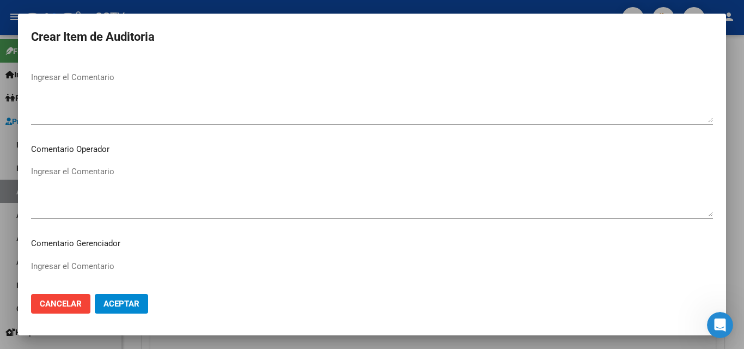
scroll to position [699, 0]
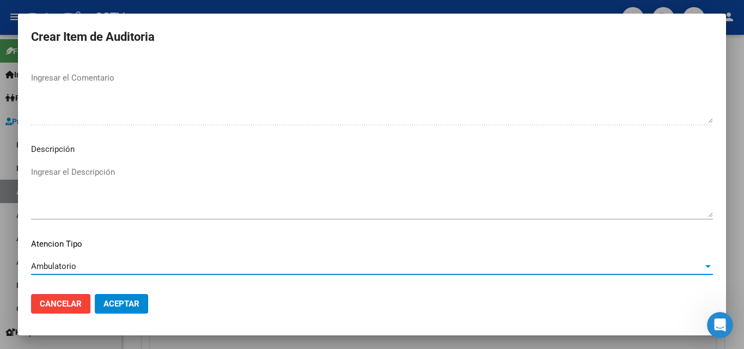
click at [118, 295] on button "Aceptar" at bounding box center [121, 304] width 53 height 20
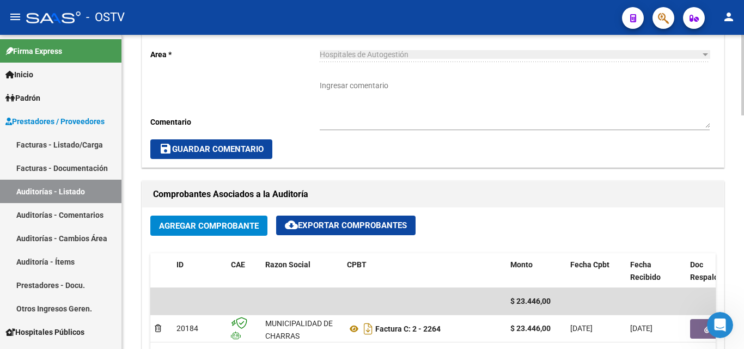
scroll to position [273, 0]
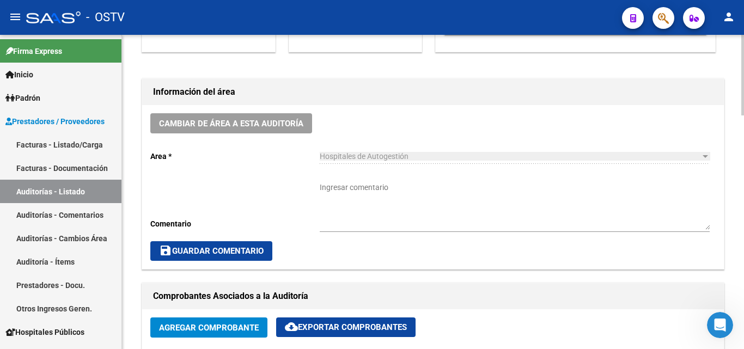
click at [369, 185] on textarea "Ingresar comentario" at bounding box center [515, 206] width 390 height 48
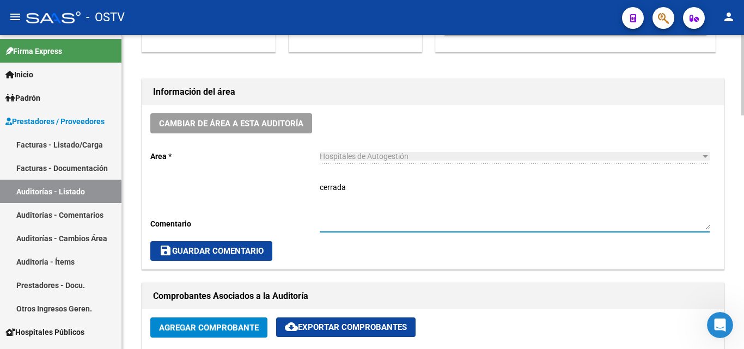
type textarea "cerrada"
click at [254, 247] on span "save Guardar Comentario" at bounding box center [211, 251] width 105 height 10
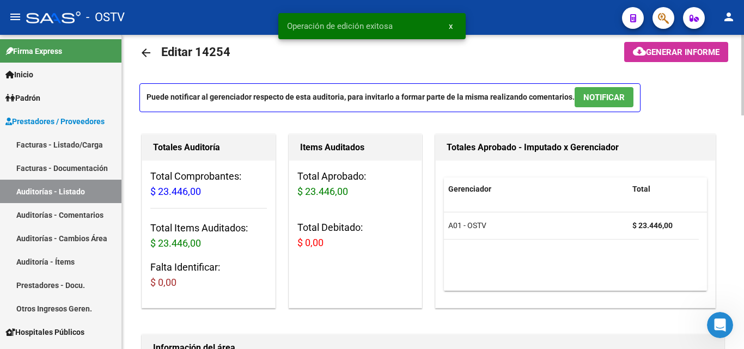
scroll to position [0, 0]
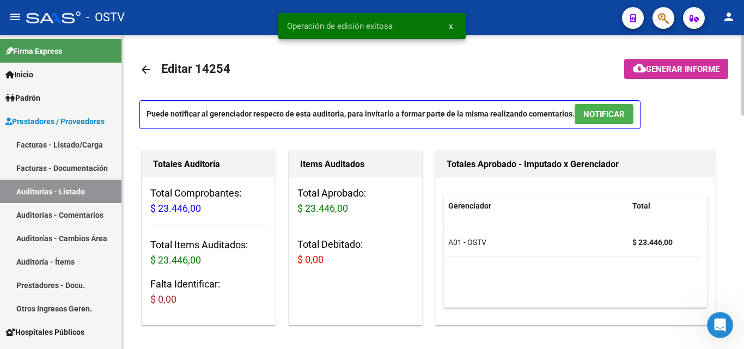
click at [145, 72] on mat-icon "arrow_back" at bounding box center [145, 69] width 13 height 13
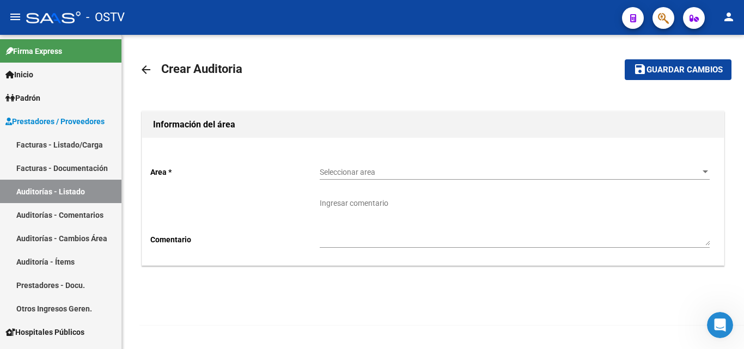
click at [342, 173] on span "Seleccionar area" at bounding box center [510, 172] width 380 height 9
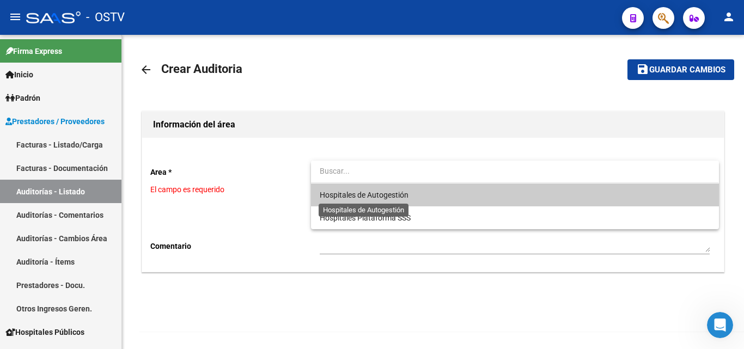
click at [357, 195] on span "Hospitales de Autogestión" at bounding box center [364, 195] width 89 height 9
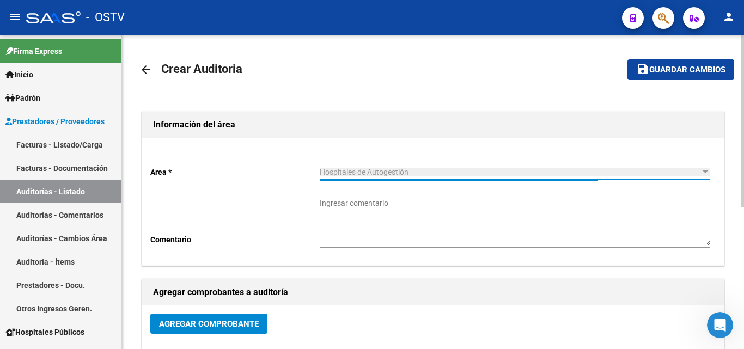
click at [217, 323] on span "Agregar Comprobante" at bounding box center [209, 324] width 100 height 10
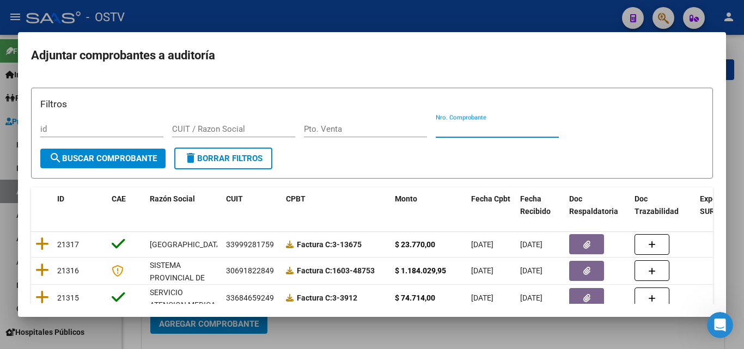
drag, startPoint x: 461, startPoint y: 134, endPoint x: 450, endPoint y: 132, distance: 10.5
click at [460, 134] on input "Nro. Comprobante" at bounding box center [497, 129] width 123 height 10
paste input "6063"
type input "6063"
click at [148, 154] on span "search Buscar Comprobante" at bounding box center [103, 159] width 108 height 10
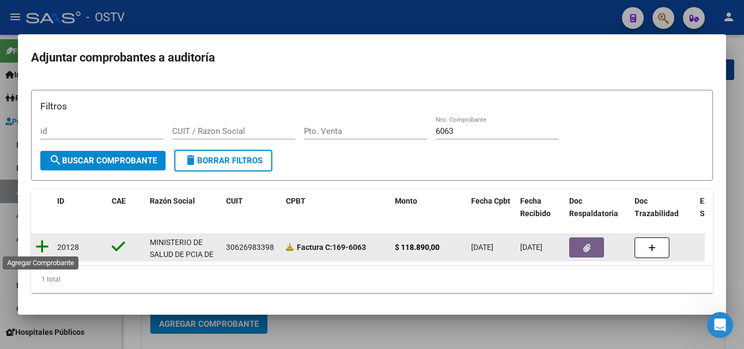
click at [44, 242] on icon at bounding box center [42, 246] width 14 height 15
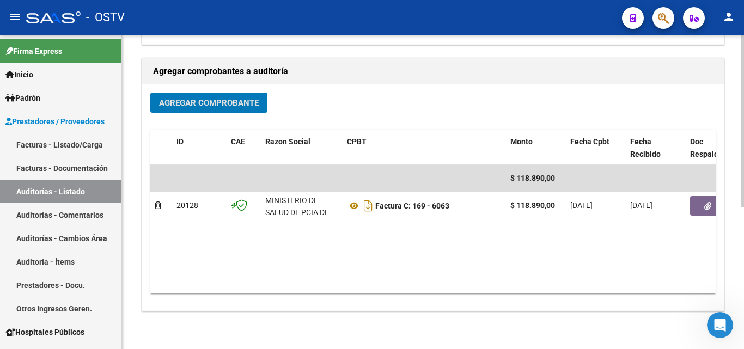
scroll to position [260, 0]
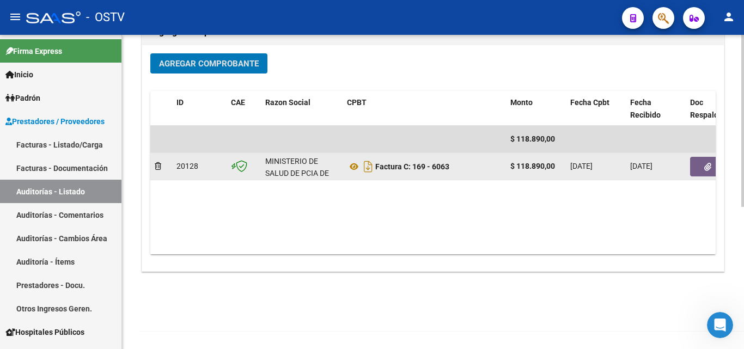
click at [703, 167] on button "button" at bounding box center [707, 167] width 35 height 20
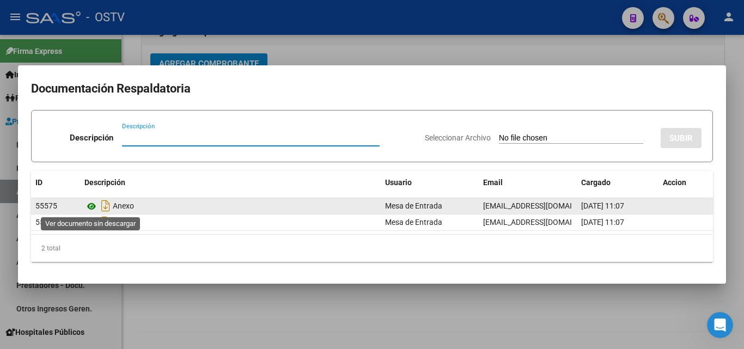
click at [91, 206] on icon at bounding box center [91, 206] width 14 height 13
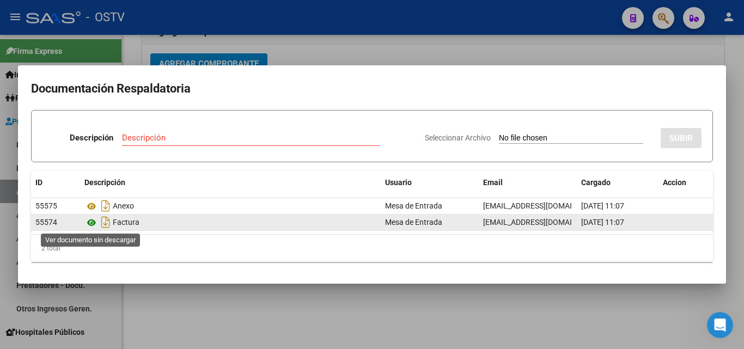
click at [93, 222] on icon at bounding box center [91, 222] width 14 height 13
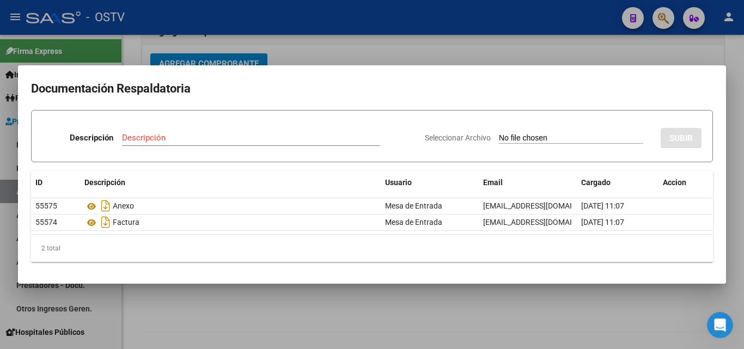
click at [486, 57] on div at bounding box center [372, 174] width 744 height 349
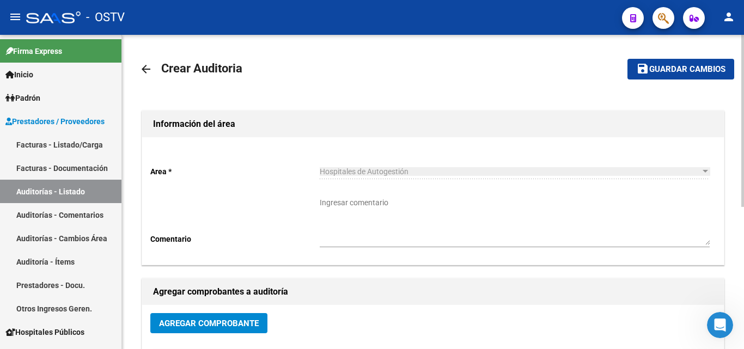
scroll to position [0, 0]
drag, startPoint x: 683, startPoint y: 70, endPoint x: 640, endPoint y: 72, distance: 43.1
click at [682, 70] on span "Guardar cambios" at bounding box center [687, 70] width 76 height 10
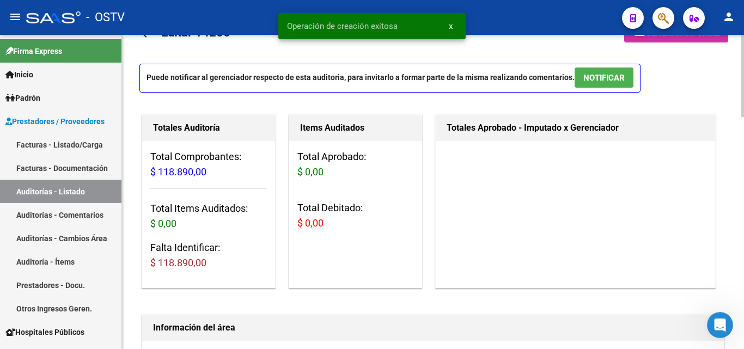
scroll to position [327, 0]
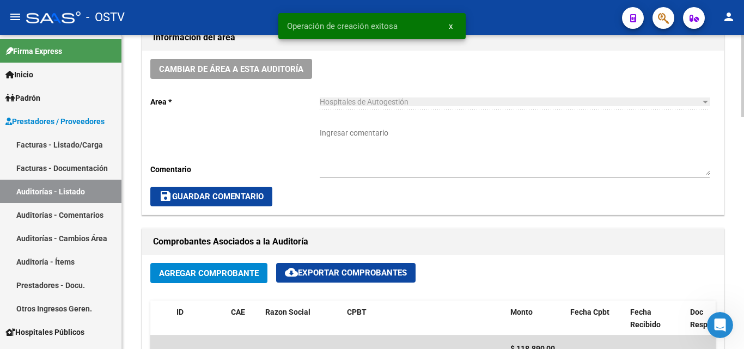
click at [205, 268] on span "Agregar Comprobante" at bounding box center [209, 273] width 100 height 10
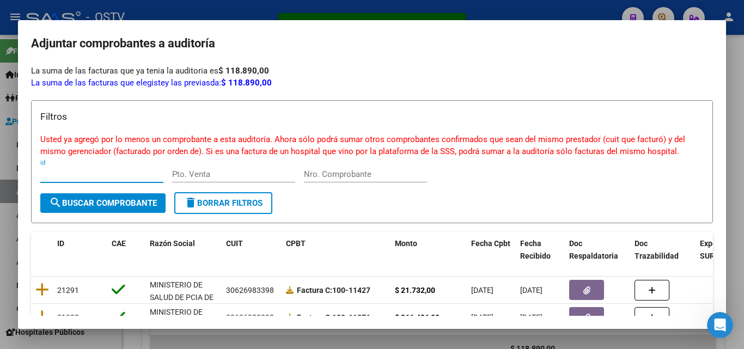
click at [371, 14] on div at bounding box center [372, 174] width 744 height 349
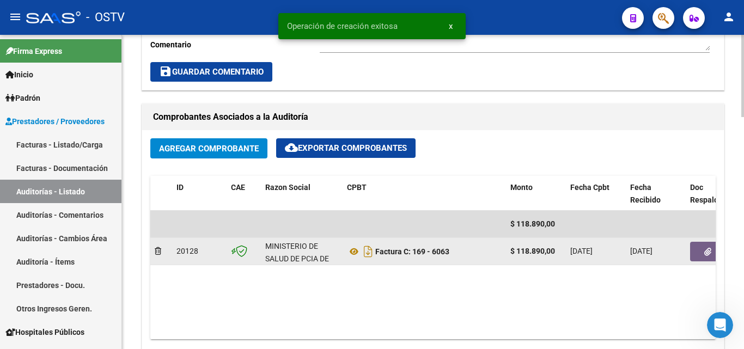
scroll to position [544, 0]
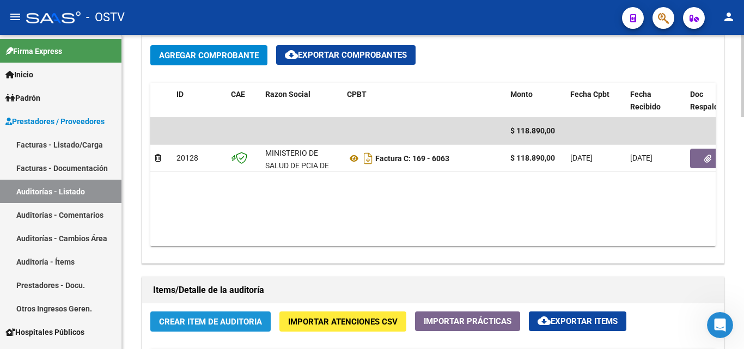
click at [203, 318] on span "Crear Item de Auditoria" at bounding box center [210, 322] width 103 height 10
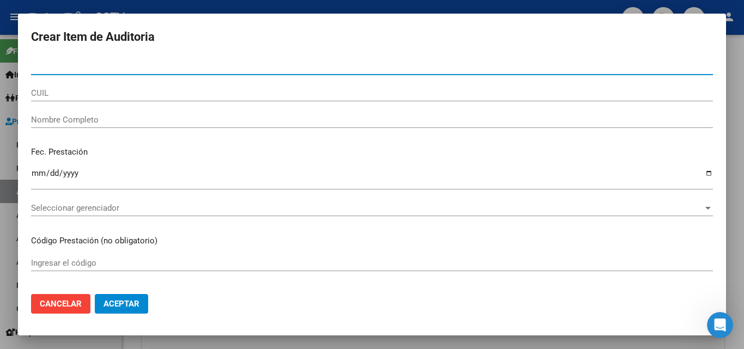
paste input "18364564"
type input "18364564"
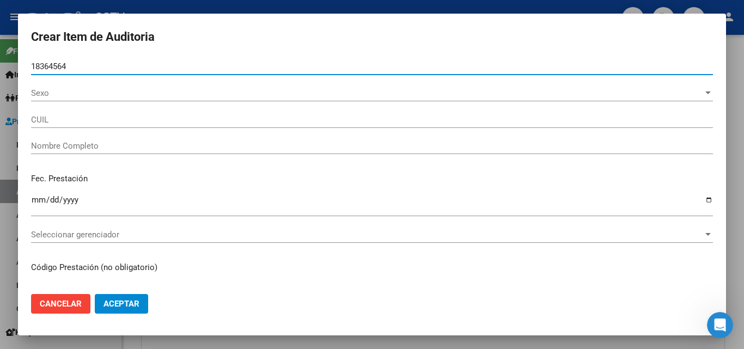
type input "20183645642"
type input "[PERSON_NAME]"
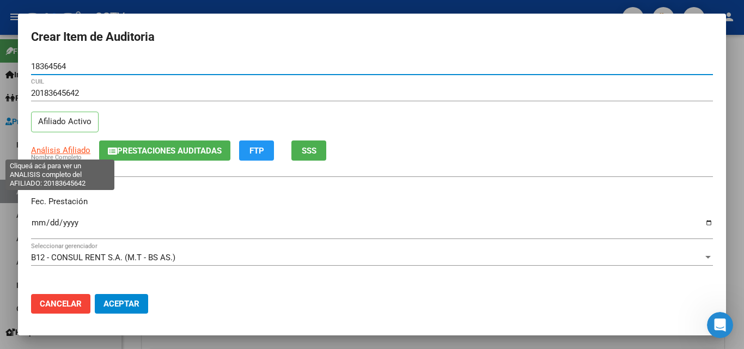
type input "18364564"
click at [53, 152] on span "Análisis Afiliado" at bounding box center [60, 150] width 59 height 10
type textarea "20183645642"
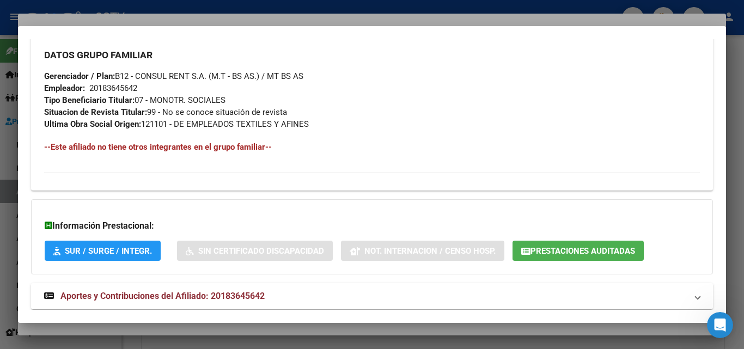
scroll to position [546, 0]
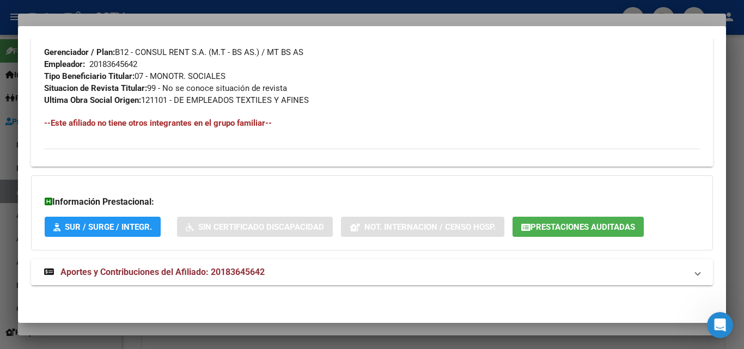
click at [163, 273] on span "Aportes y Contribuciones del Afiliado: 20183645642" at bounding box center [162, 272] width 204 height 10
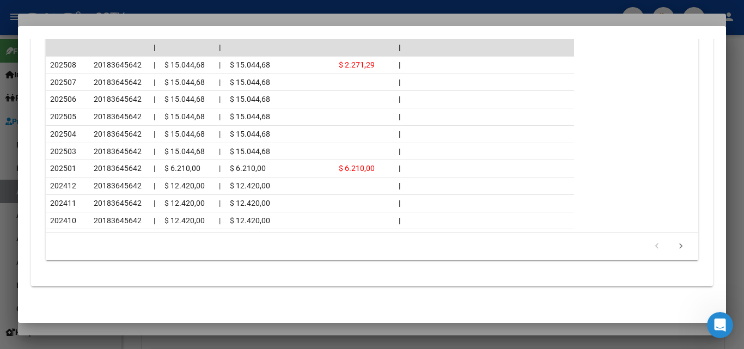
scroll to position [1034, 0]
click at [107, 328] on div at bounding box center [372, 174] width 744 height 349
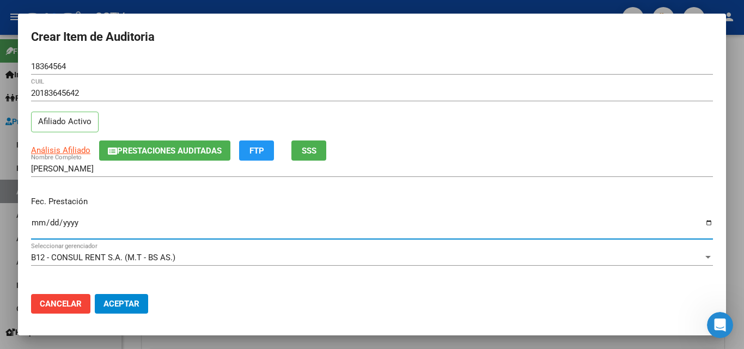
click at [39, 219] on input "Ingresar la fecha" at bounding box center [372, 226] width 682 height 17
type input "[DATE]"
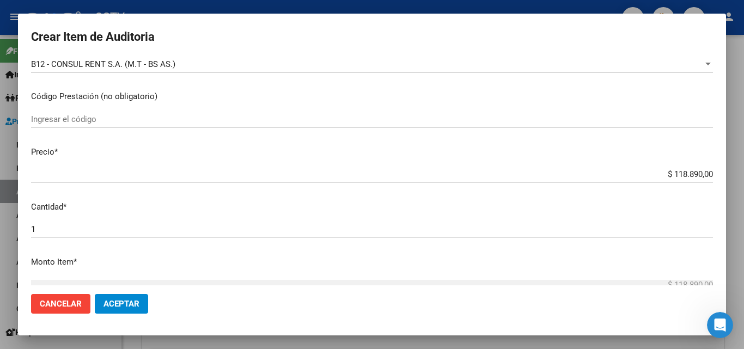
scroll to position [218, 0]
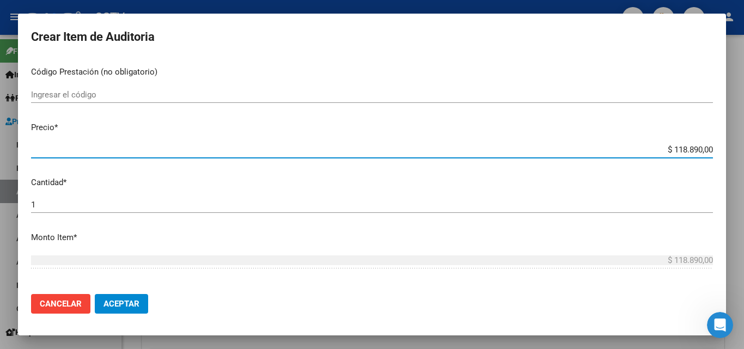
click at [679, 152] on input "$ 118.890,00" at bounding box center [372, 150] width 682 height 10
type input "$ 0,01"
type input "$ 0,11"
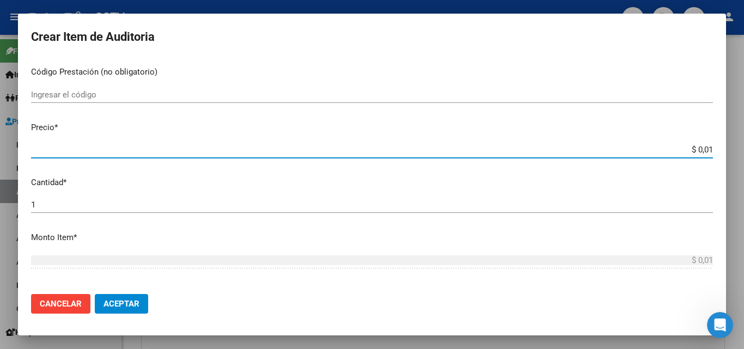
type input "$ 0,11"
type input "$ 1,18"
type input "$ 11,88"
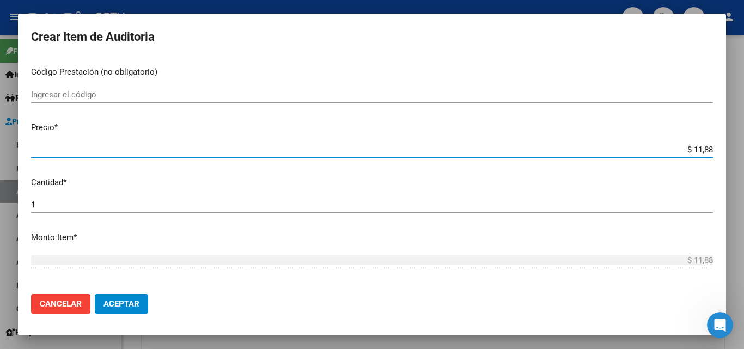
type input "$ 118,89"
type input "$ 1.188,90"
type input "$ 11.889,00"
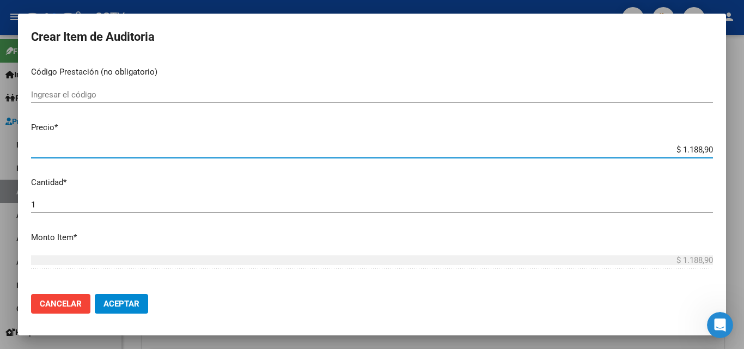
type input "$ 11.889,00"
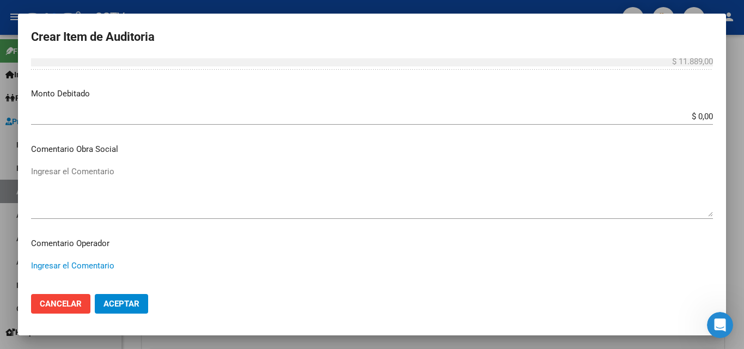
scroll to position [699, 0]
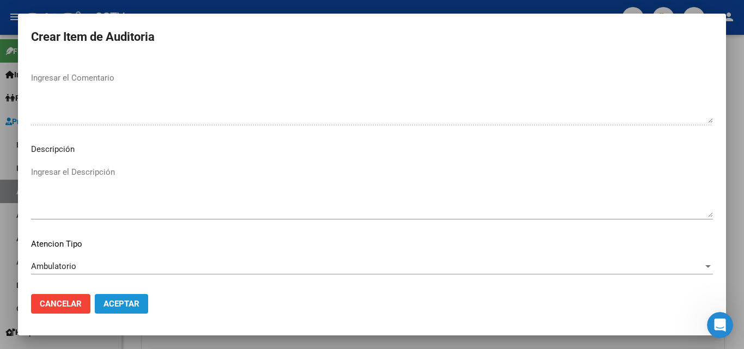
click at [125, 299] on span "Aceptar" at bounding box center [121, 304] width 36 height 10
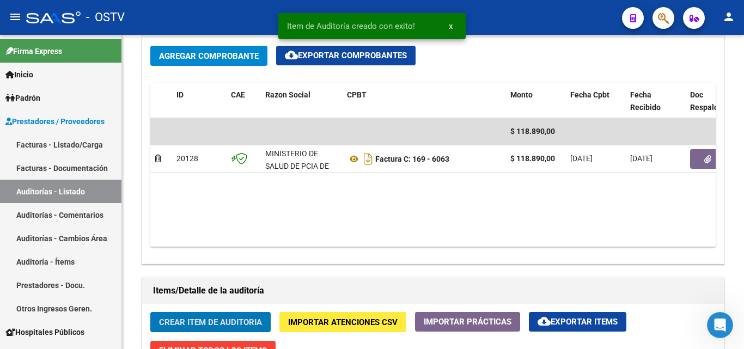
scroll to position [545, 0]
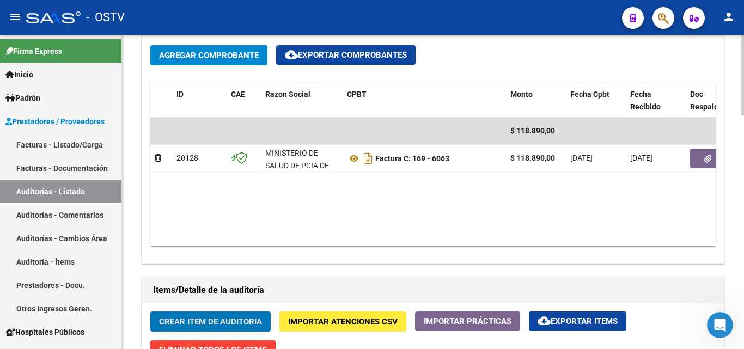
click at [193, 318] on span "Crear Item de Auditoria" at bounding box center [210, 322] width 103 height 10
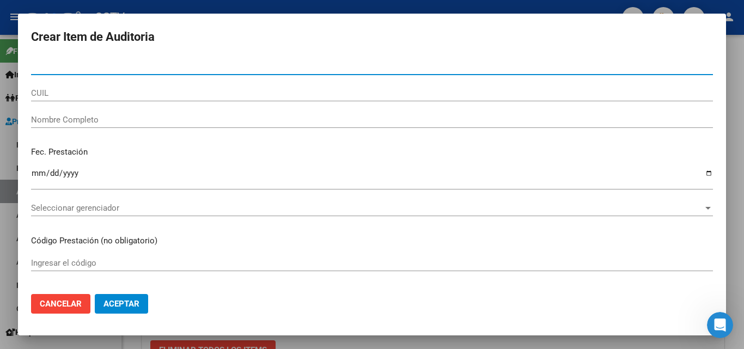
paste input "50303571"
type input "50303571"
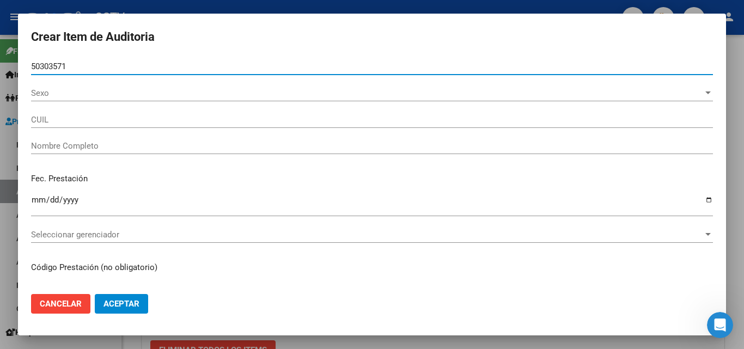
type input "27503035710"
type input "[PERSON_NAME]"
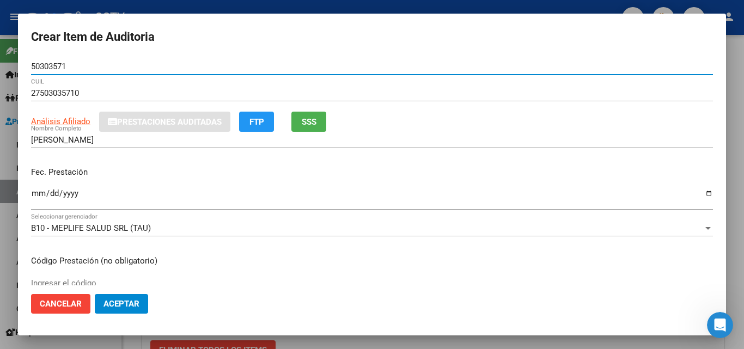
type input "50303571"
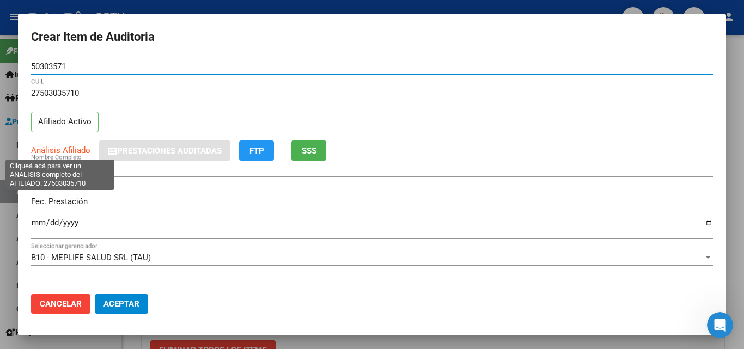
click at [70, 155] on span "Análisis Afiliado" at bounding box center [60, 150] width 59 height 10
type textarea "27503035710"
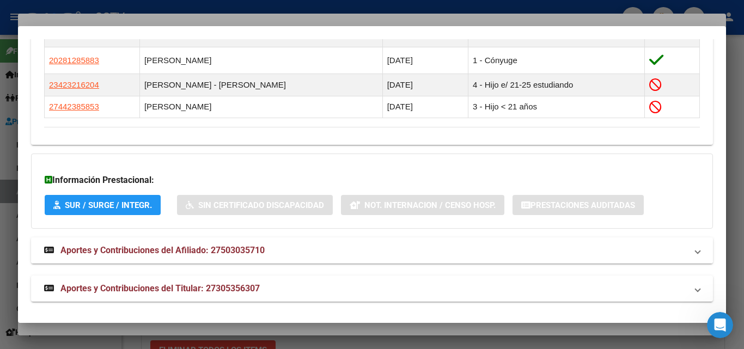
scroll to position [682, 0]
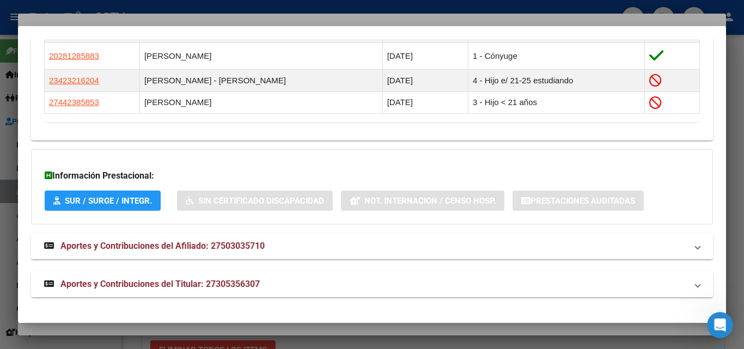
click at [160, 243] on span "Aportes y Contribuciones del Afiliado: 27503035710" at bounding box center [162, 246] width 204 height 10
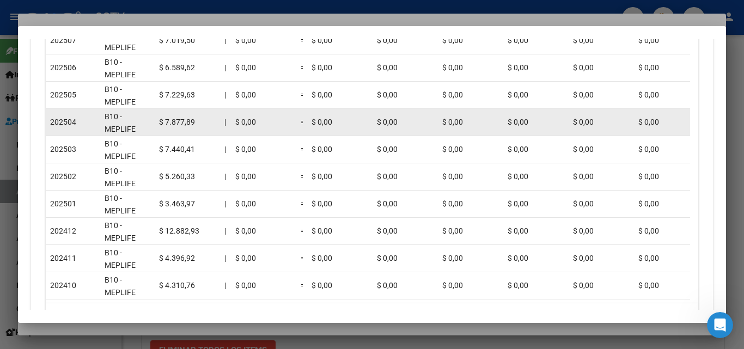
scroll to position [1063, 0]
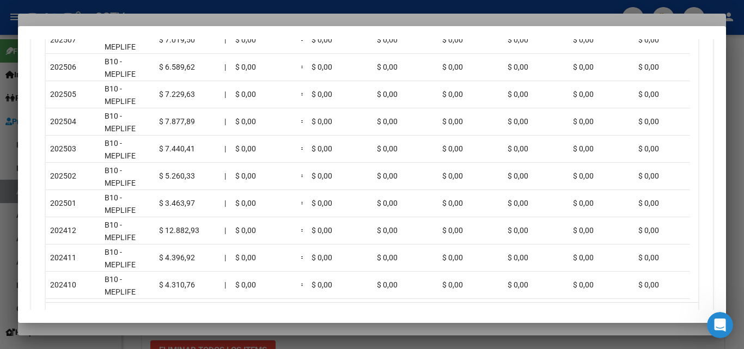
click at [111, 326] on div at bounding box center [372, 174] width 744 height 349
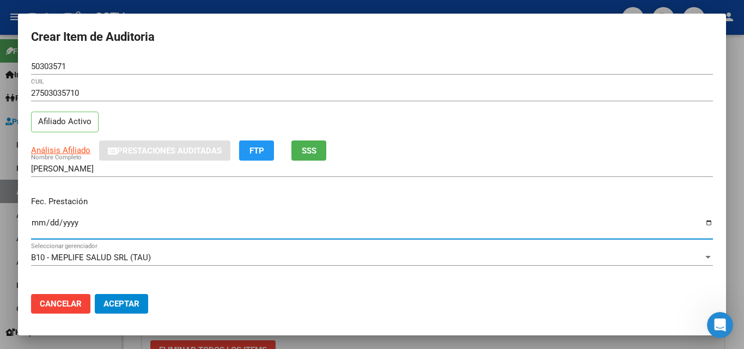
click at [40, 220] on input "Ingresar la fecha" at bounding box center [372, 226] width 682 height 17
type input "0025-12-10"
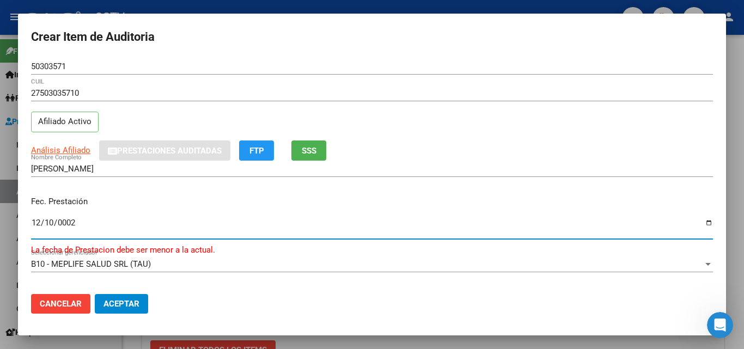
click at [38, 226] on input "[DATE]" at bounding box center [372, 226] width 682 height 17
type input "[DATE]"
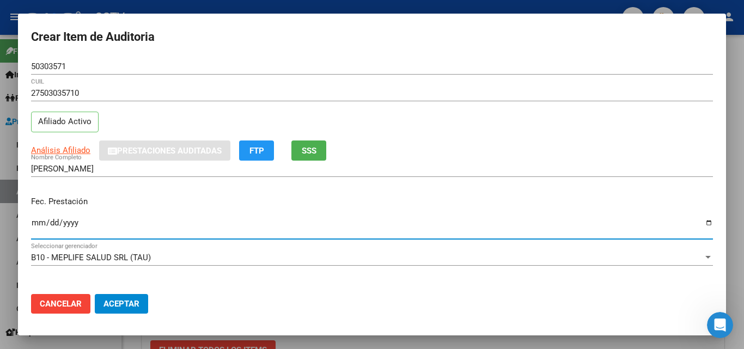
type input "[DATE]"
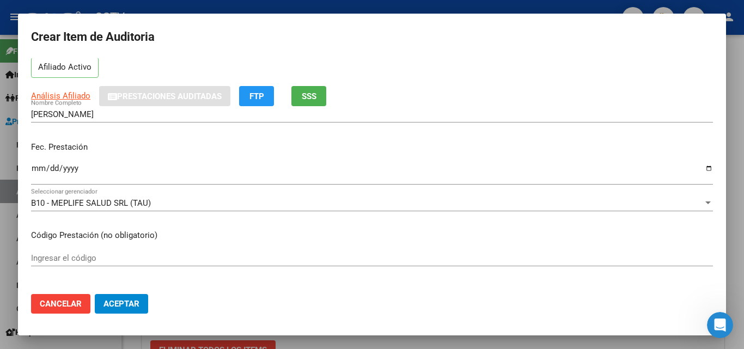
scroll to position [163, 0]
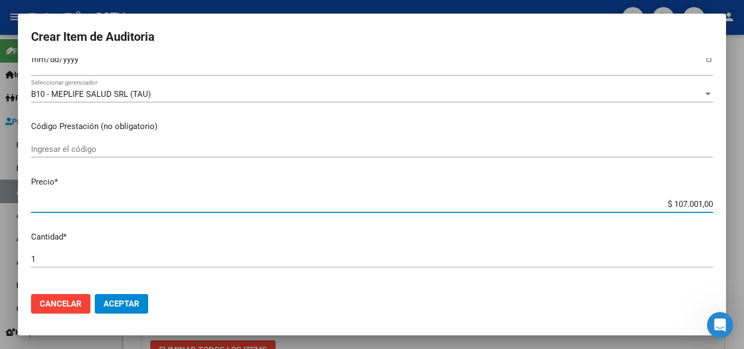
click at [685, 205] on input "$ 107.001,00" at bounding box center [372, 204] width 682 height 10
type input "$ 0,01"
type input "$ 0,11"
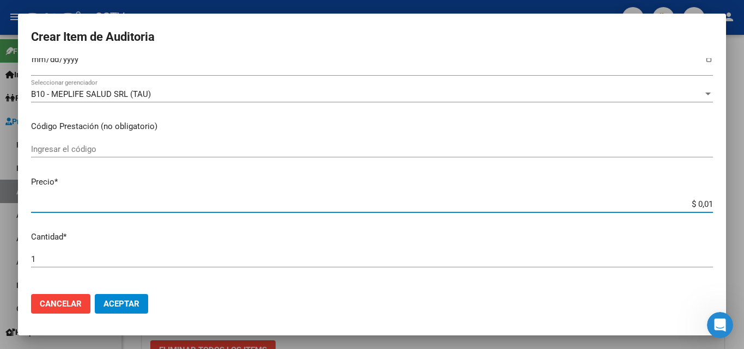
type input "$ 0,11"
type input "$ 1,18"
type input "$ 11,88"
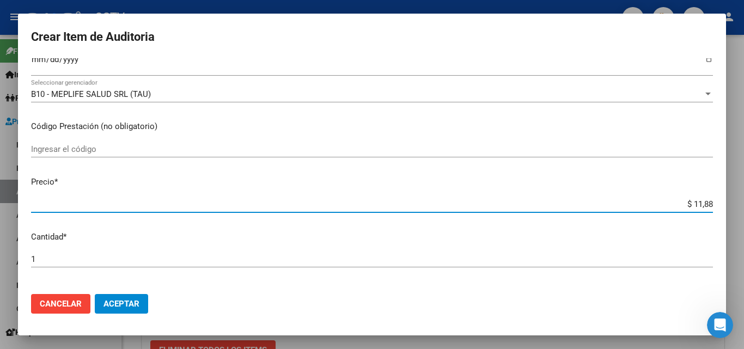
type input "$ 118,89"
type input "$ 1.188,90"
type input "$ 11.889,00"
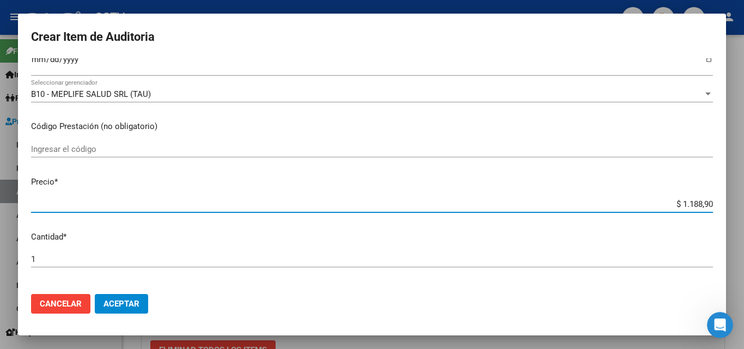
type input "$ 11.889,00"
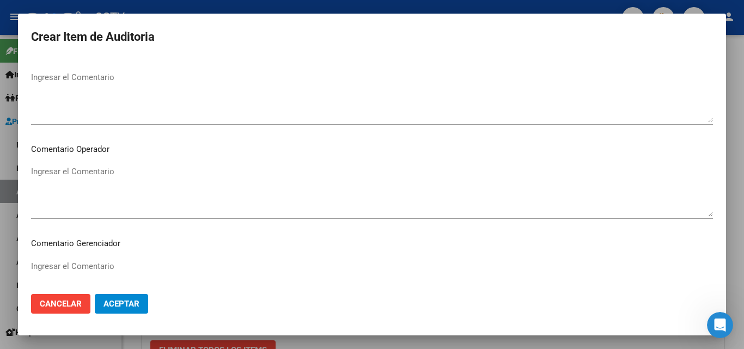
scroll to position [699, 0]
click at [120, 303] on span "Aceptar" at bounding box center [121, 304] width 36 height 10
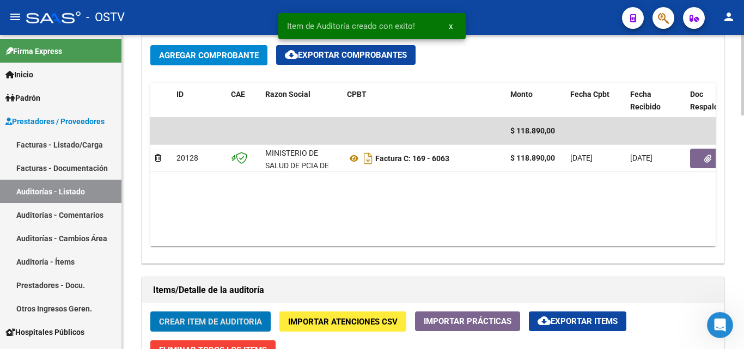
click at [207, 316] on span "Crear Item de Auditoria" at bounding box center [210, 321] width 103 height 10
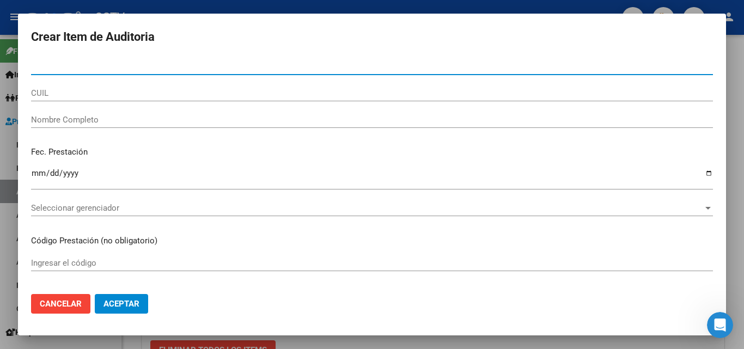
paste input "40577650"
type input "40577650"
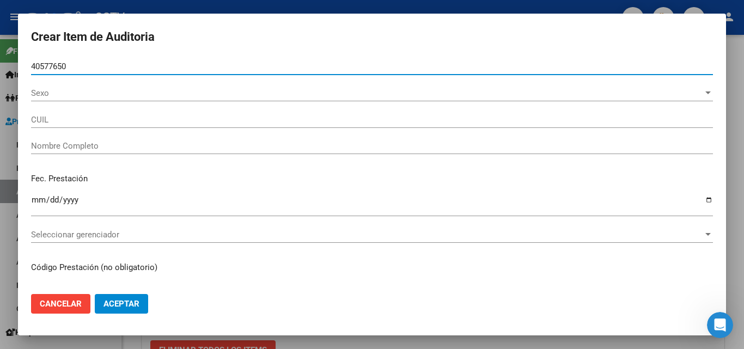
type input "27405776508"
type input "[PERSON_NAME]"
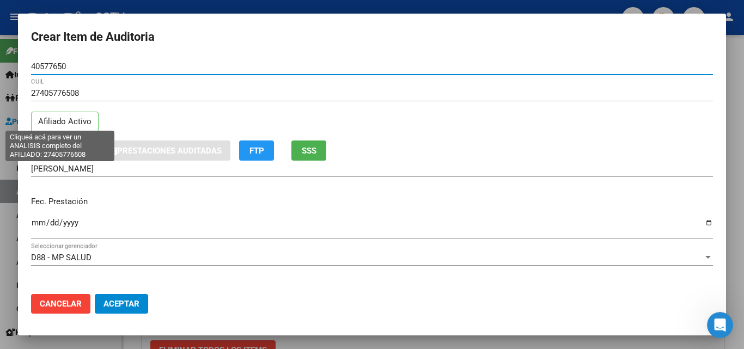
type input "40577650"
click at [45, 119] on p "Afiliado Activo" at bounding box center [65, 122] width 68 height 21
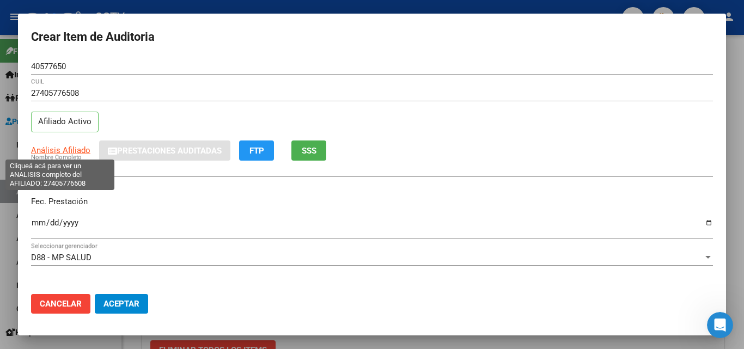
click at [47, 146] on span "Análisis Afiliado" at bounding box center [60, 150] width 59 height 10
type textarea "27405776508"
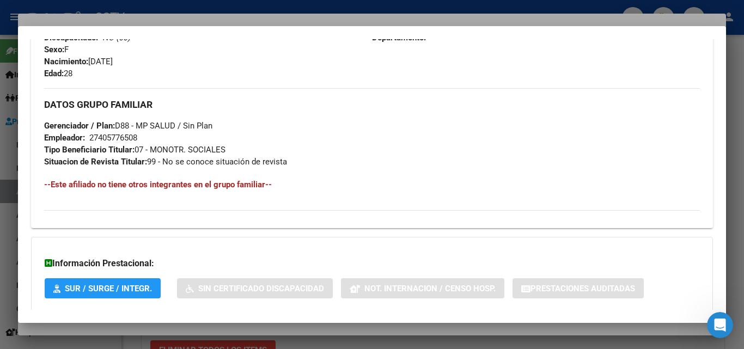
scroll to position [546, 0]
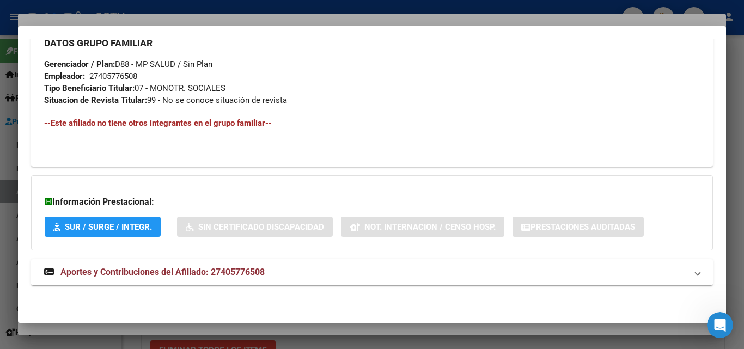
click at [140, 273] on span "Aportes y Contribuciones del Afiliado: 27405776508" at bounding box center [162, 272] width 204 height 10
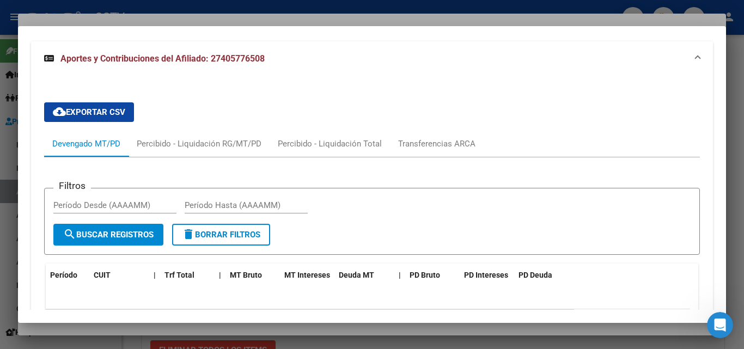
scroll to position [1034, 0]
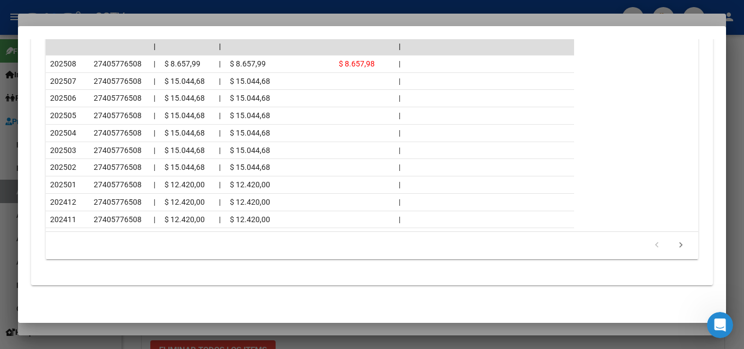
click at [113, 329] on div at bounding box center [372, 174] width 744 height 349
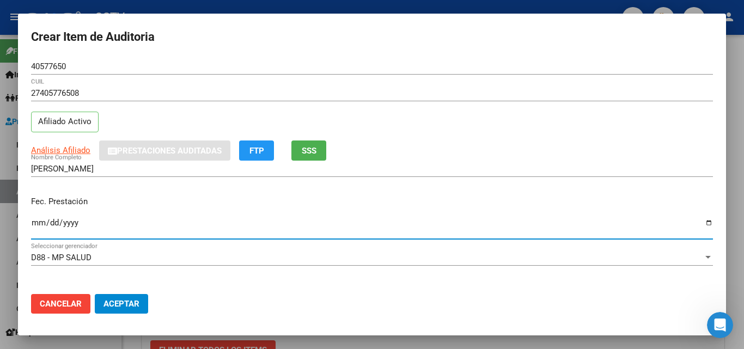
click at [38, 222] on input "Ingresar la fecha" at bounding box center [372, 226] width 682 height 17
type input "[DATE]"
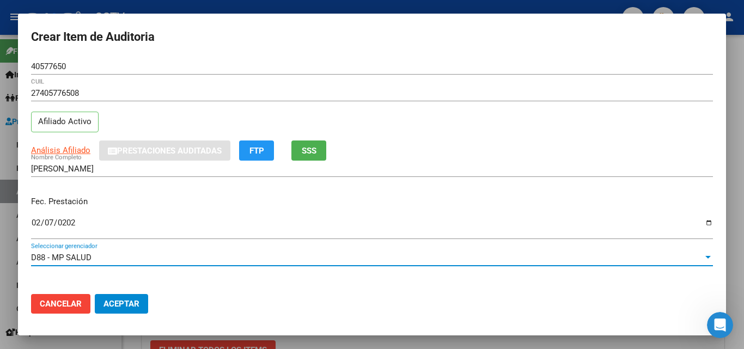
scroll to position [140, 0]
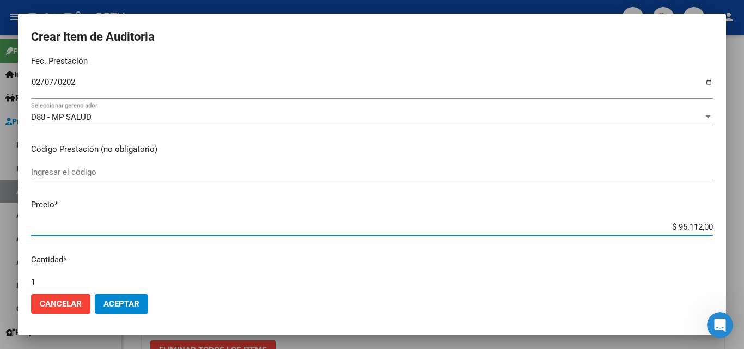
type input "$ 0,01"
type input "$ 0,11"
type input "$ 1,18"
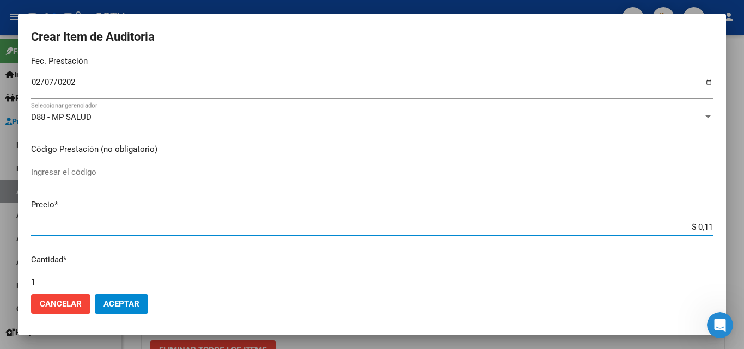
type input "$ 1,18"
type input "$ 11,88"
type input "$ 118,89"
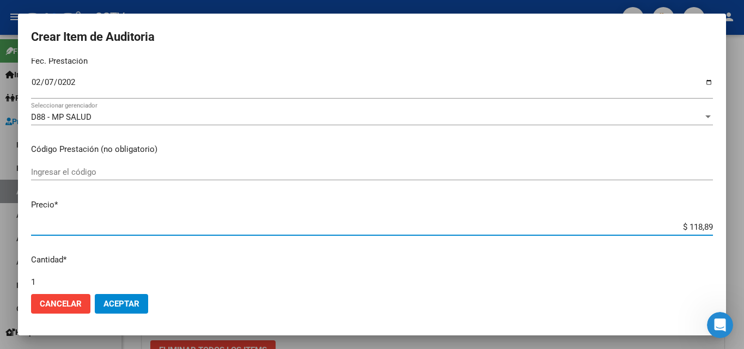
type input "$ 1.188,90"
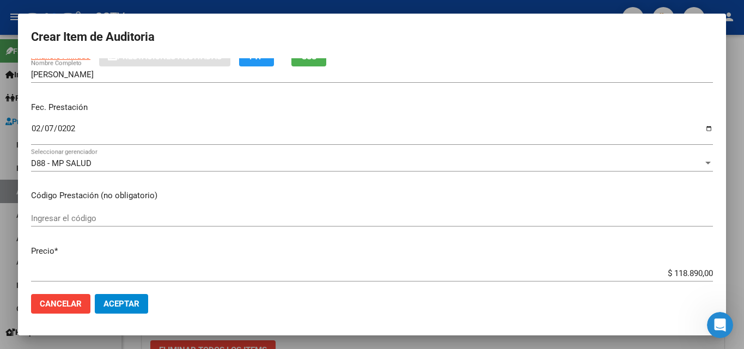
scroll to position [89, 0]
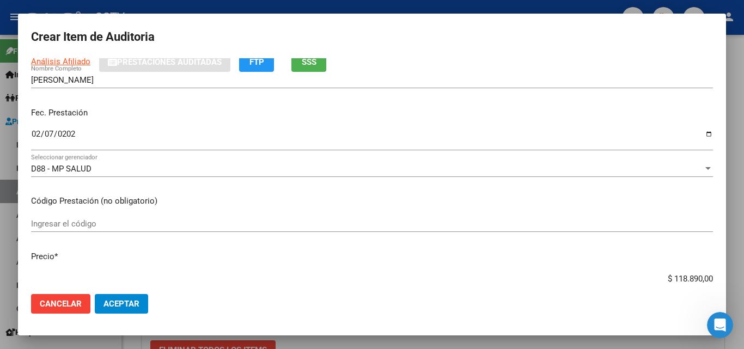
click at [677, 280] on input "$ 118.890,00" at bounding box center [372, 279] width 682 height 10
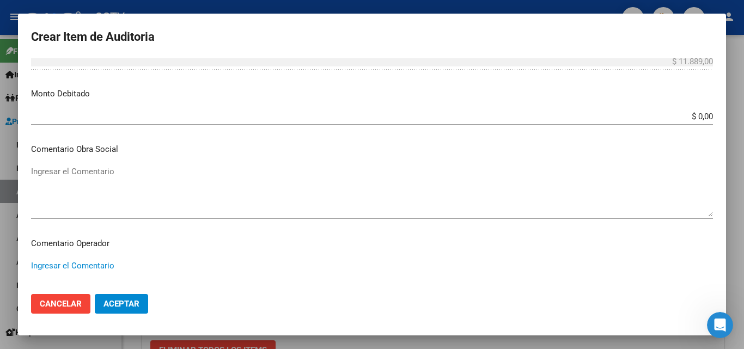
scroll to position [699, 0]
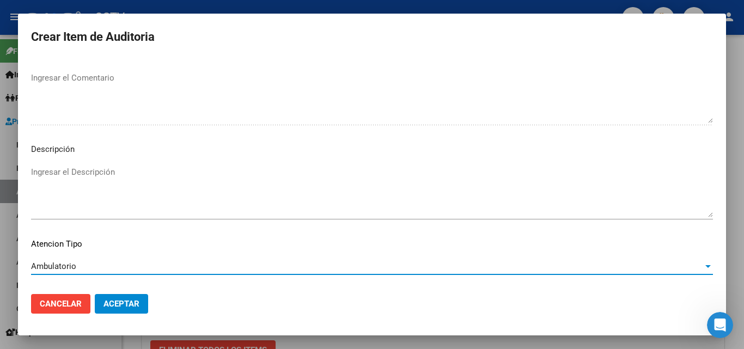
click at [128, 302] on span "Aceptar" at bounding box center [121, 304] width 36 height 10
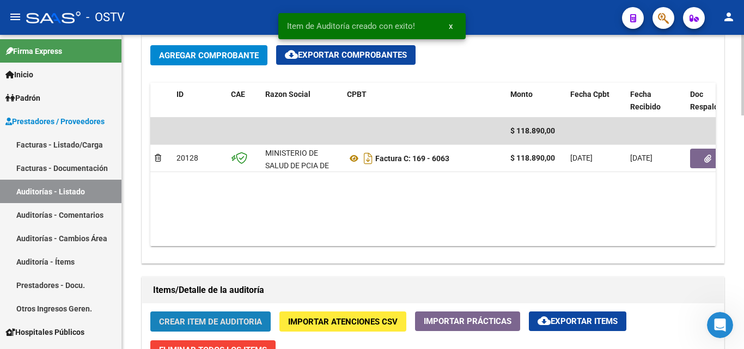
click at [191, 323] on span "Crear Item de Auditoria" at bounding box center [210, 322] width 103 height 10
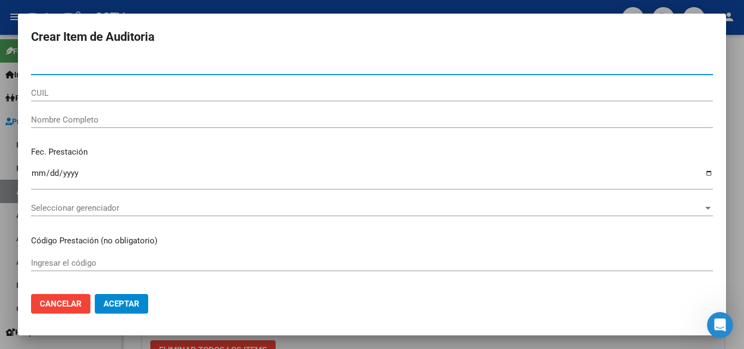
paste input "41990029"
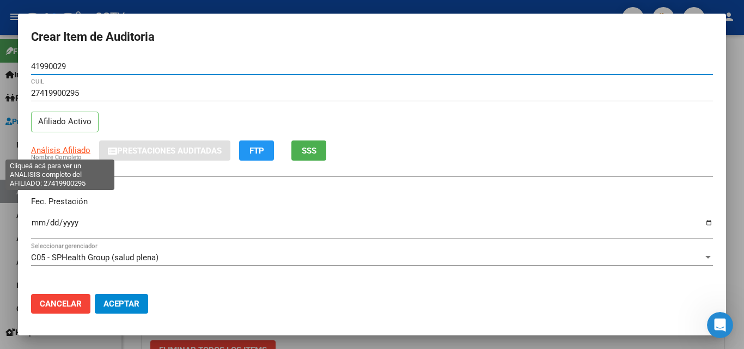
click at [57, 152] on span "Análisis Afiliado" at bounding box center [60, 150] width 59 height 10
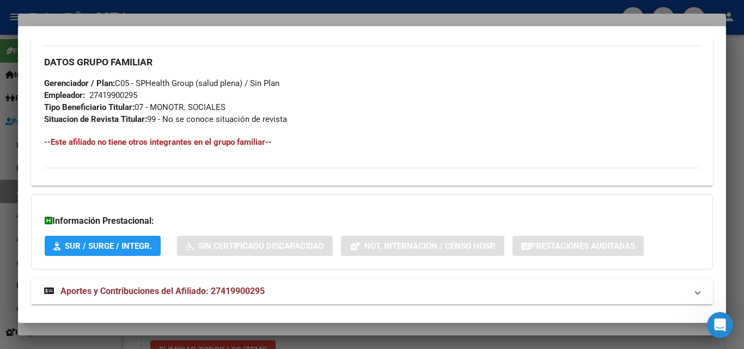
scroll to position [534, 0]
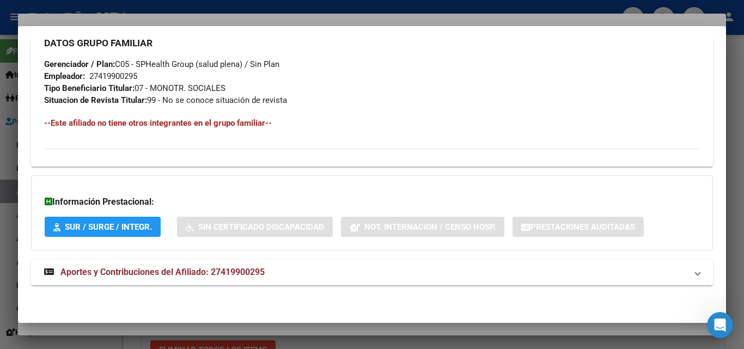
click at [173, 275] on span "Aportes y Contribuciones del Afiliado: 27419900295" at bounding box center [162, 272] width 204 height 10
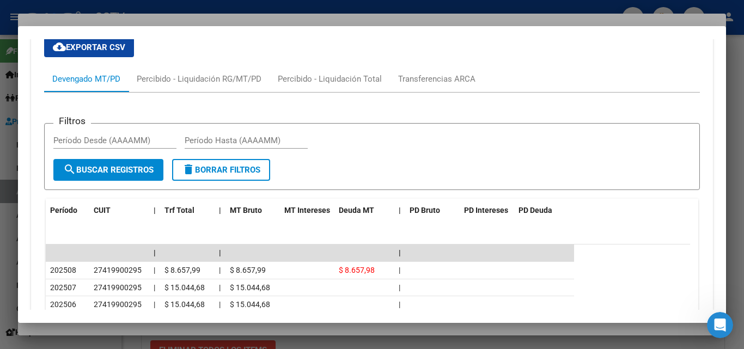
scroll to position [969, 0]
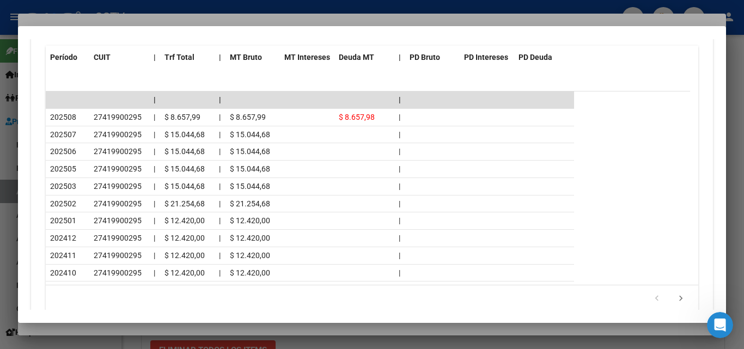
click at [97, 327] on div at bounding box center [372, 174] width 744 height 349
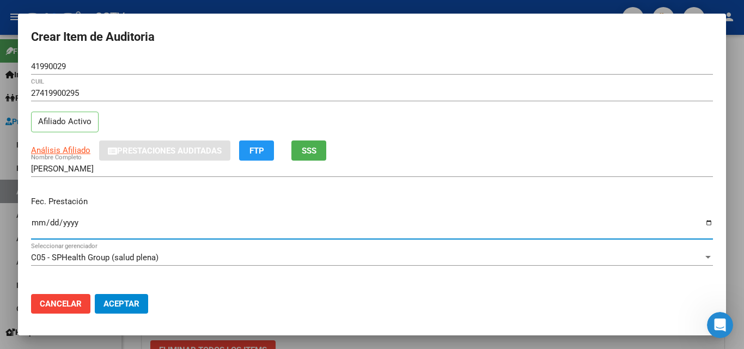
click at [35, 222] on input "Ingresar la fecha" at bounding box center [372, 226] width 682 height 17
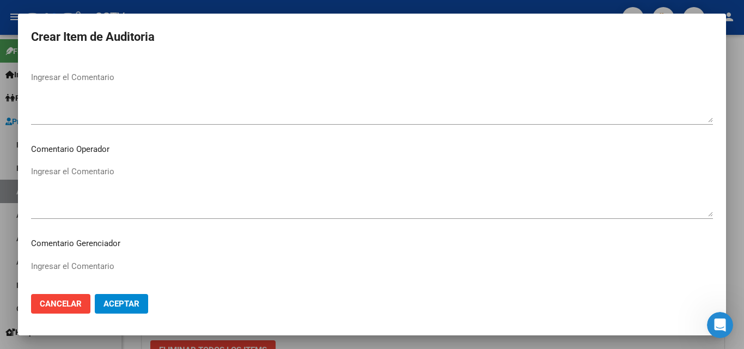
scroll to position [699, 0]
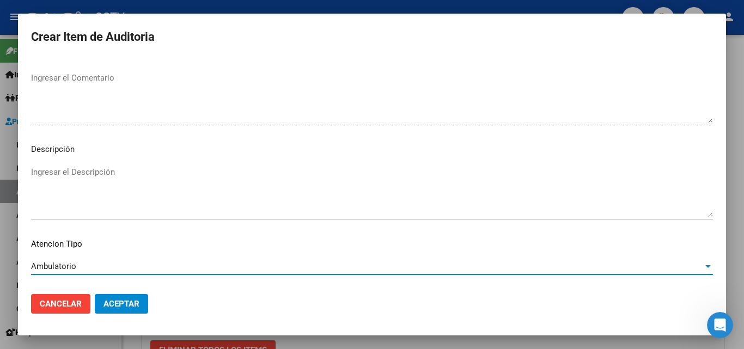
click at [118, 300] on span "Aceptar" at bounding box center [121, 304] width 36 height 10
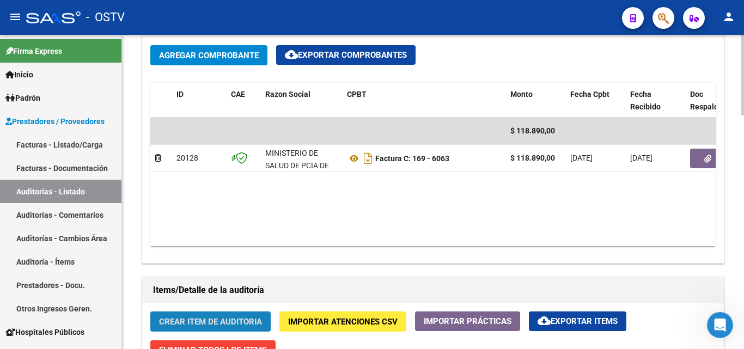
click at [219, 322] on span "Crear Item de Auditoria" at bounding box center [210, 322] width 103 height 10
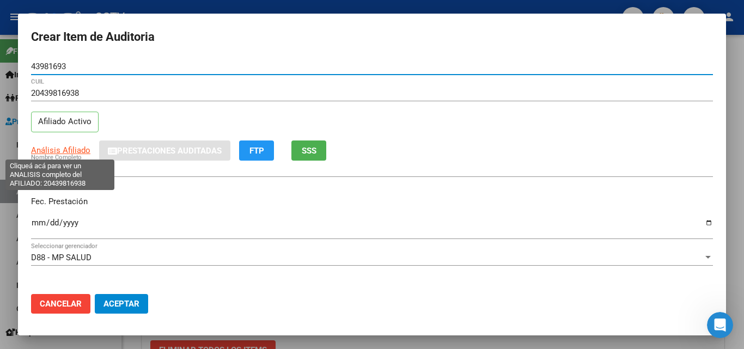
click at [63, 149] on span "Análisis Afiliado" at bounding box center [60, 150] width 59 height 10
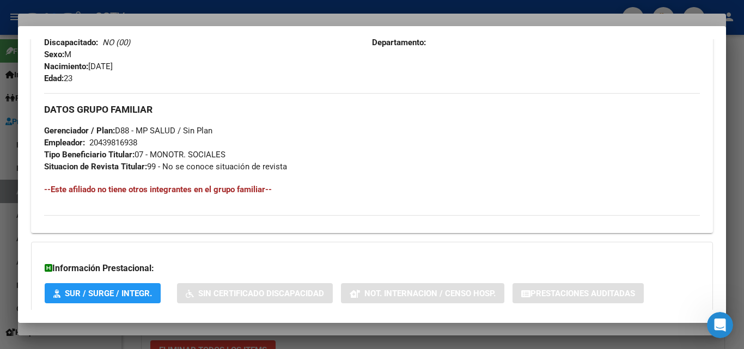
scroll to position [544, 0]
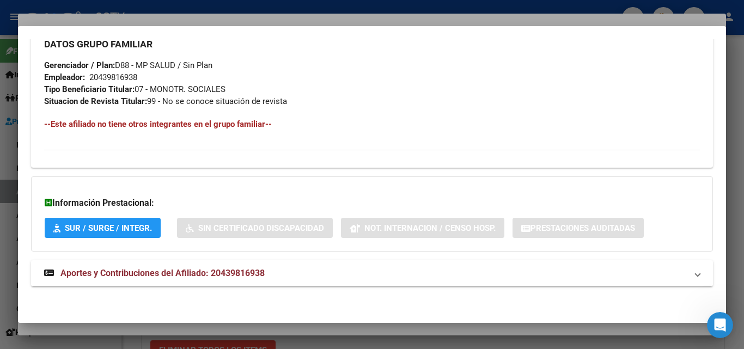
click at [134, 274] on span "Aportes y Contribuciones del Afiliado: 20439816938" at bounding box center [162, 273] width 204 height 10
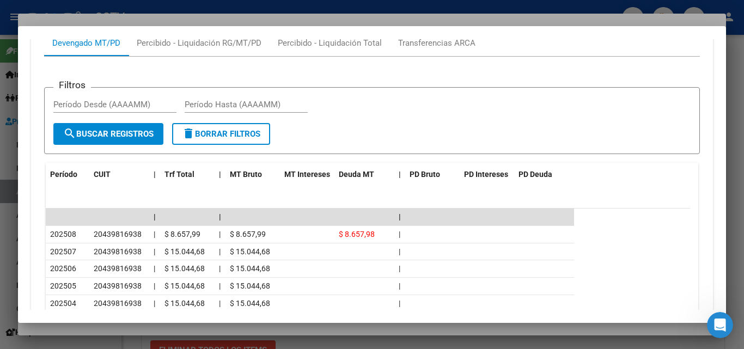
scroll to position [926, 0]
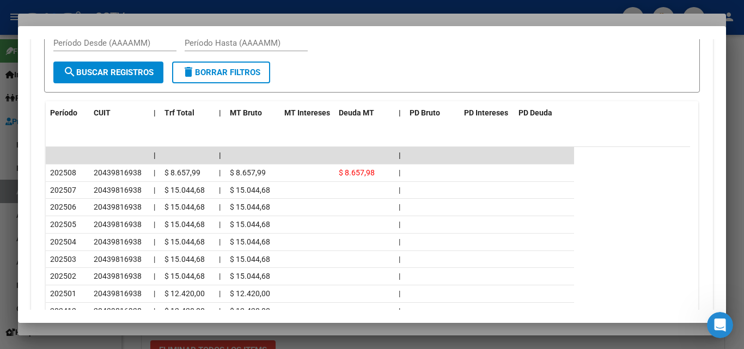
click at [112, 329] on div at bounding box center [372, 174] width 744 height 349
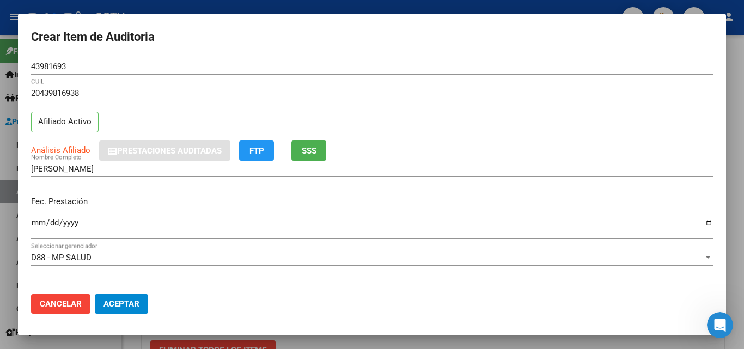
click at [35, 222] on input "Ingresar la fecha" at bounding box center [372, 226] width 682 height 17
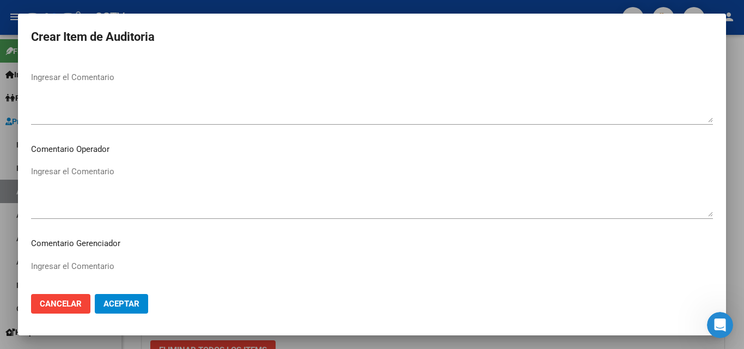
scroll to position [699, 0]
click at [113, 296] on button "Aceptar" at bounding box center [121, 304] width 53 height 20
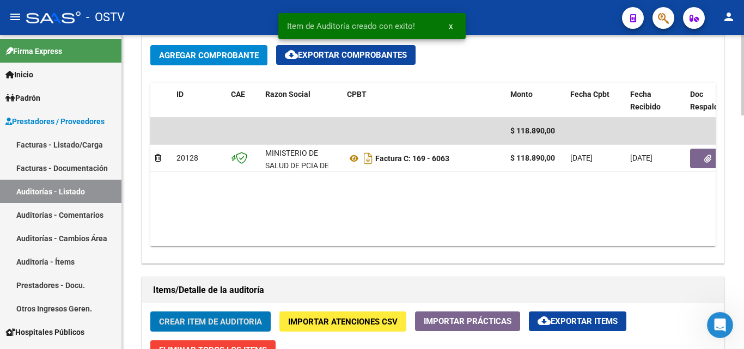
click at [211, 321] on span "Crear Item de Auditoria" at bounding box center [210, 322] width 103 height 10
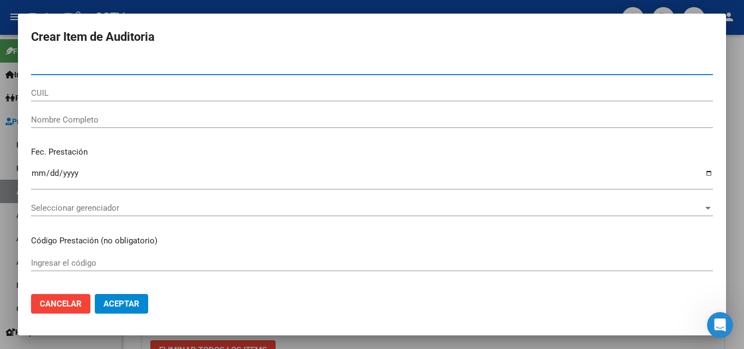
paste input "43981693"
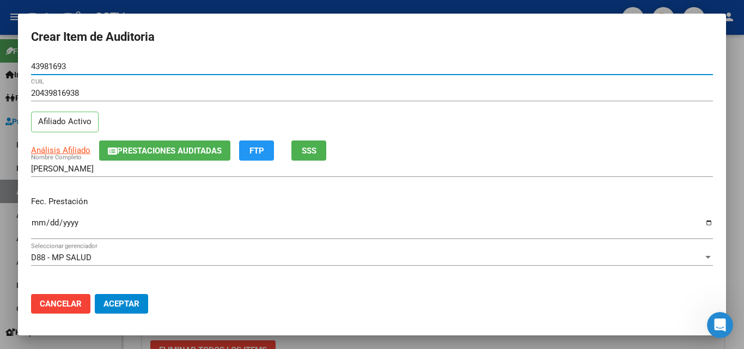
click at [35, 220] on input "Ingresar la fecha" at bounding box center [372, 226] width 682 height 17
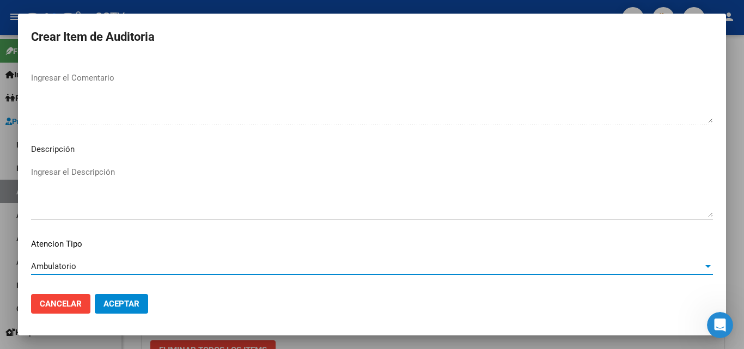
click at [125, 310] on button "Aceptar" at bounding box center [121, 304] width 53 height 20
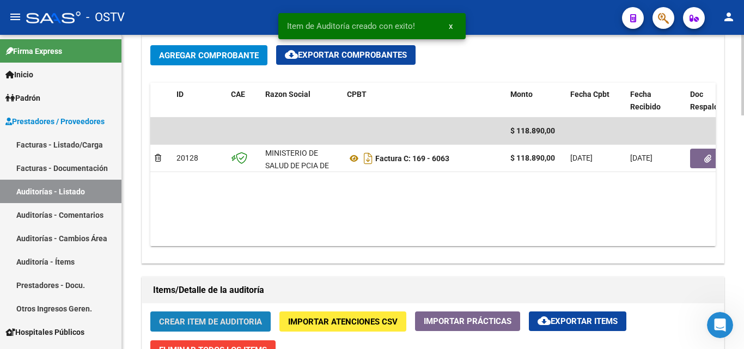
click at [228, 318] on span "Crear Item de Auditoria" at bounding box center [210, 322] width 103 height 10
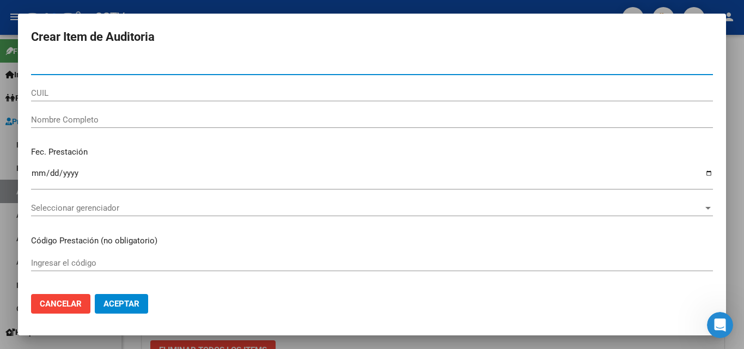
click at [259, 8] on div at bounding box center [372, 174] width 744 height 349
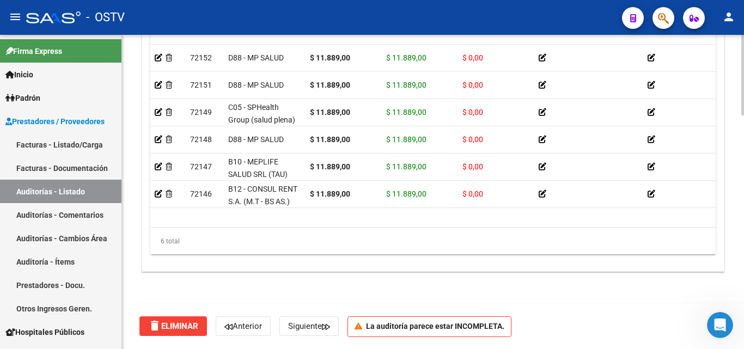
scroll to position [859, 0]
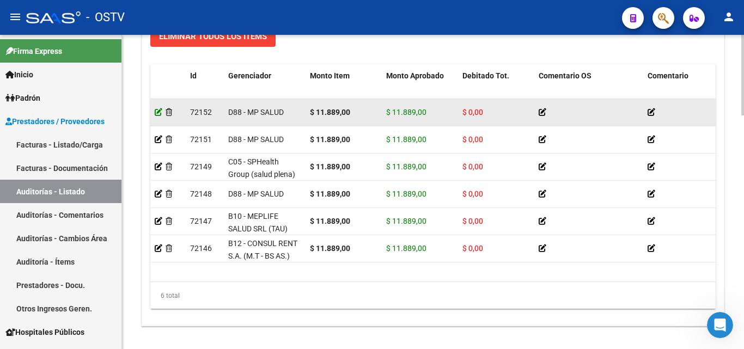
click at [156, 112] on icon at bounding box center [159, 112] width 8 height 8
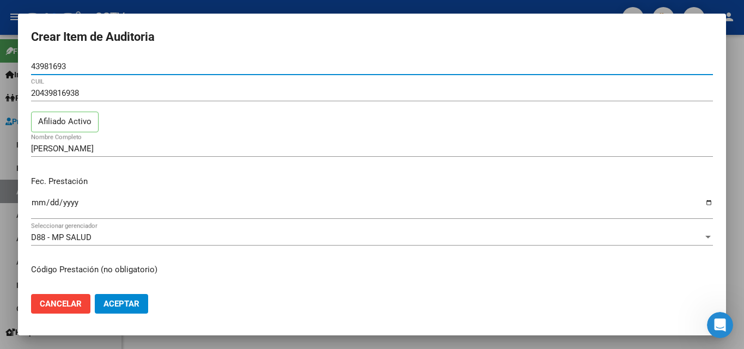
click at [36, 201] on input "[DATE]" at bounding box center [372, 206] width 682 height 17
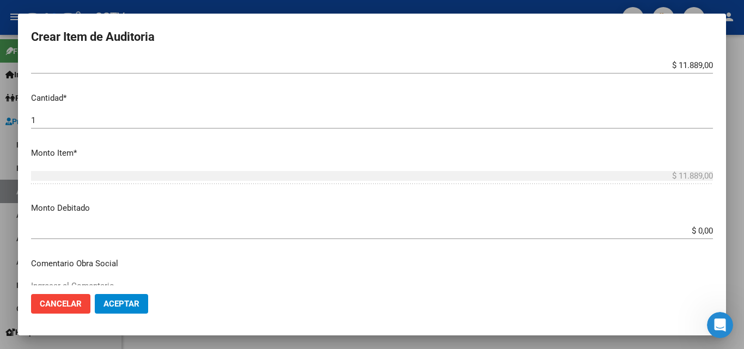
scroll to position [436, 0]
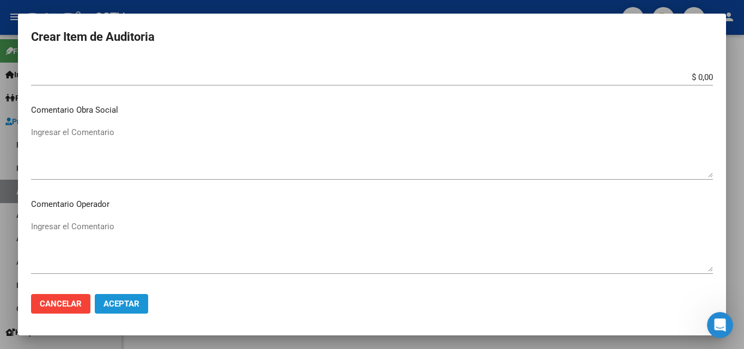
click at [127, 308] on span "Aceptar" at bounding box center [121, 304] width 36 height 10
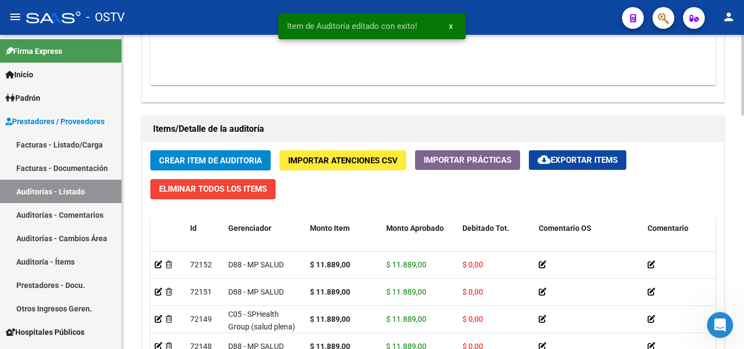
scroll to position [762, 0]
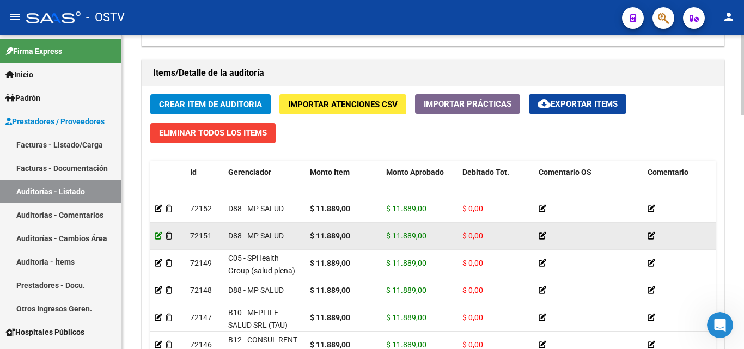
click at [155, 235] on icon at bounding box center [159, 236] width 8 height 8
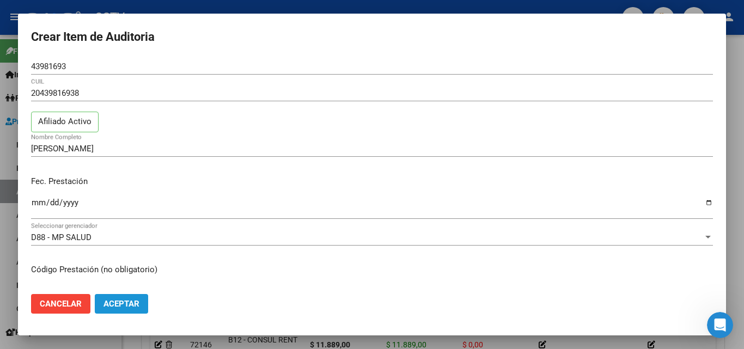
click at [124, 297] on button "Aceptar" at bounding box center [121, 304] width 53 height 20
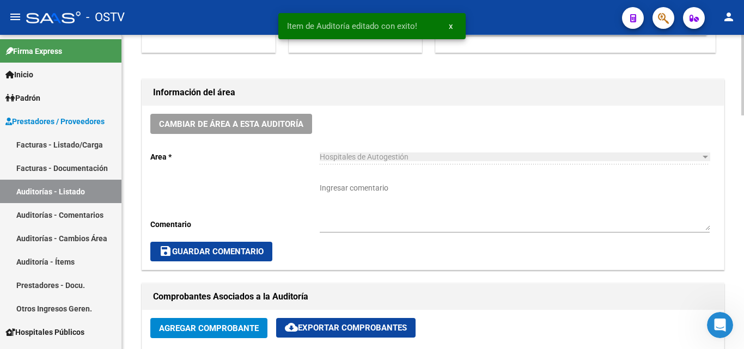
scroll to position [436, 0]
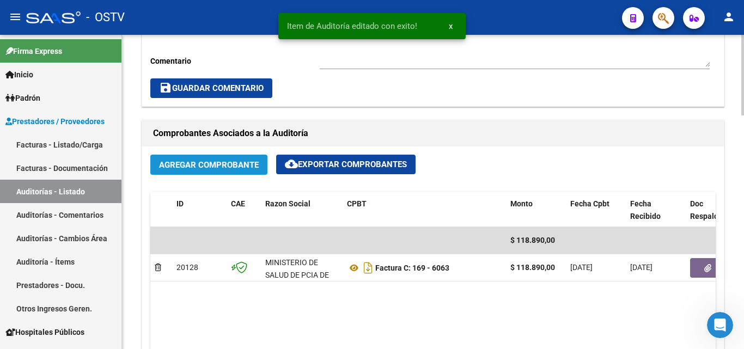
click at [196, 166] on span "Agregar Comprobante" at bounding box center [209, 165] width 100 height 10
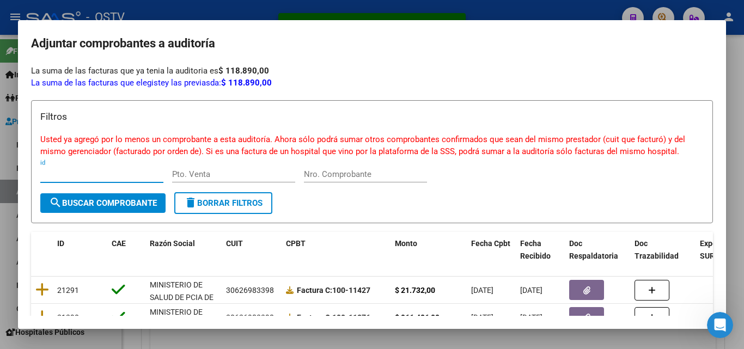
click at [242, 336] on div at bounding box center [372, 174] width 744 height 349
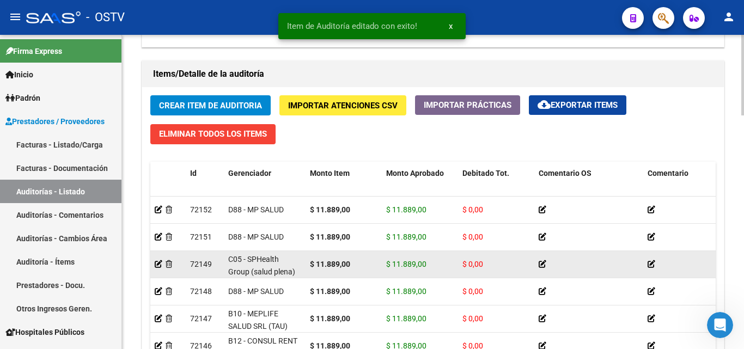
scroll to position [762, 0]
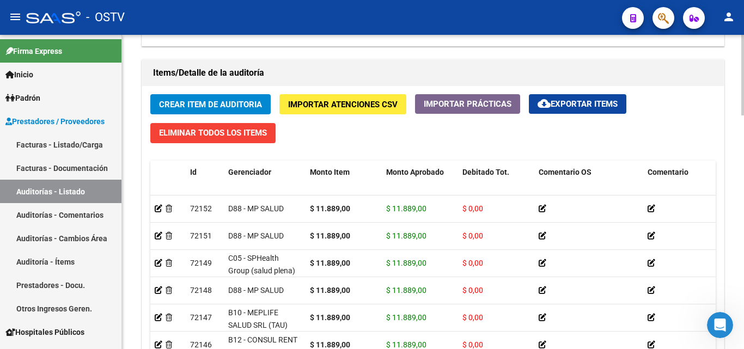
click at [209, 100] on span "Crear Item de Auditoria" at bounding box center [210, 105] width 103 height 10
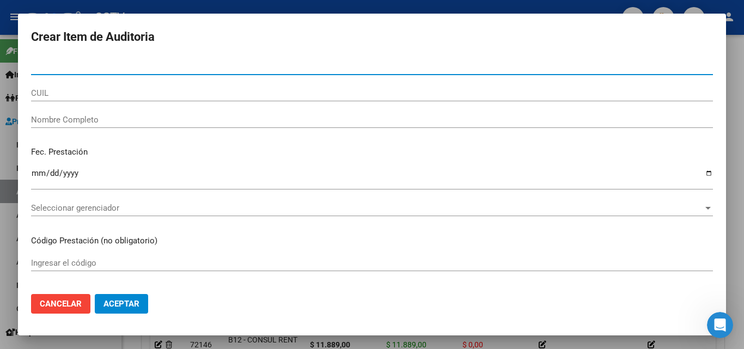
paste input "25486415"
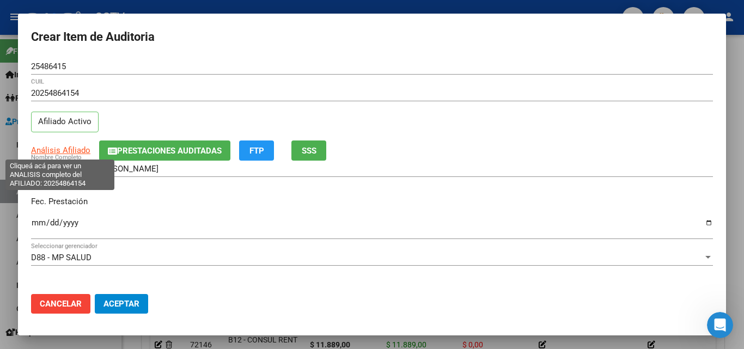
click at [72, 150] on span "Análisis Afiliado" at bounding box center [60, 150] width 59 height 10
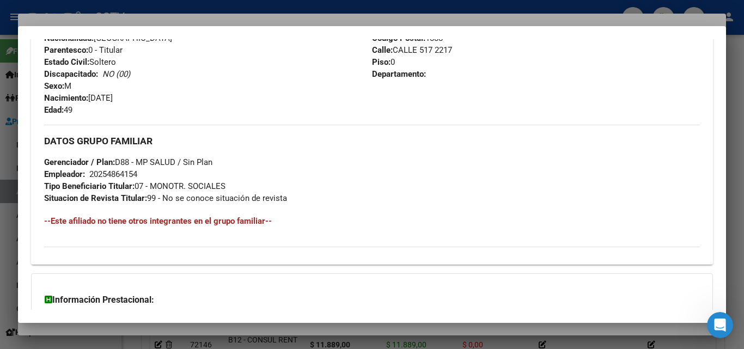
scroll to position [534, 0]
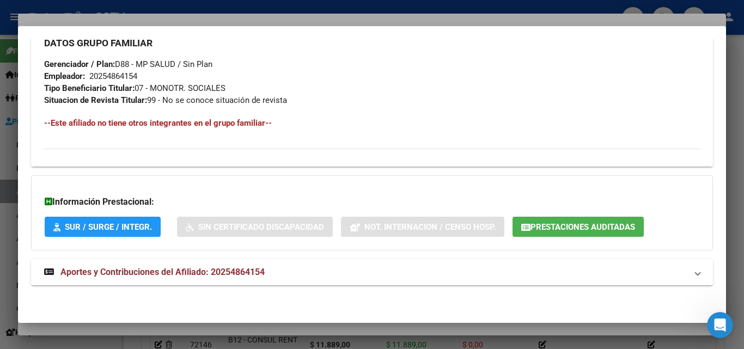
click at [127, 276] on span "Aportes y Contribuciones del Afiliado: 20254864154" at bounding box center [162, 272] width 204 height 10
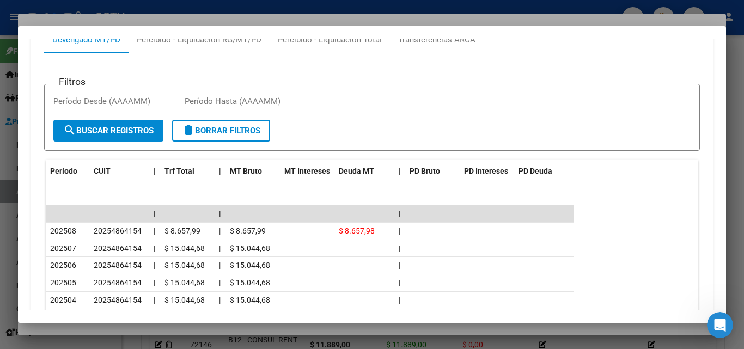
scroll to position [923, 0]
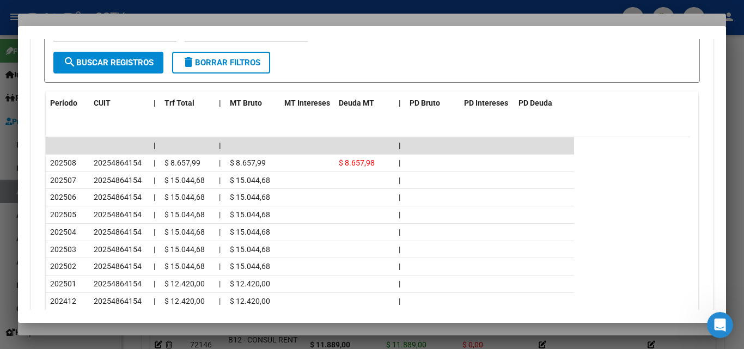
click at [124, 327] on div at bounding box center [372, 174] width 744 height 349
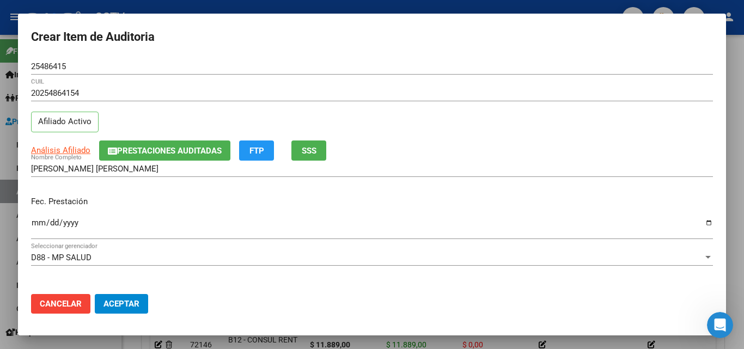
click at [38, 220] on input "Ingresar la fecha" at bounding box center [372, 226] width 682 height 17
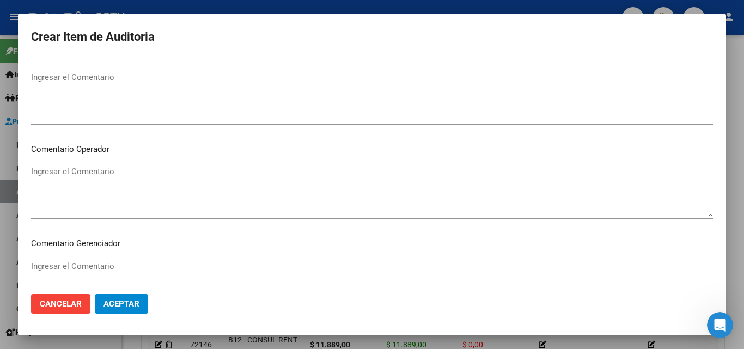
scroll to position [699, 0]
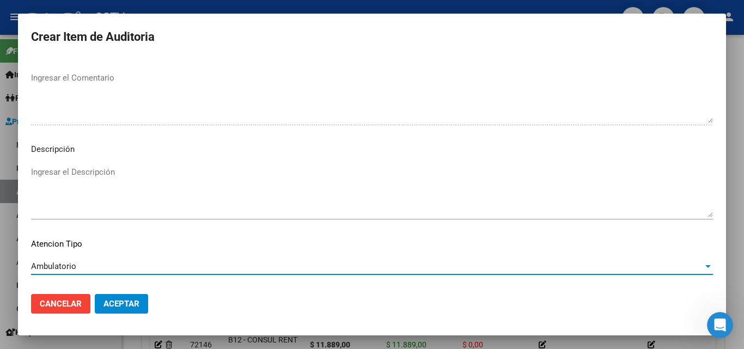
click at [118, 290] on mat-dialog-actions "Cancelar Aceptar" at bounding box center [372, 303] width 682 height 37
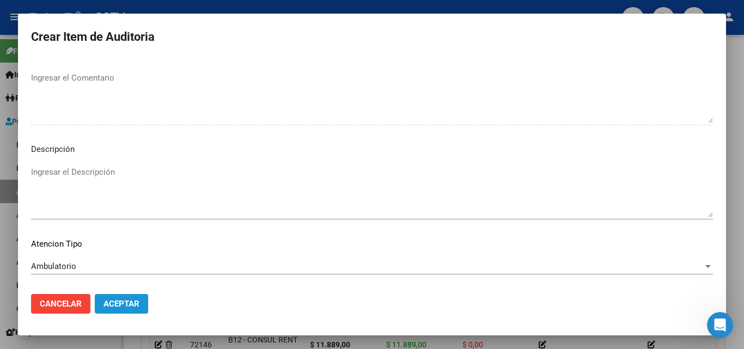
click at [115, 303] on span "Aceptar" at bounding box center [121, 304] width 36 height 10
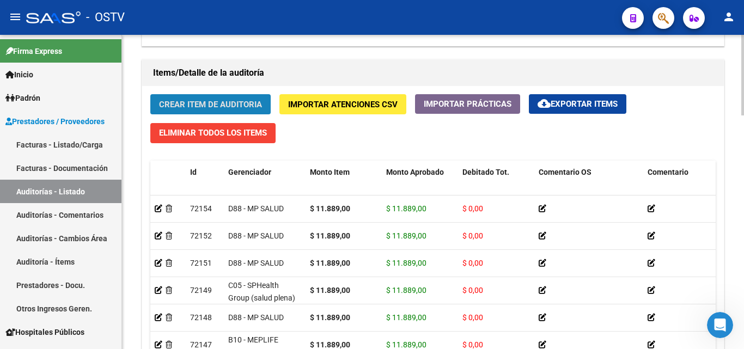
click at [195, 105] on span "Crear Item de Auditoria" at bounding box center [210, 105] width 103 height 10
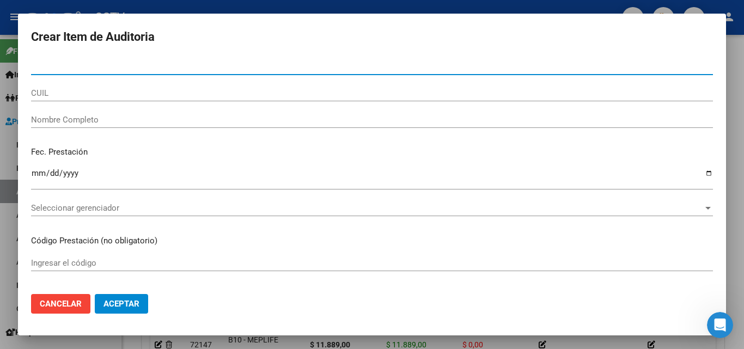
paste input "25486415"
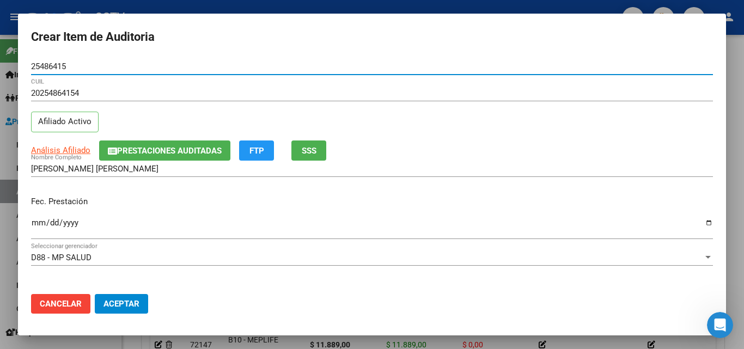
click at [36, 224] on input "Ingresar la fecha" at bounding box center [372, 226] width 682 height 17
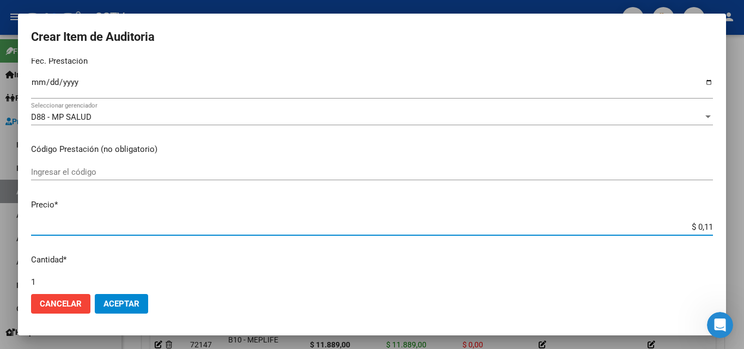
scroll to position [143, 0]
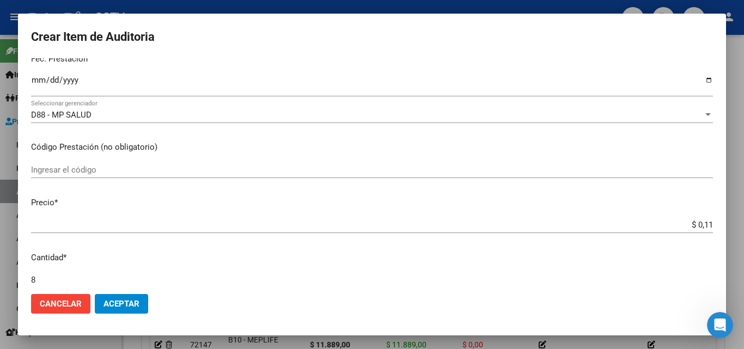
click at [694, 223] on input "$ 0,11" at bounding box center [372, 225] width 682 height 10
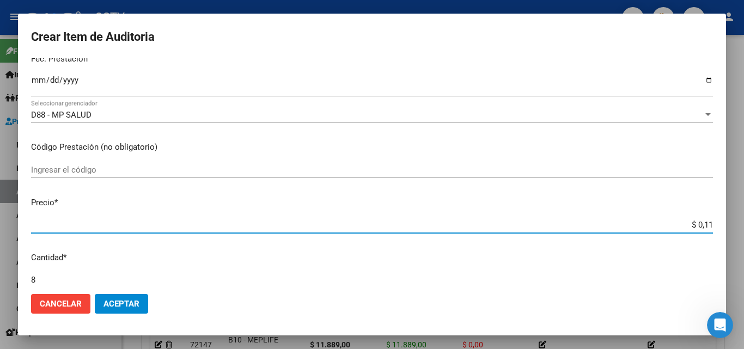
click at [172, 292] on mat-dialog-actions "Cancelar Aceptar" at bounding box center [372, 303] width 682 height 37
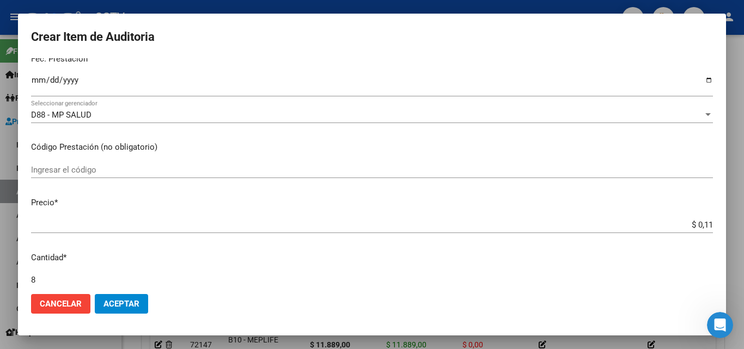
click at [174, 278] on input "8" at bounding box center [372, 280] width 682 height 10
click at [690, 228] on input "$ 0,11" at bounding box center [372, 225] width 682 height 10
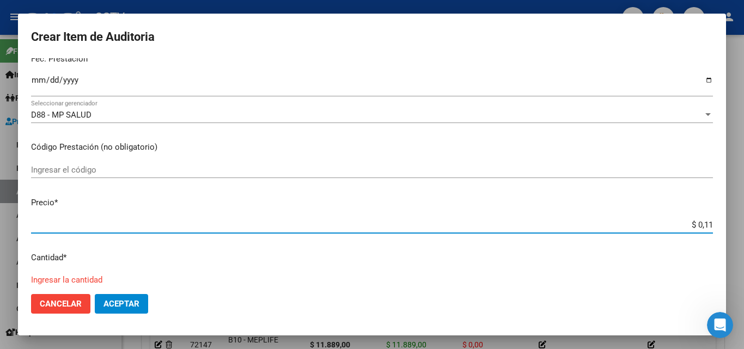
click at [694, 225] on input "$ 0,11" at bounding box center [372, 225] width 682 height 10
click at [694, 224] on input "$ 0,11" at bounding box center [372, 225] width 682 height 10
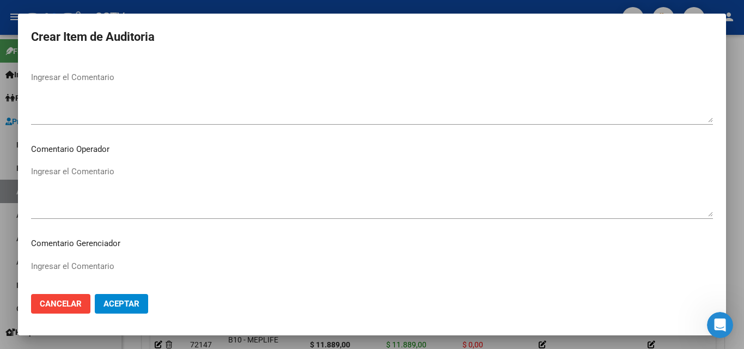
scroll to position [699, 0]
click at [120, 307] on span "Aceptar" at bounding box center [121, 304] width 36 height 10
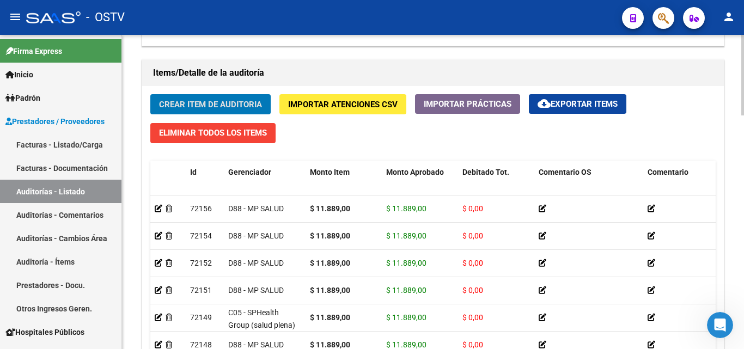
click at [197, 104] on span "Crear Item de Auditoria" at bounding box center [210, 105] width 103 height 10
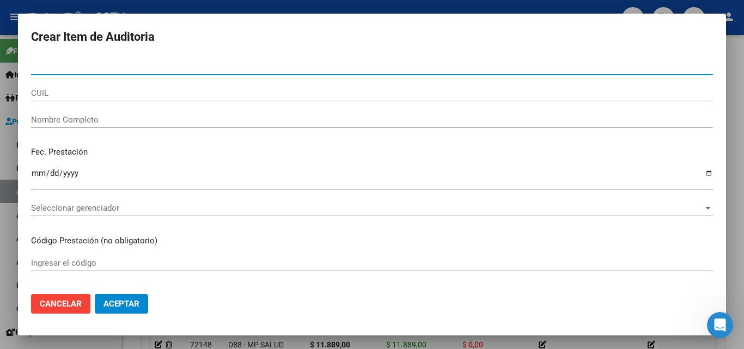
paste input "50303571"
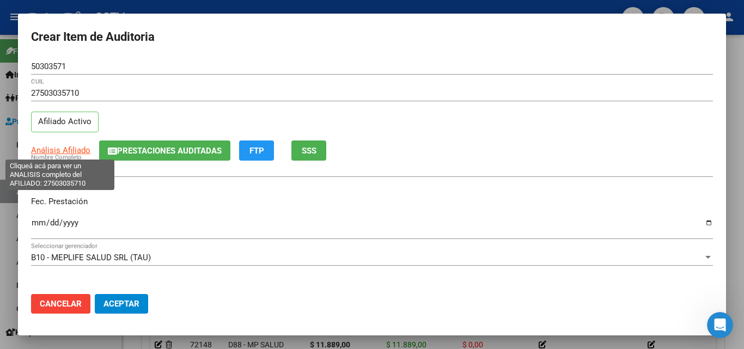
click at [64, 150] on span "Análisis Afiliado" at bounding box center [60, 150] width 59 height 10
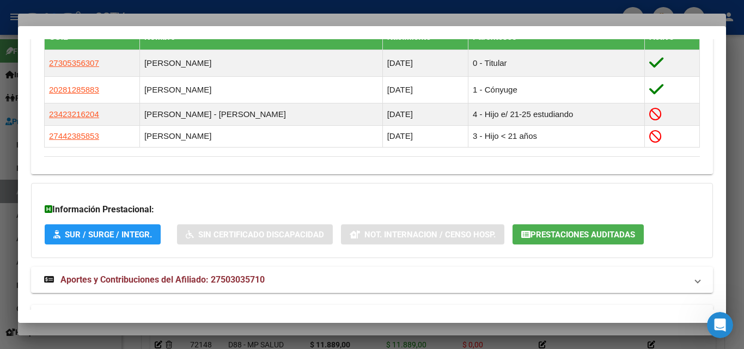
scroll to position [682, 0]
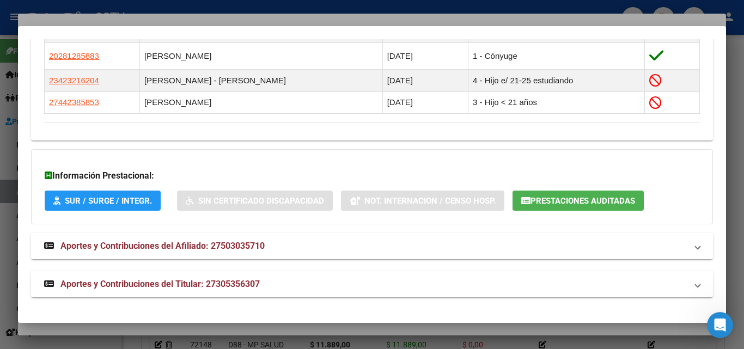
click at [167, 250] on span "Aportes y Contribuciones del Afiliado: 27503035710" at bounding box center [162, 246] width 204 height 10
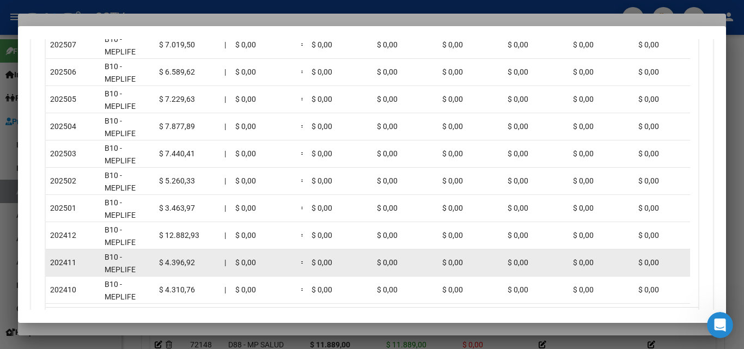
scroll to position [1168, 0]
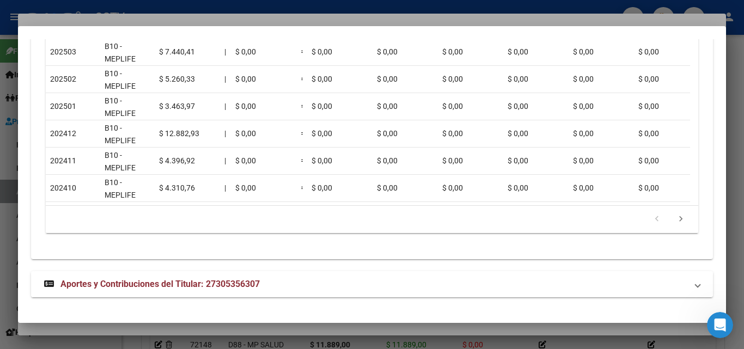
click at [165, 277] on mat-expansion-panel-header "Aportes y Contribuciones del Titular: 27305356307" at bounding box center [372, 284] width 682 height 26
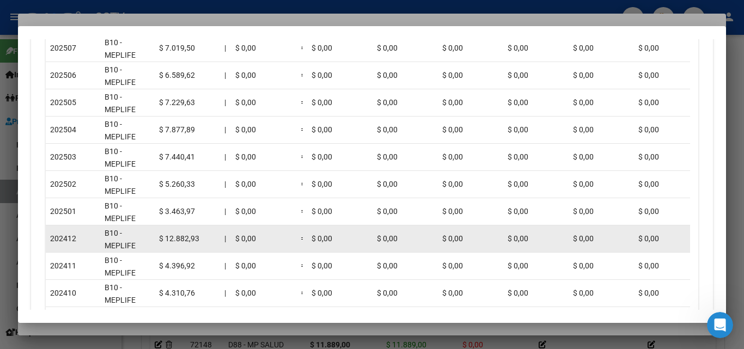
scroll to position [1060, 0]
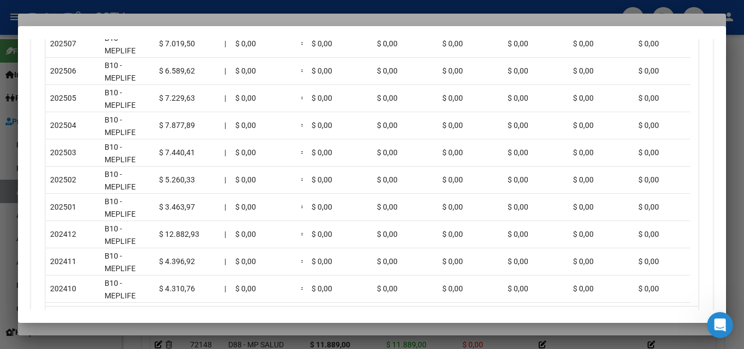
click at [125, 326] on div at bounding box center [372, 174] width 744 height 349
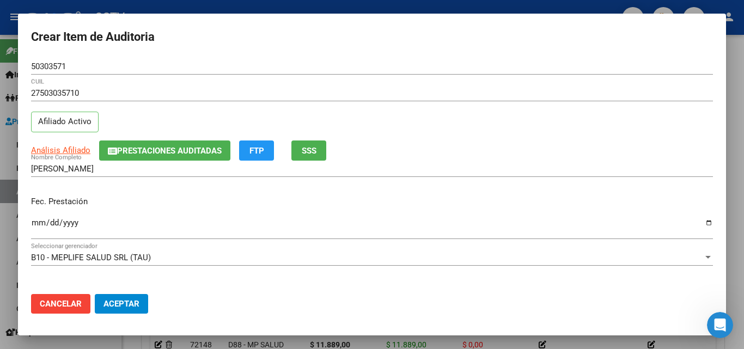
click at [37, 224] on input "Ingresar la fecha" at bounding box center [372, 226] width 682 height 17
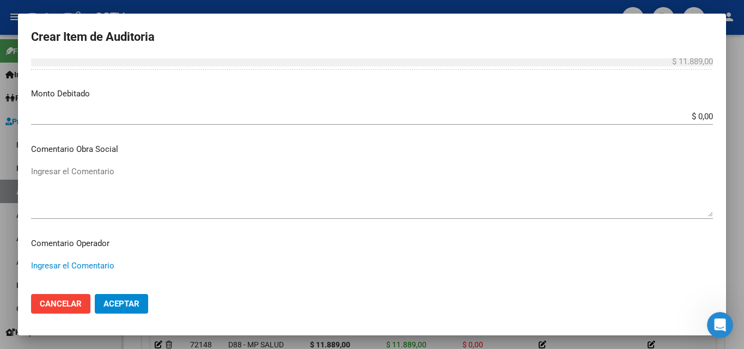
scroll to position [699, 0]
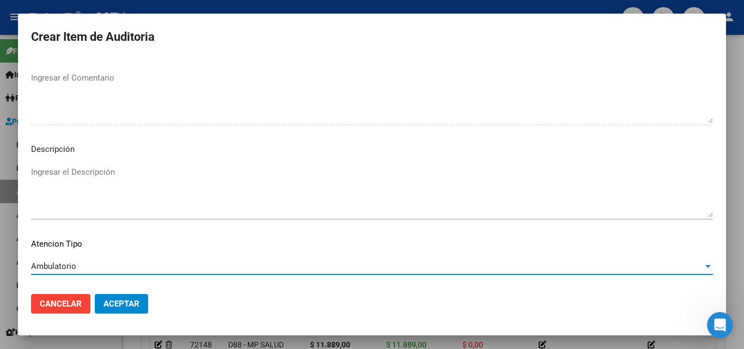
click at [121, 302] on span "Aceptar" at bounding box center [121, 304] width 36 height 10
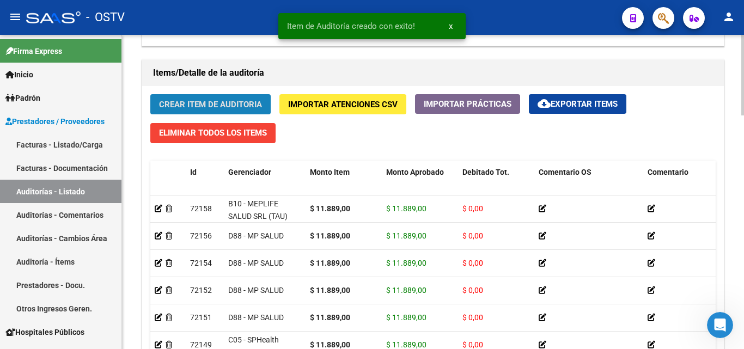
click at [201, 103] on span "Crear Item de Auditoria" at bounding box center [210, 105] width 103 height 10
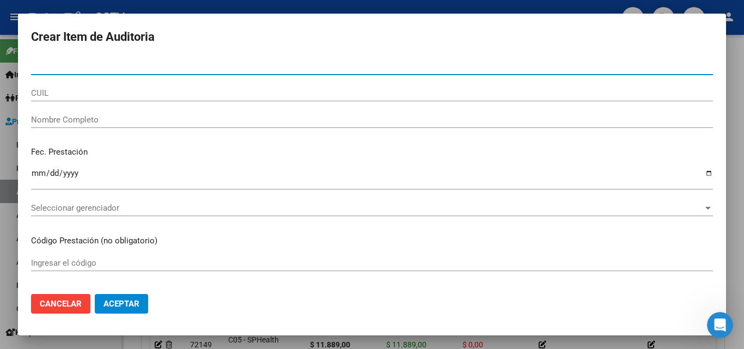
paste input "25486415"
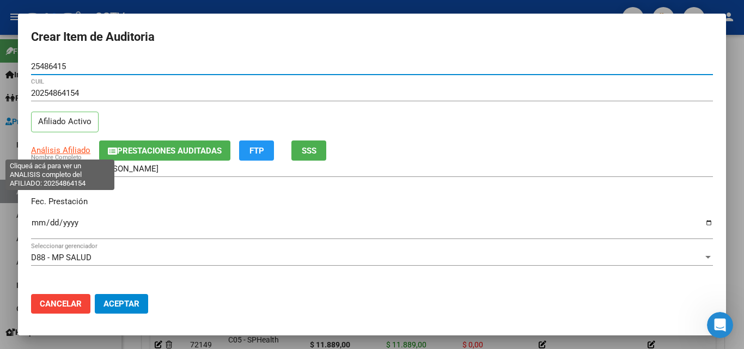
click at [60, 145] on span "Análisis Afiliado" at bounding box center [60, 150] width 59 height 10
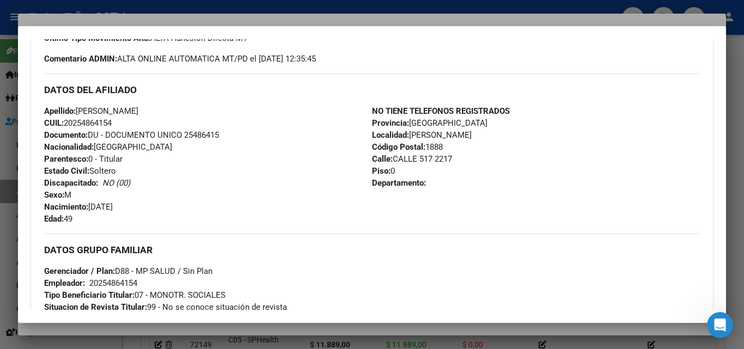
scroll to position [534, 0]
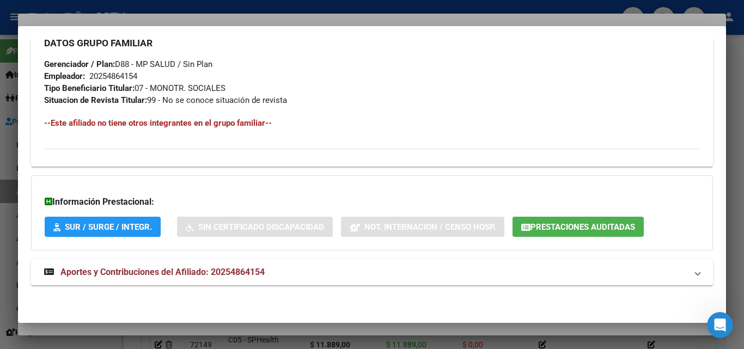
click at [131, 276] on span "Aportes y Contribuciones del Afiliado: 20254864154" at bounding box center [162, 272] width 204 height 10
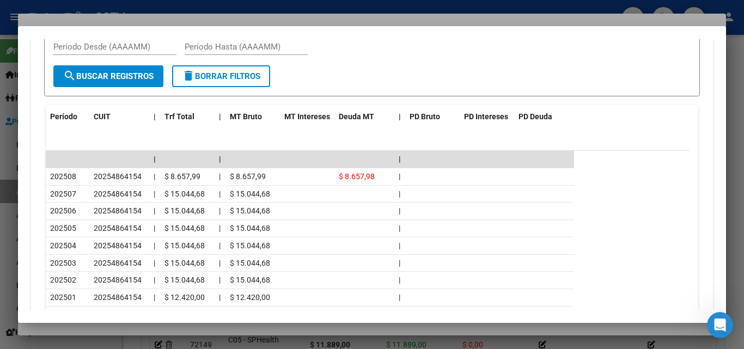
scroll to position [915, 0]
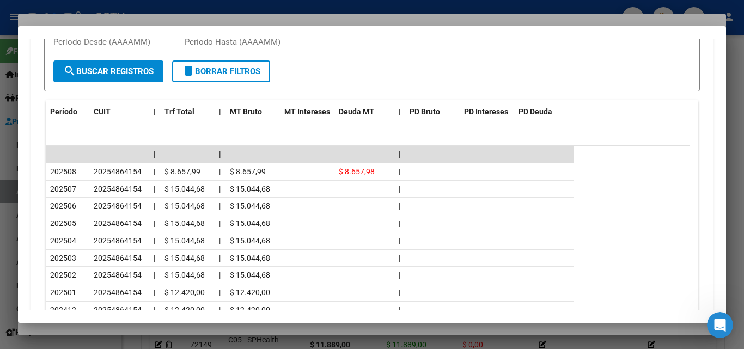
click at [102, 325] on div at bounding box center [372, 174] width 744 height 349
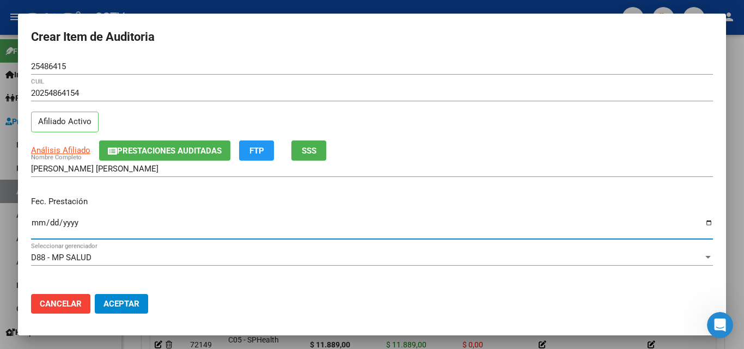
click at [37, 221] on input "Ingresar la fecha" at bounding box center [372, 226] width 682 height 17
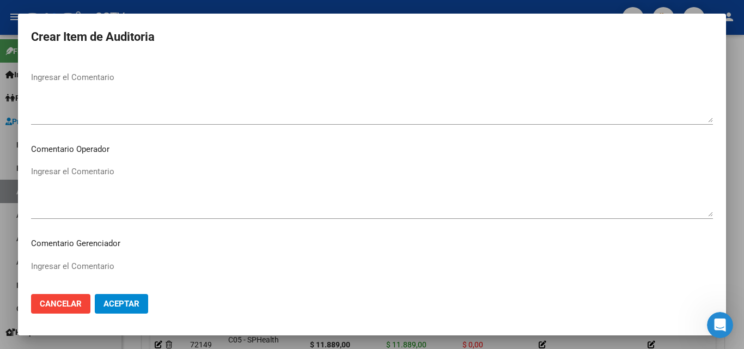
scroll to position [699, 0]
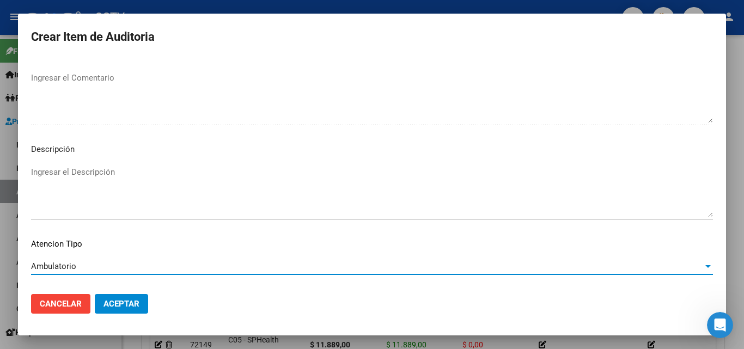
click at [118, 299] on span "Aceptar" at bounding box center [121, 304] width 36 height 10
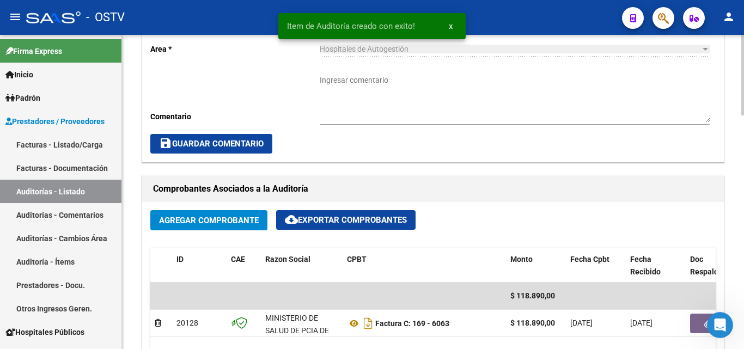
scroll to position [327, 0]
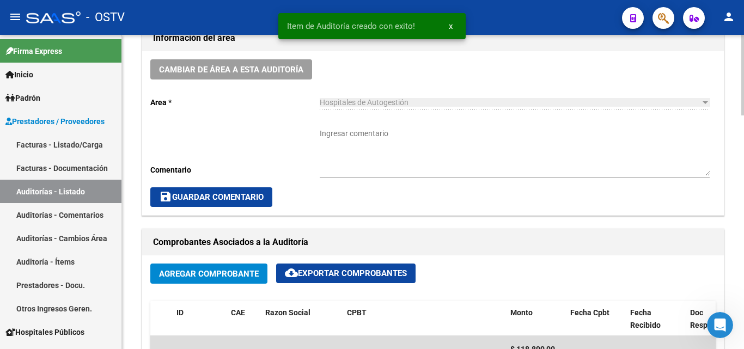
click at [353, 150] on textarea "Ingresar comentario" at bounding box center [515, 152] width 390 height 48
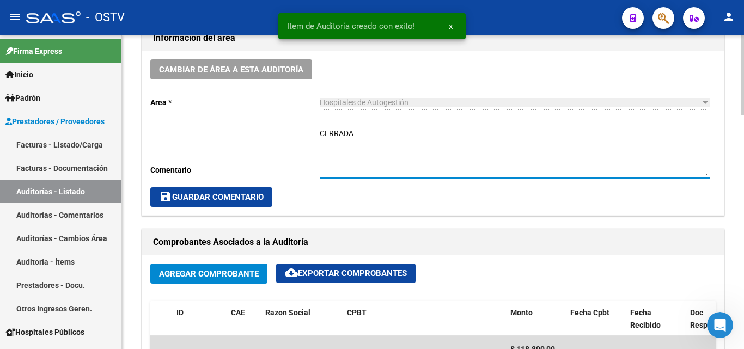
click at [340, 134] on textarea "CERRADA" at bounding box center [515, 152] width 390 height 48
click at [338, 134] on textarea "CERRADA" at bounding box center [515, 152] width 390 height 48
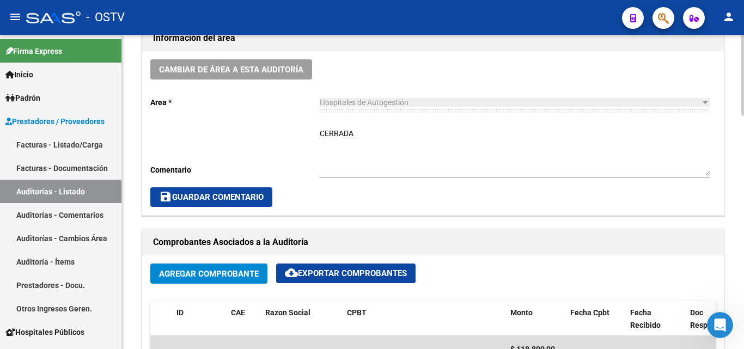
drag, startPoint x: 360, startPoint y: 121, endPoint x: 336, endPoint y: 134, distance: 28.0
click at [360, 121] on div "CERRADA Ingresar comentario" at bounding box center [515, 149] width 390 height 58
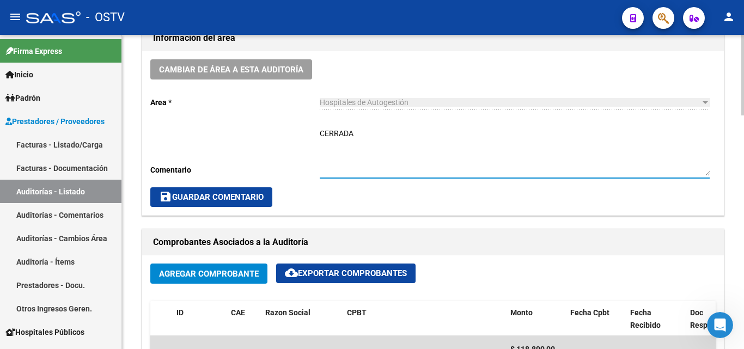
click at [334, 136] on textarea "CERRADA" at bounding box center [515, 152] width 390 height 48
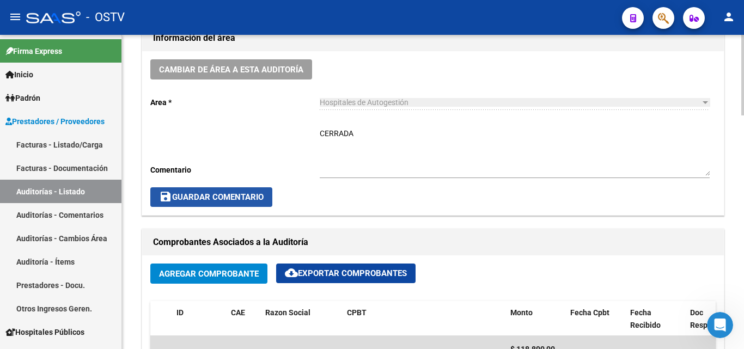
click at [208, 199] on span "save Guardar Comentario" at bounding box center [211, 197] width 105 height 10
